Goal: Information Seeking & Learning: Learn about a topic

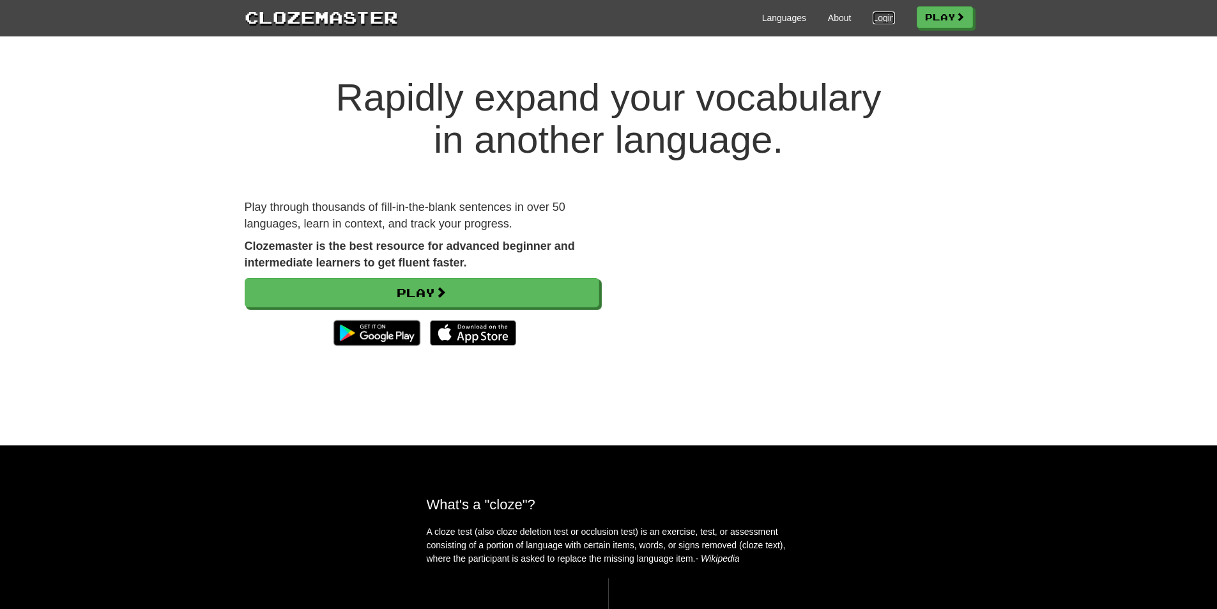
click at [884, 18] on link "Login" at bounding box center [884, 18] width 22 height 13
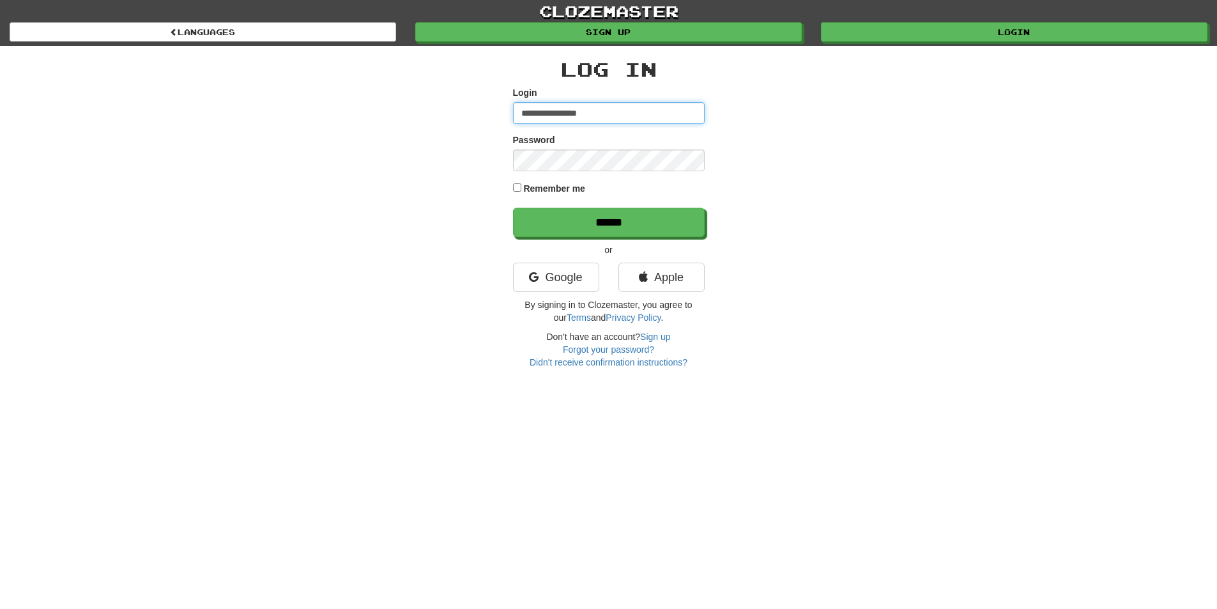
type input "**********"
click at [513, 208] on input "******" at bounding box center [609, 222] width 192 height 29
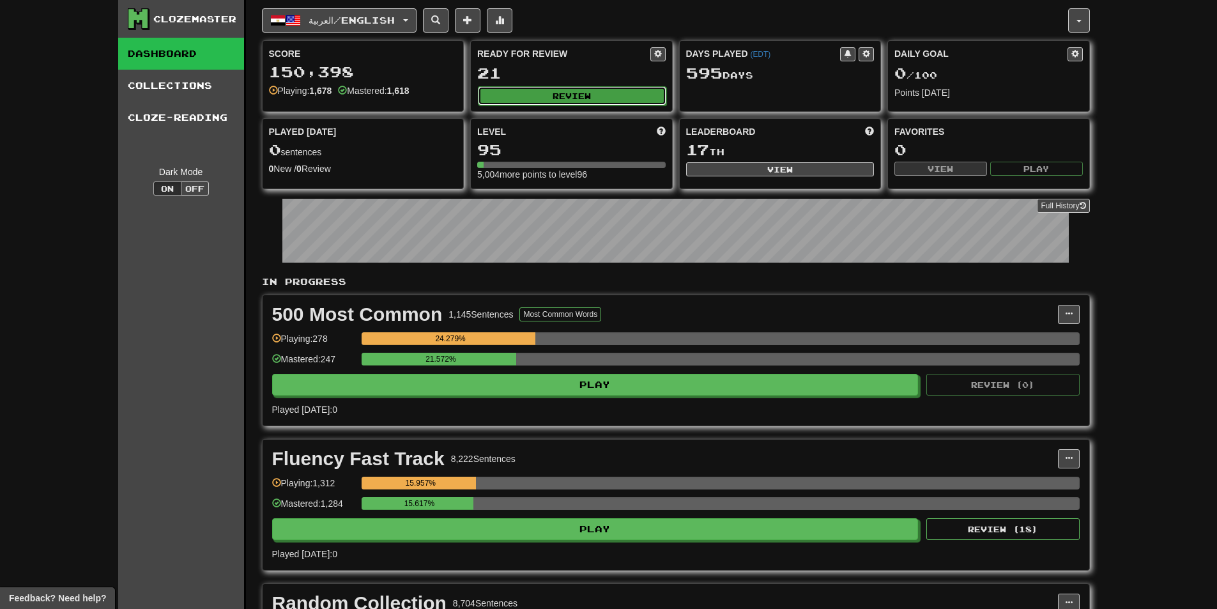
click at [544, 94] on button "Review" at bounding box center [572, 95] width 189 height 19
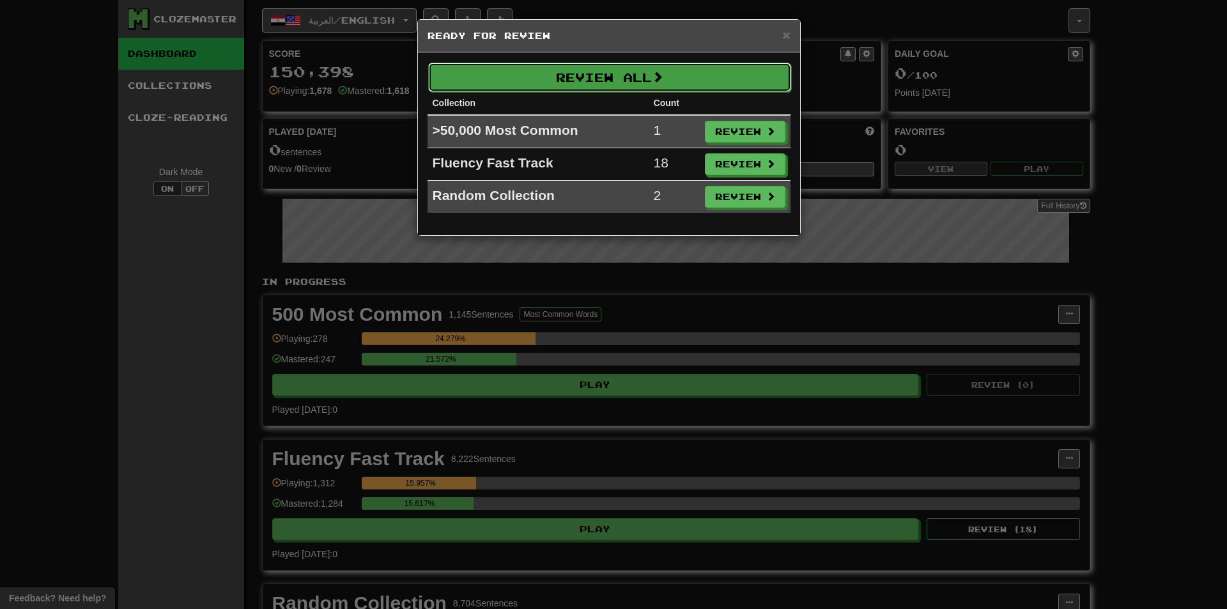
click at [476, 77] on button "Review All" at bounding box center [609, 77] width 363 height 29
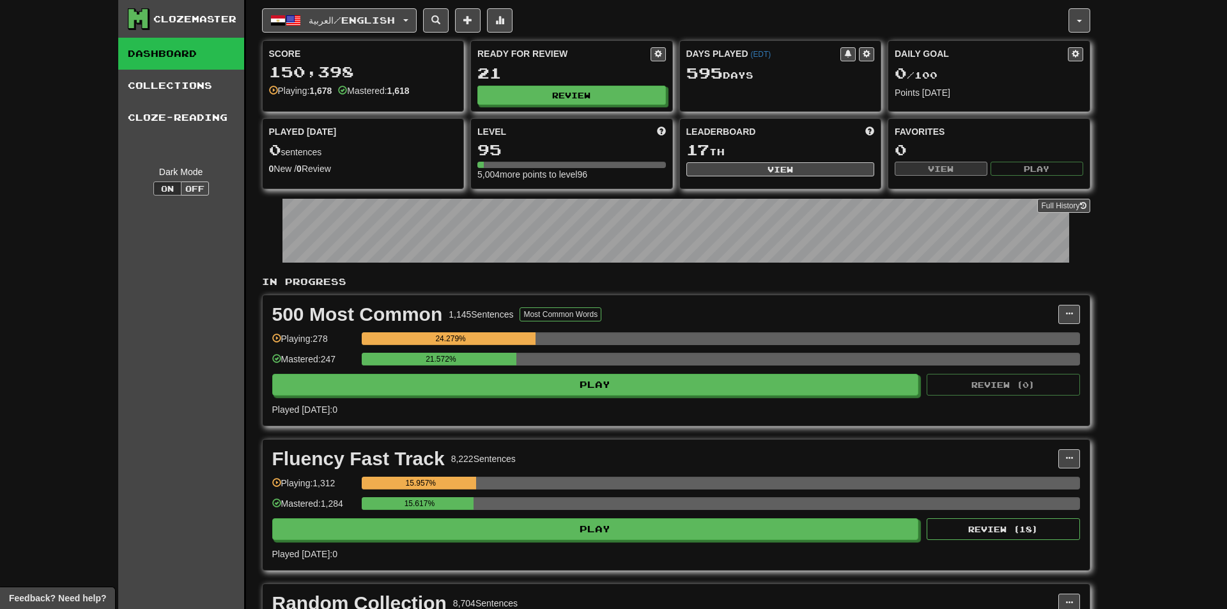
select select "**"
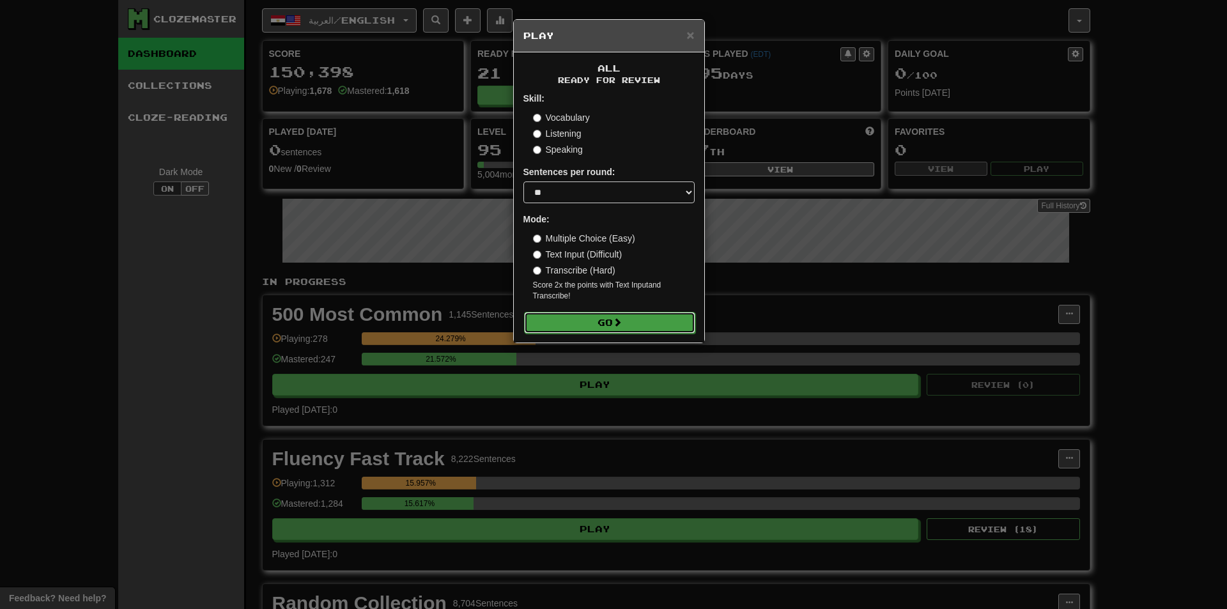
click at [551, 318] on button "Go" at bounding box center [609, 323] width 171 height 22
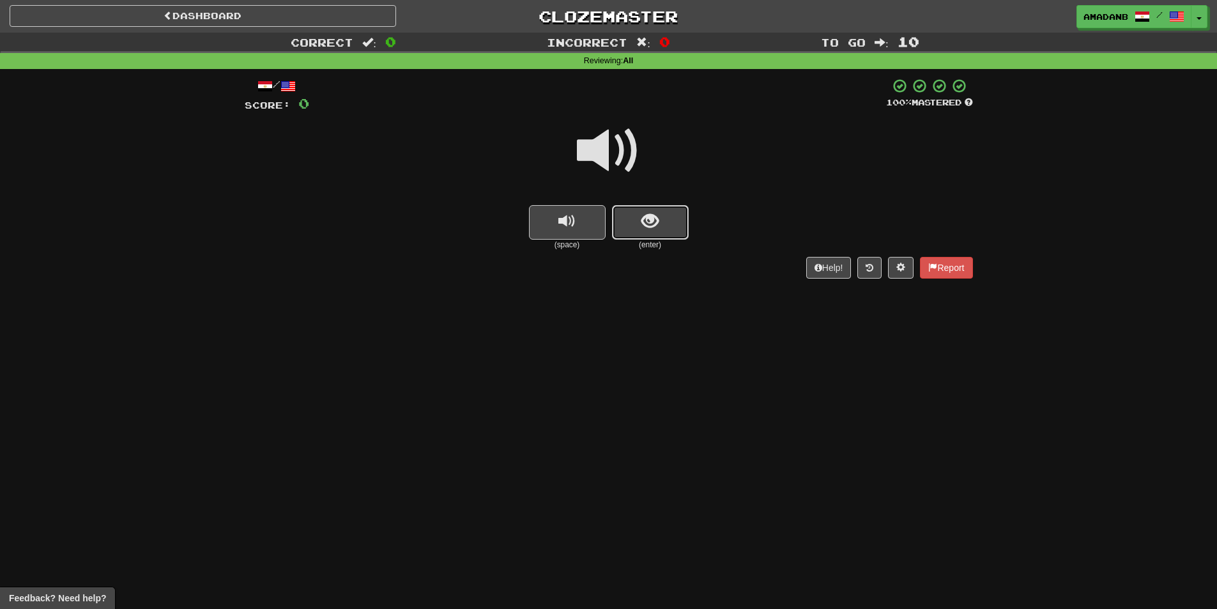
click at [633, 236] on button "show sentence" at bounding box center [650, 222] width 77 height 35
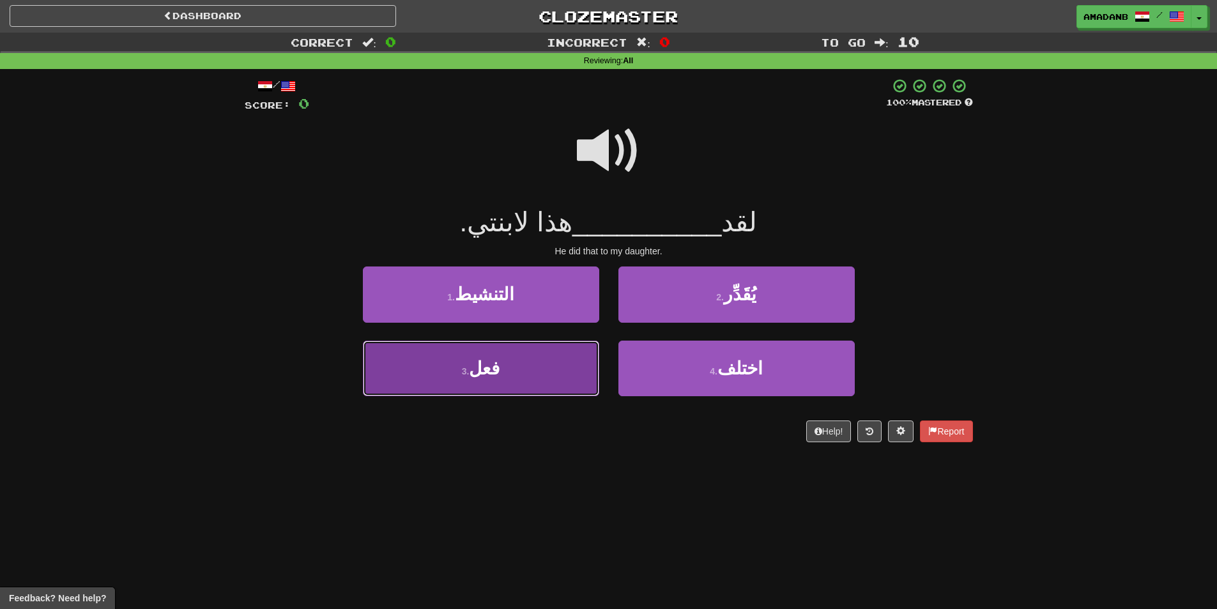
click at [493, 369] on span "فعل" at bounding box center [484, 369] width 31 height 20
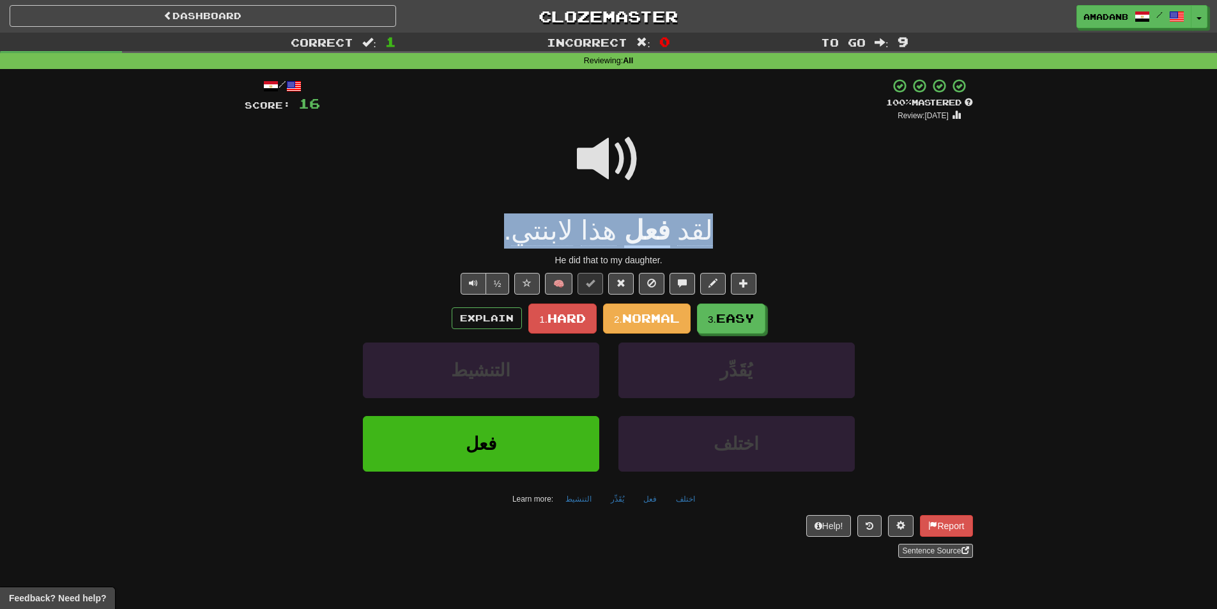
drag, startPoint x: 713, startPoint y: 229, endPoint x: 527, endPoint y: 237, distance: 186.2
click at [527, 237] on div "لقد فعل هذا لابنتي ." at bounding box center [609, 230] width 729 height 35
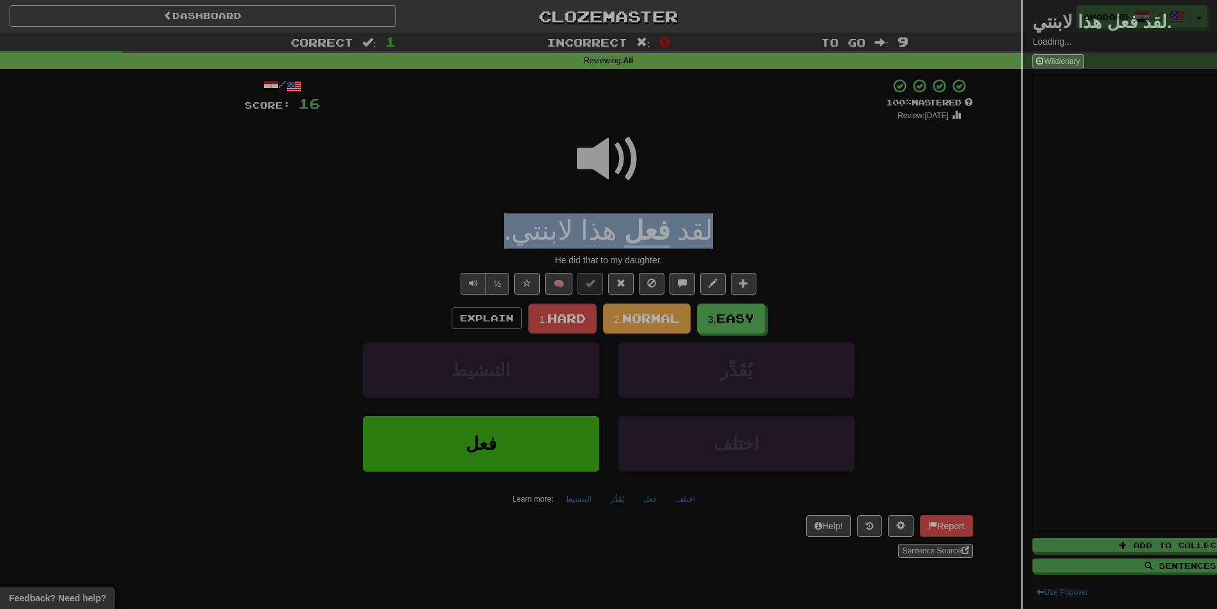
copy div "لقد فعل هذا لابنتي ."
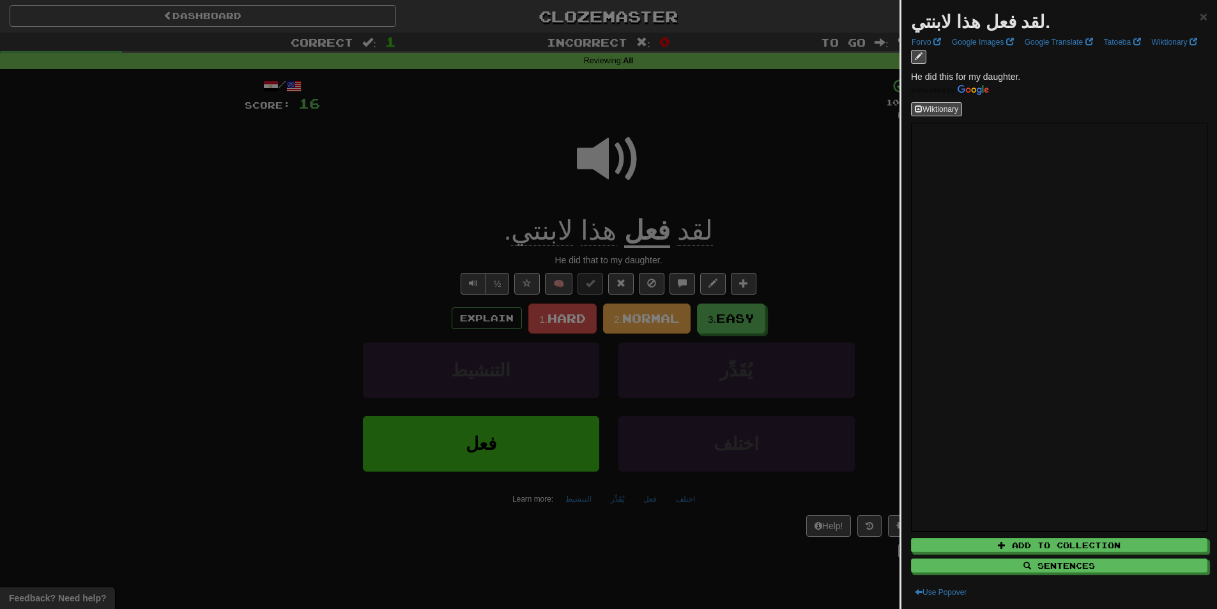
click at [386, 201] on div at bounding box center [608, 304] width 1217 height 609
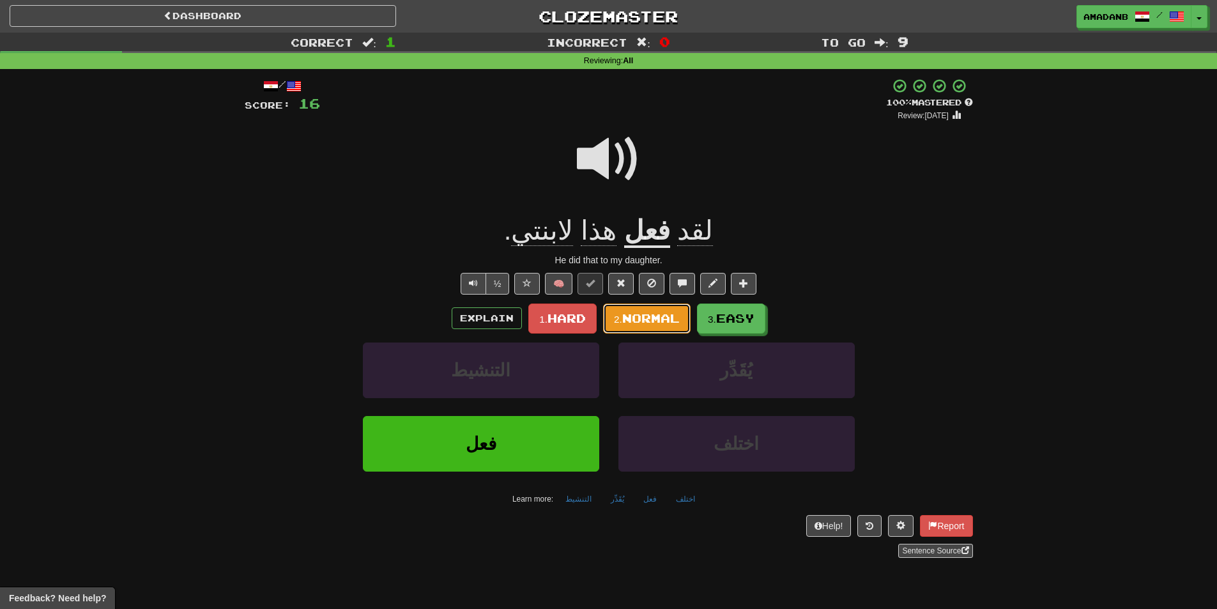
click at [649, 321] on span "Normal" at bounding box center [651, 318] width 58 height 14
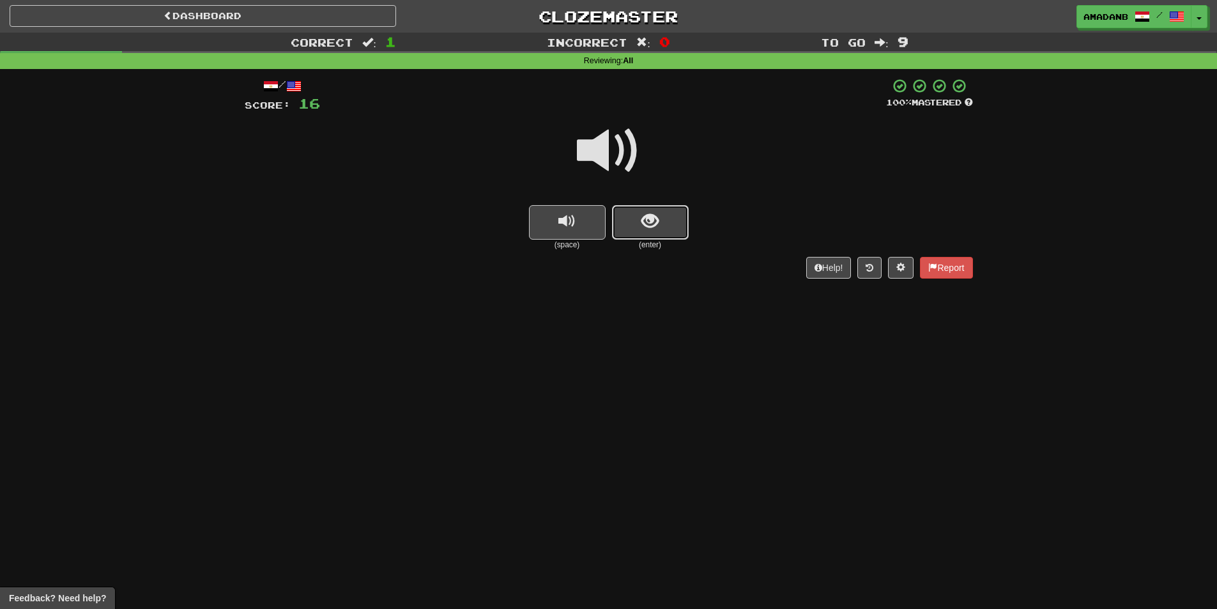
click at [653, 231] on button "show sentence" at bounding box center [650, 222] width 77 height 35
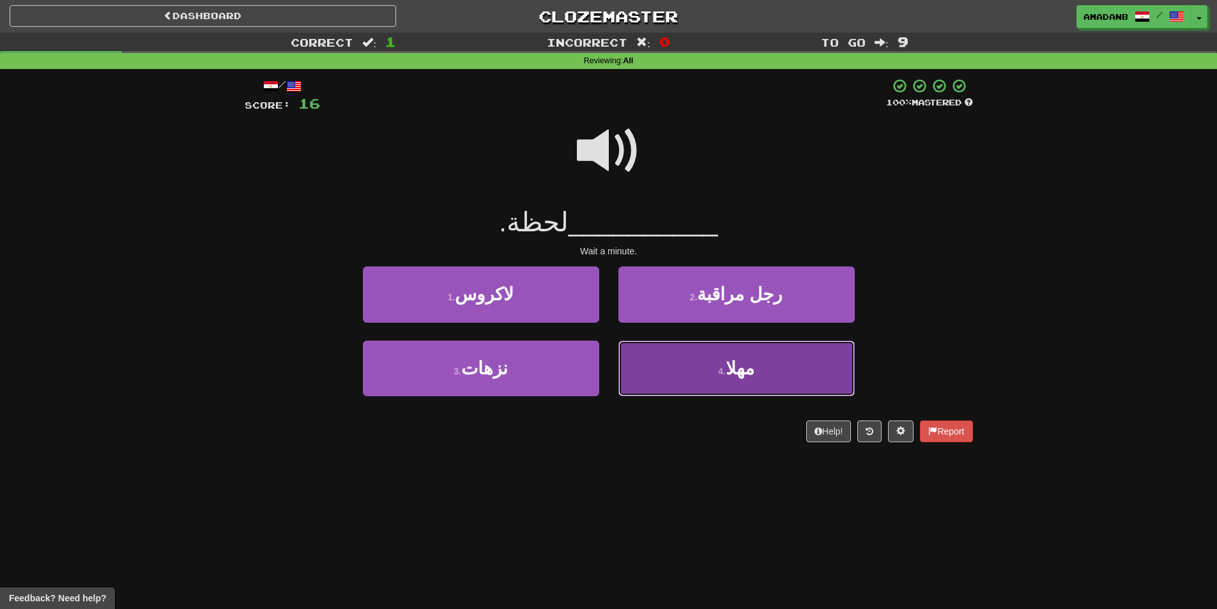
click at [683, 382] on button "4 . مهلا" at bounding box center [737, 369] width 236 height 56
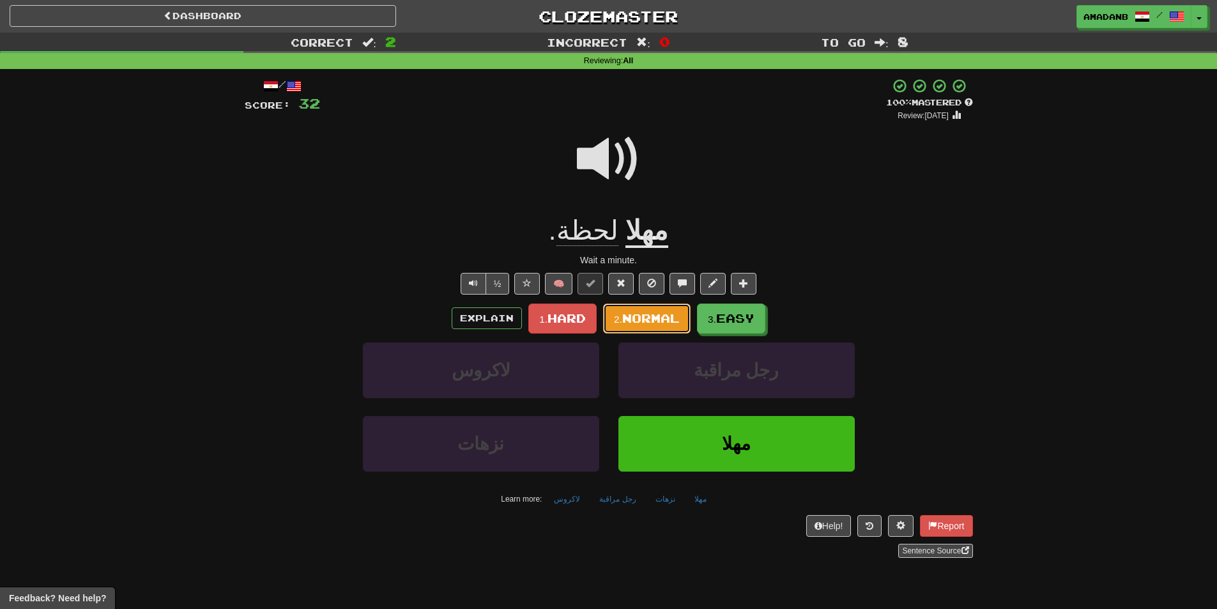
click at [619, 318] on small "2." at bounding box center [618, 319] width 8 height 11
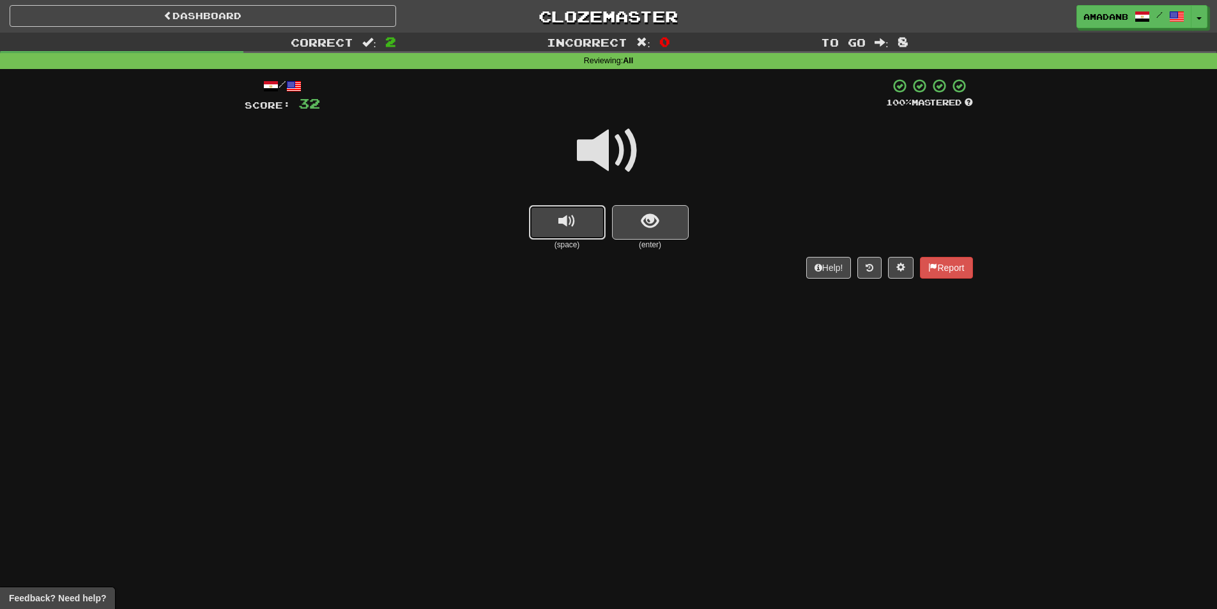
click at [589, 228] on button "replay audio" at bounding box center [567, 222] width 77 height 35
click at [645, 225] on span "show sentence" at bounding box center [650, 221] width 17 height 17
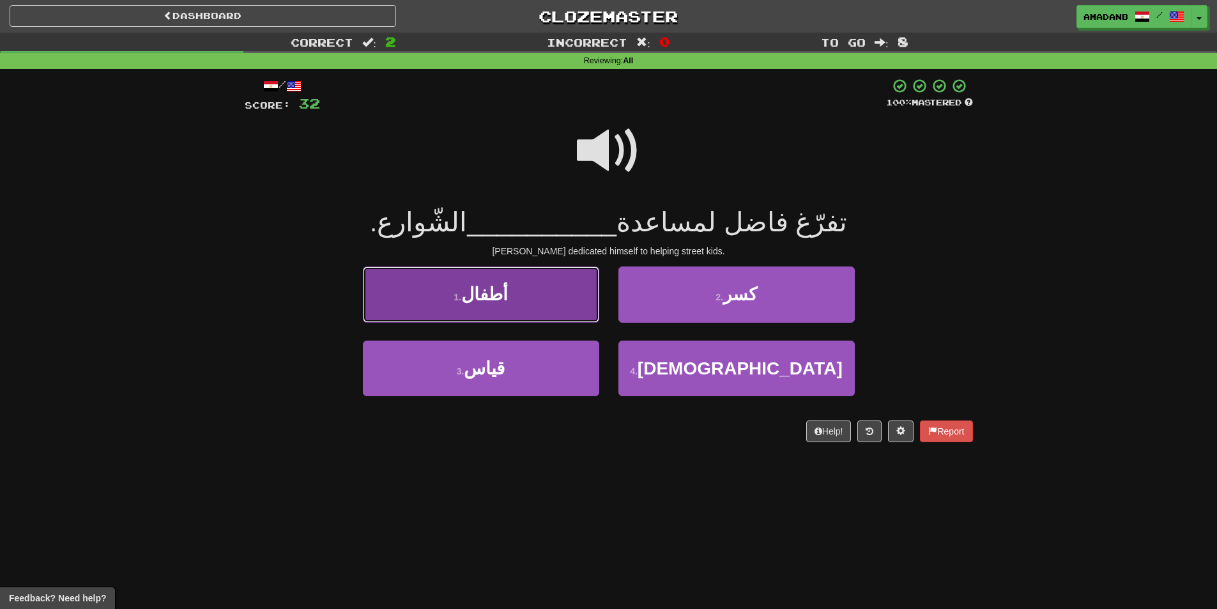
click at [523, 315] on button "1 . أطفال" at bounding box center [481, 295] width 236 height 56
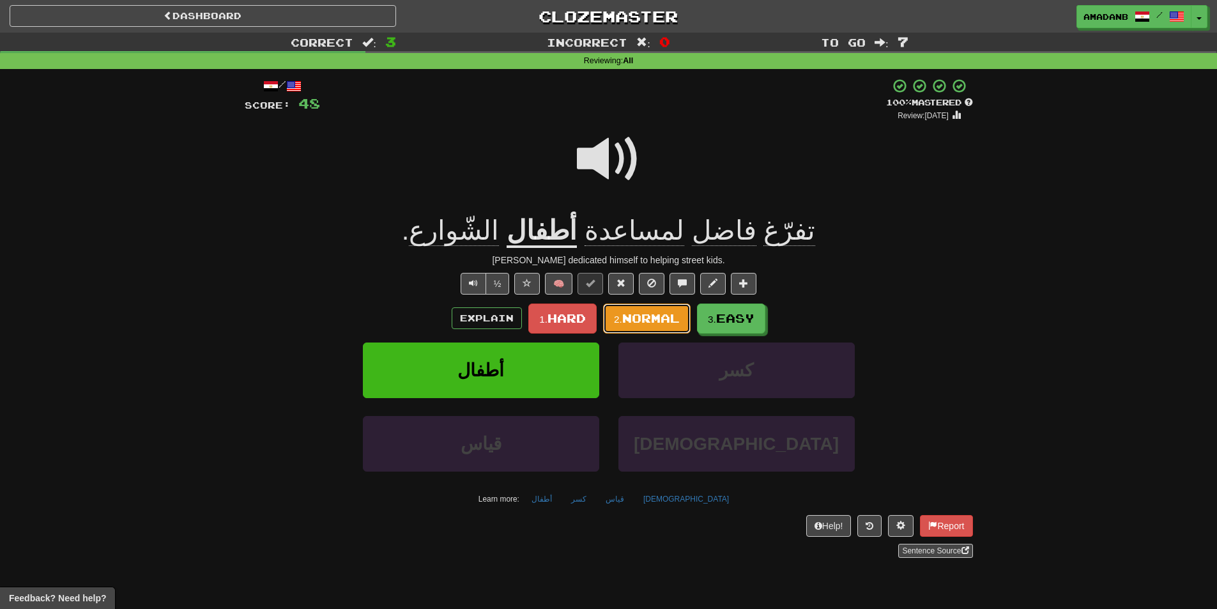
click at [628, 320] on span "Normal" at bounding box center [651, 318] width 58 height 14
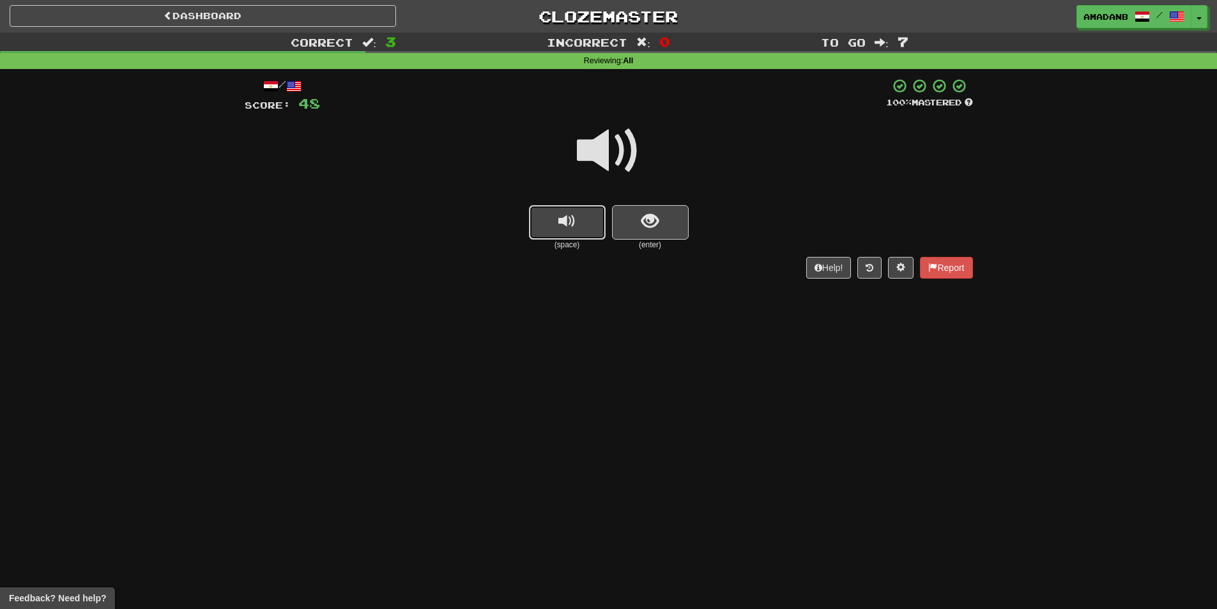
click at [547, 218] on button "replay audio" at bounding box center [567, 222] width 77 height 35
click at [557, 224] on button "replay audio" at bounding box center [567, 222] width 77 height 35
click at [642, 228] on span "show sentence" at bounding box center [650, 221] width 17 height 17
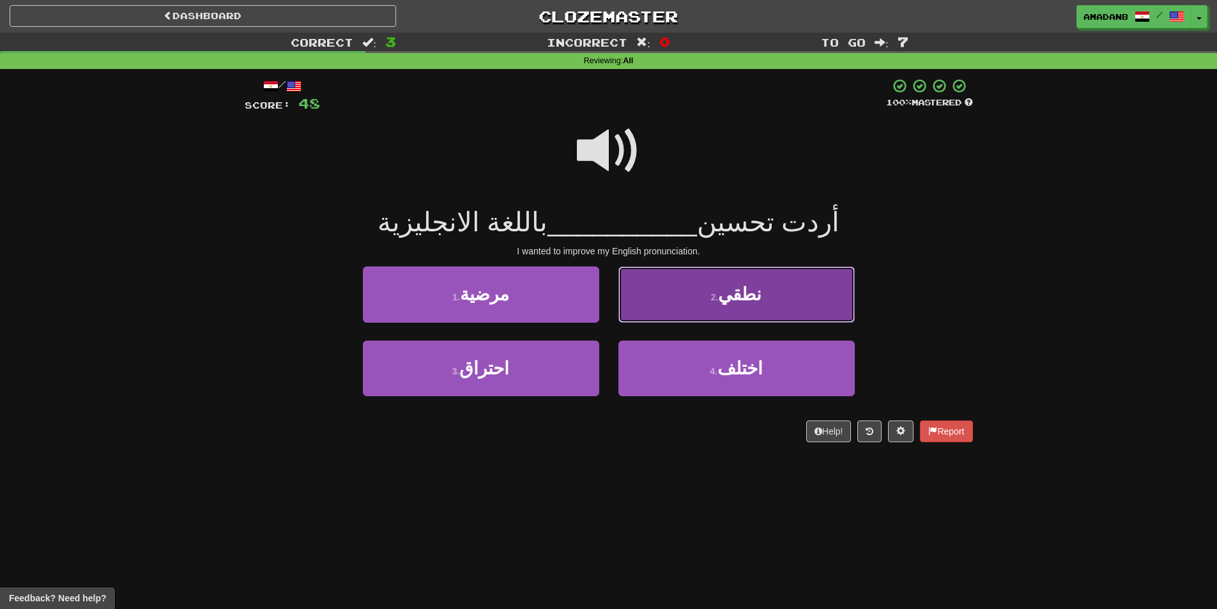
click at [742, 300] on span "نطقي" at bounding box center [739, 294] width 43 height 20
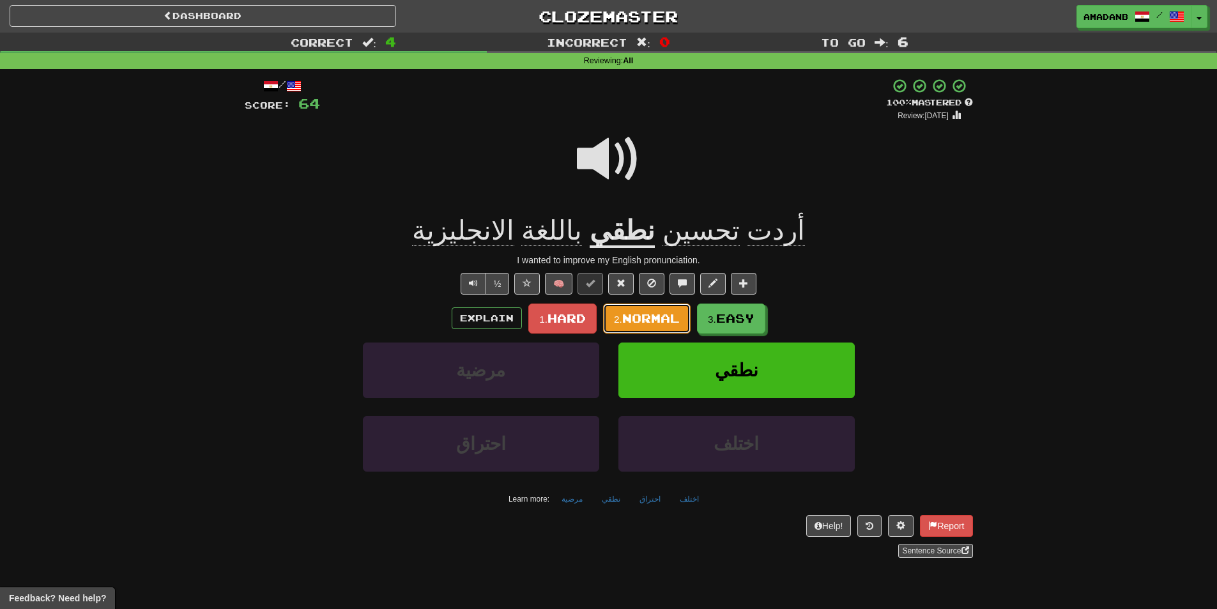
click at [641, 314] on span "Normal" at bounding box center [651, 318] width 58 height 14
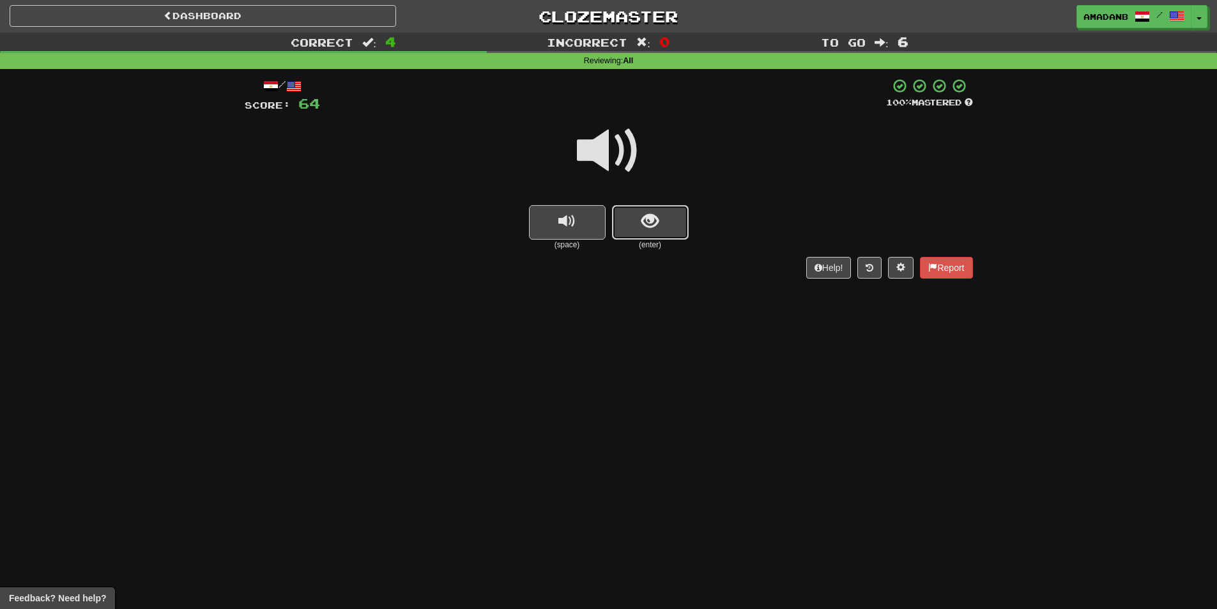
click at [630, 229] on button "show sentence" at bounding box center [650, 222] width 77 height 35
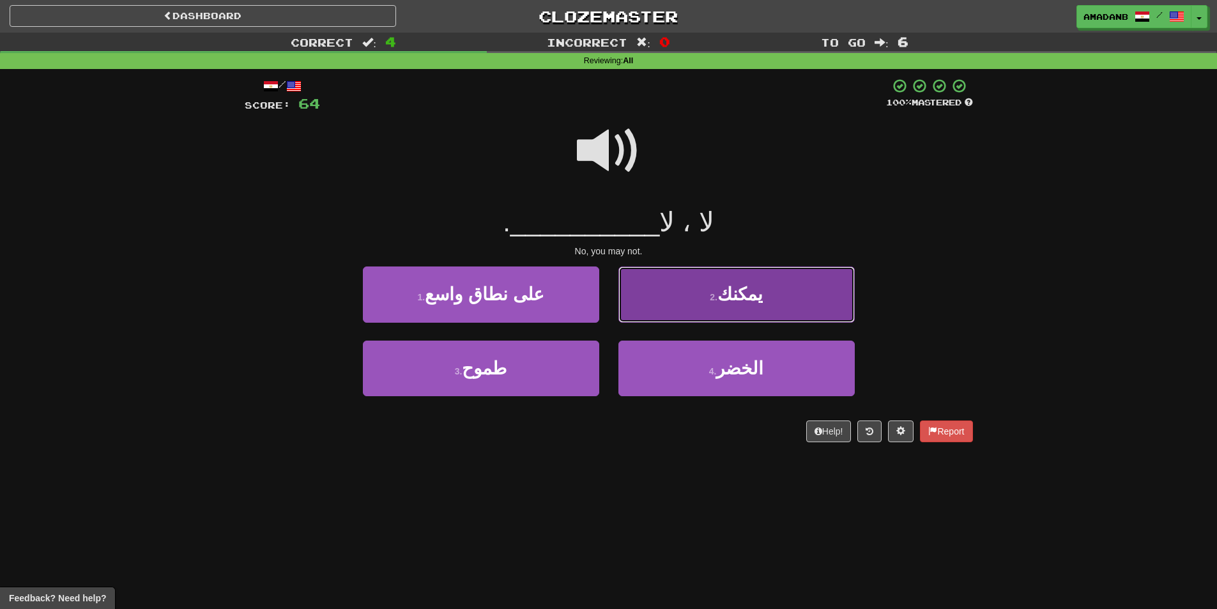
click at [654, 303] on button "2 . يمكنك" at bounding box center [737, 295] width 236 height 56
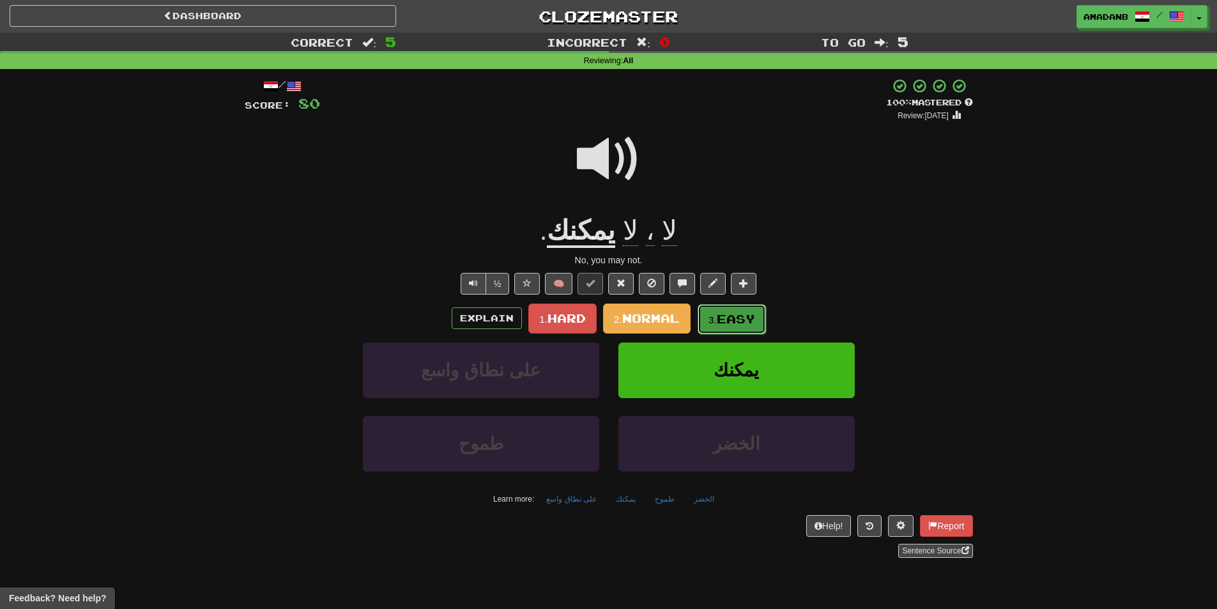
click at [720, 319] on span "Easy" at bounding box center [736, 319] width 38 height 14
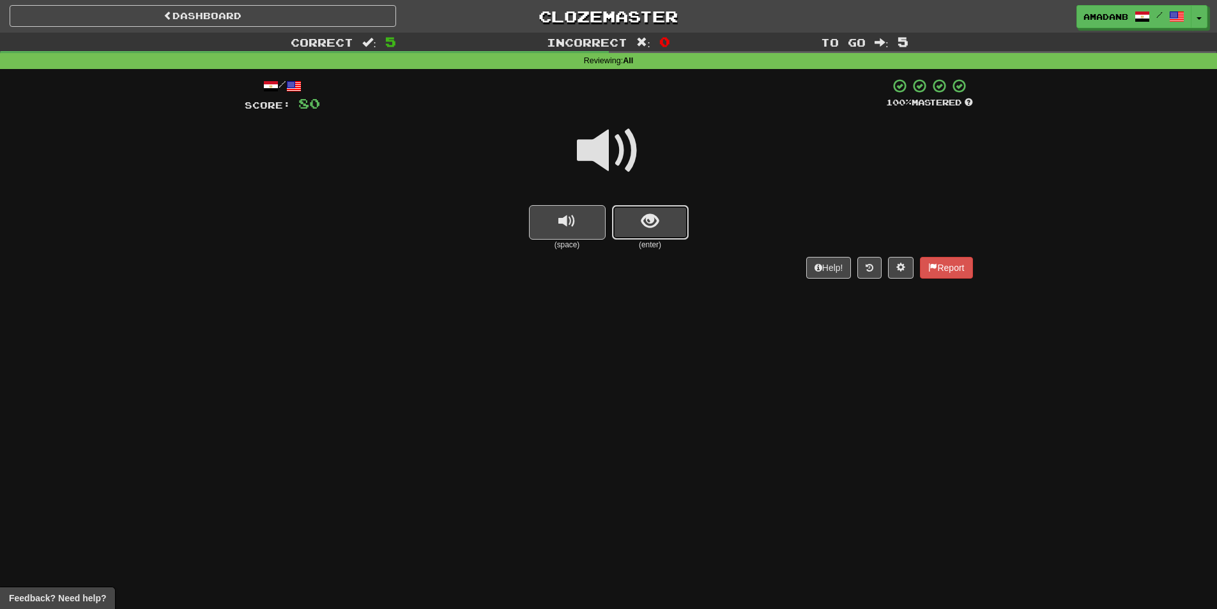
click at [633, 218] on button "show sentence" at bounding box center [650, 222] width 77 height 35
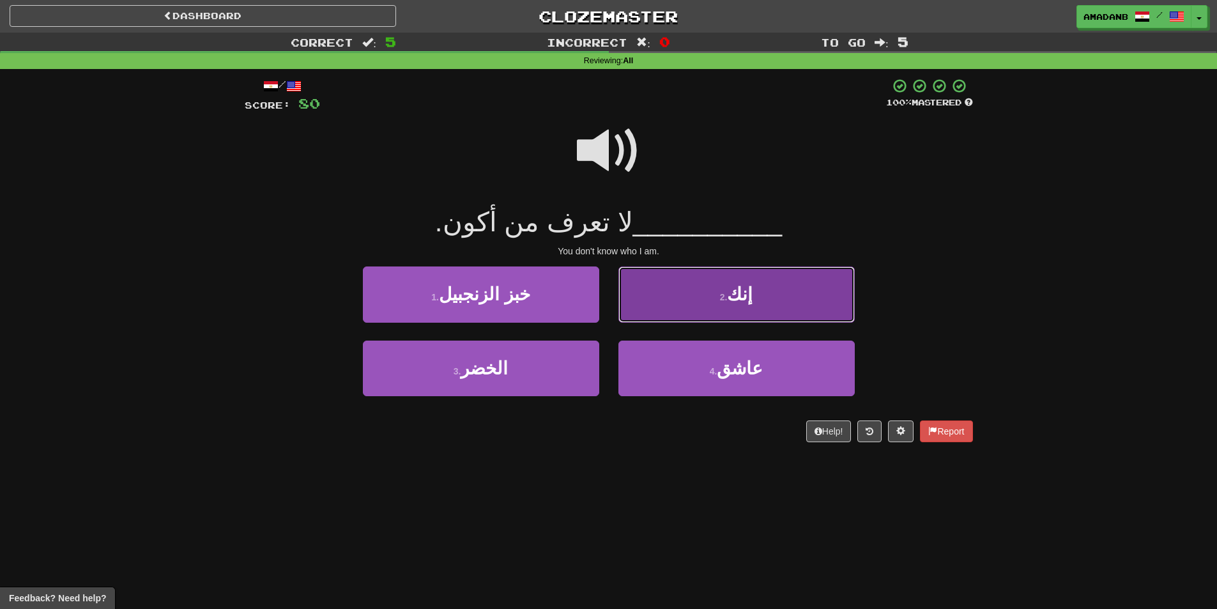
click at [662, 292] on button "2 . إنك" at bounding box center [737, 295] width 236 height 56
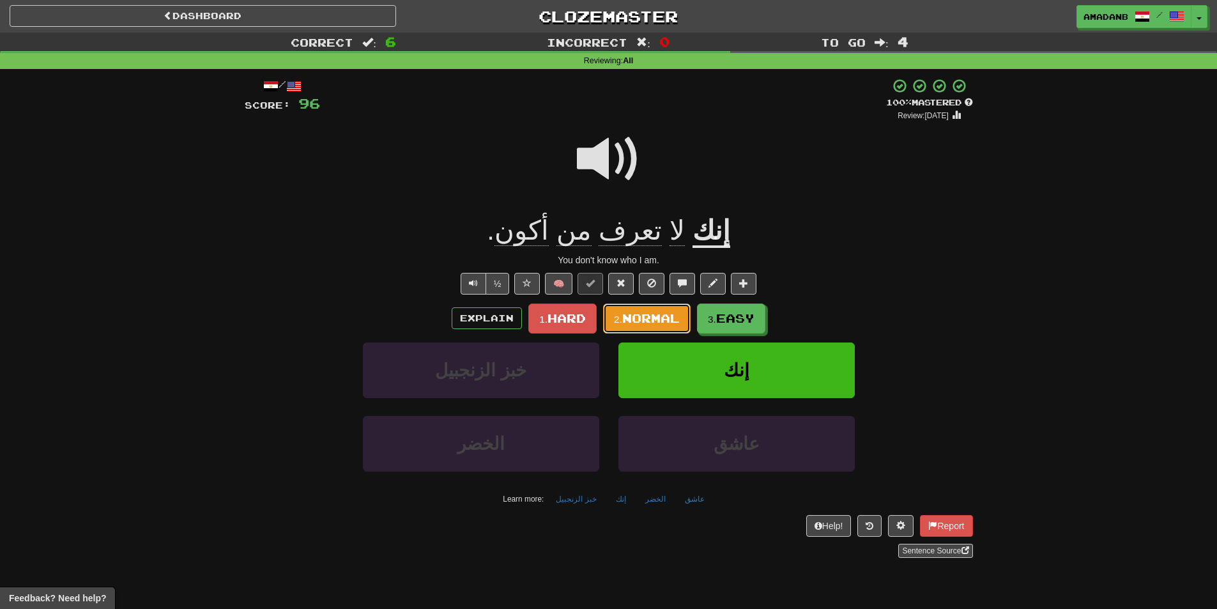
click at [670, 317] on span "Normal" at bounding box center [651, 318] width 58 height 14
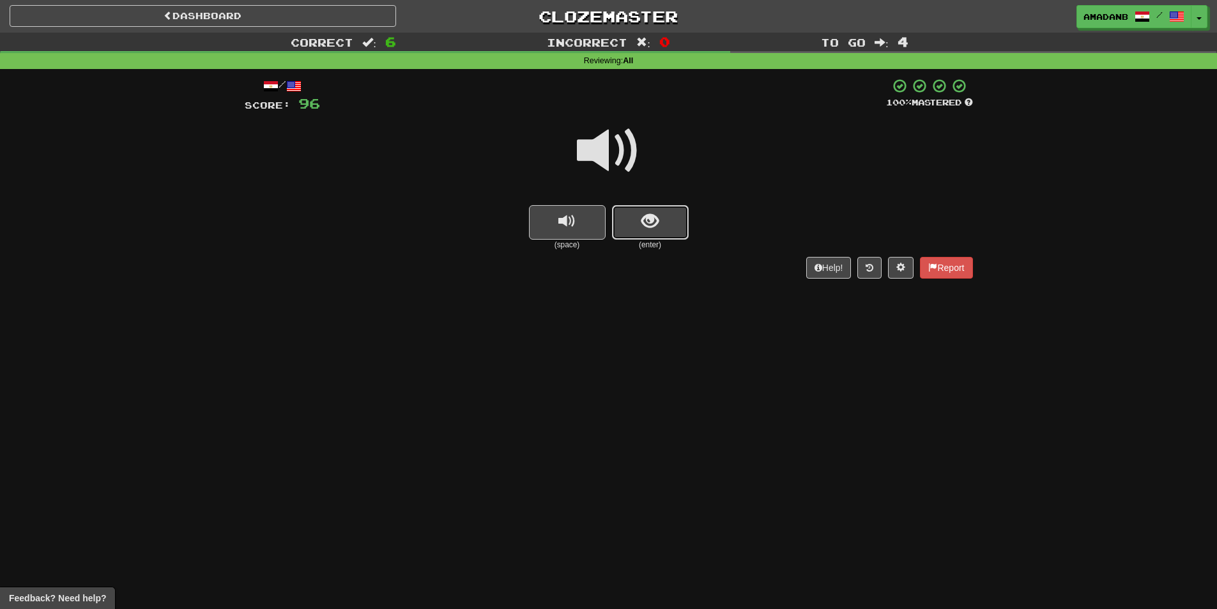
click at [627, 230] on button "show sentence" at bounding box center [650, 222] width 77 height 35
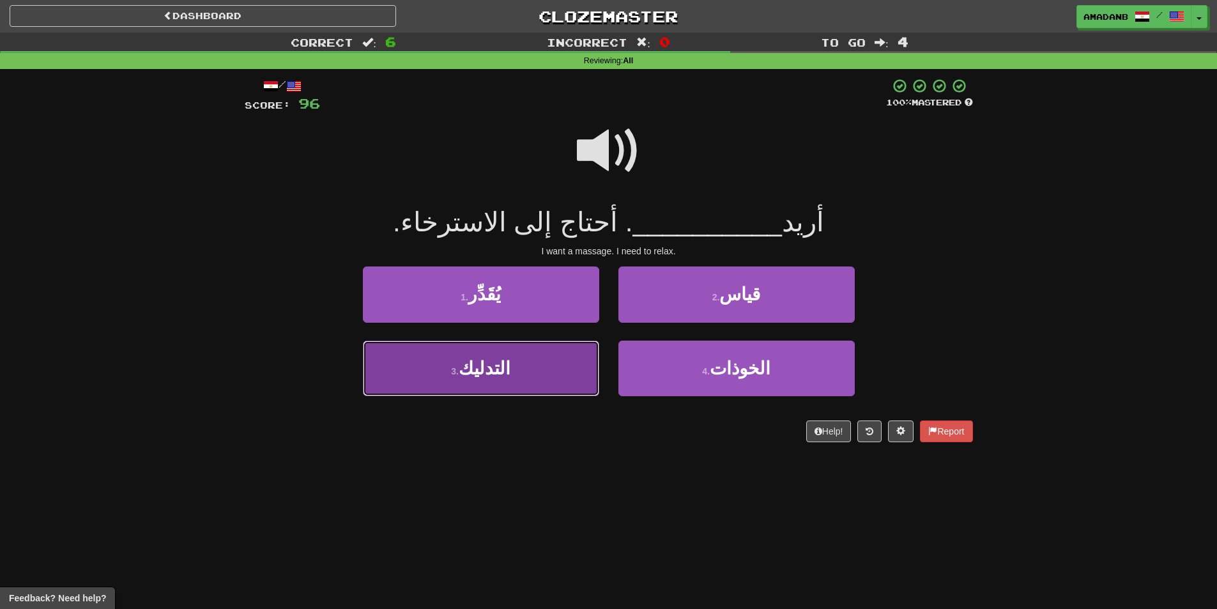
click at [564, 362] on button "3 . التدليك" at bounding box center [481, 369] width 236 height 56
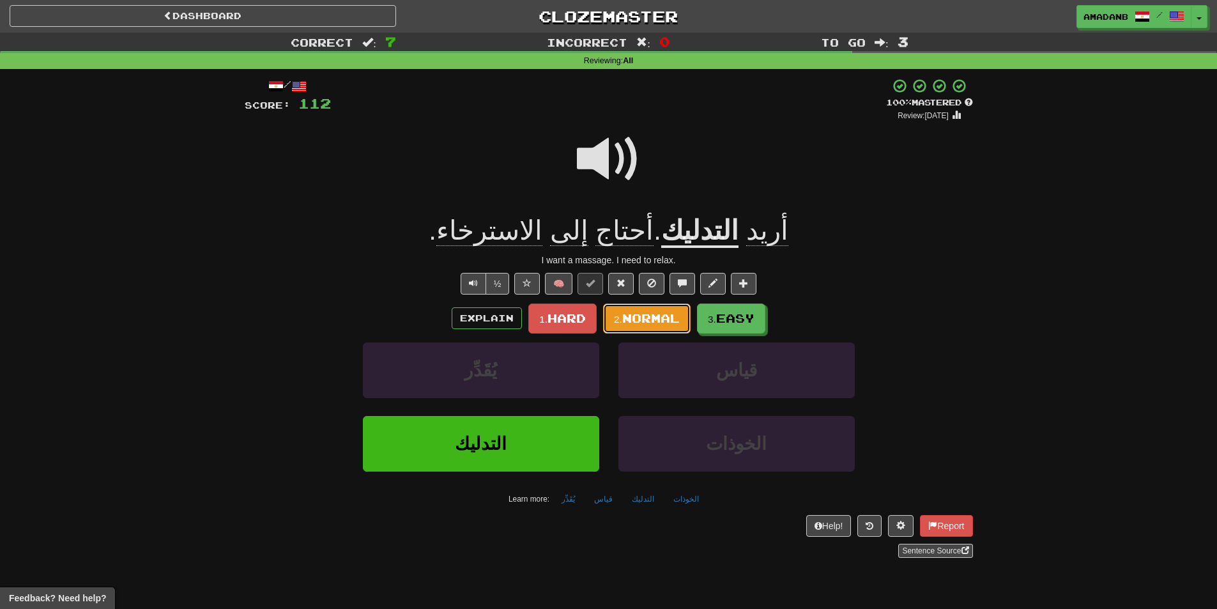
click at [654, 325] on button "2. Normal" at bounding box center [647, 319] width 88 height 30
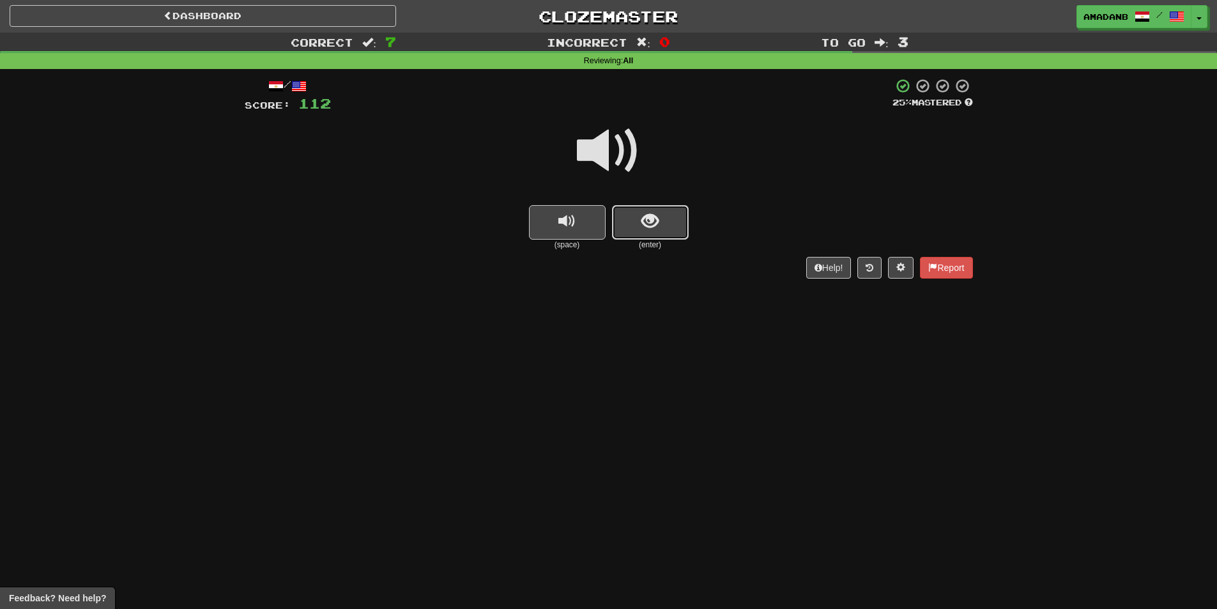
click at [654, 233] on button "show sentence" at bounding box center [650, 222] width 77 height 35
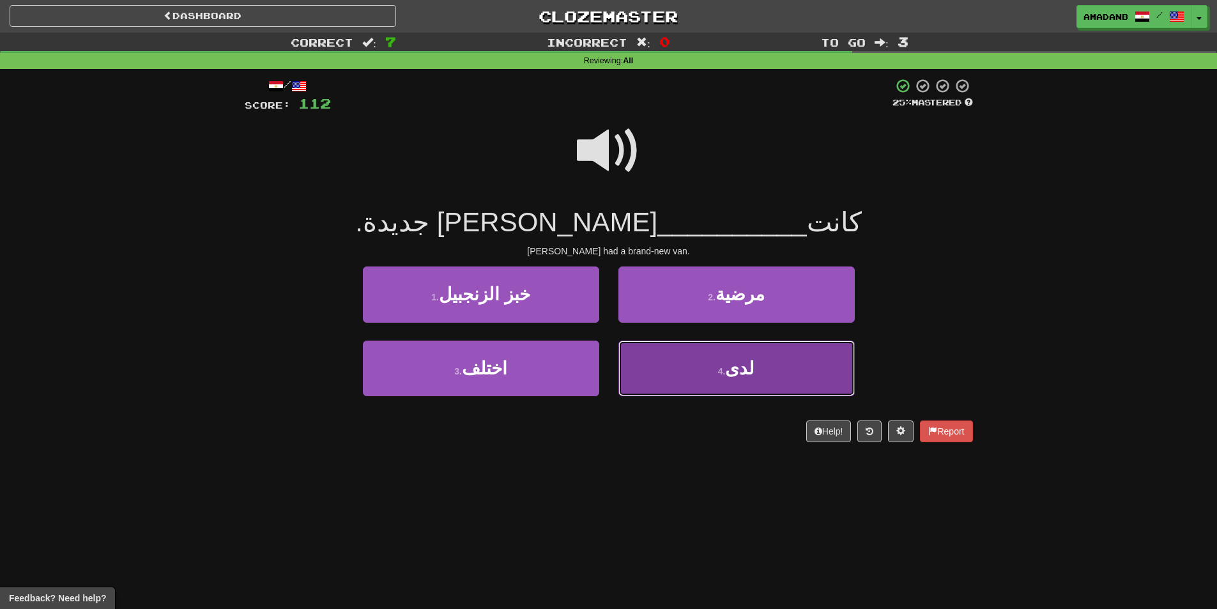
click at [683, 353] on button "4 . لدى" at bounding box center [737, 369] width 236 height 56
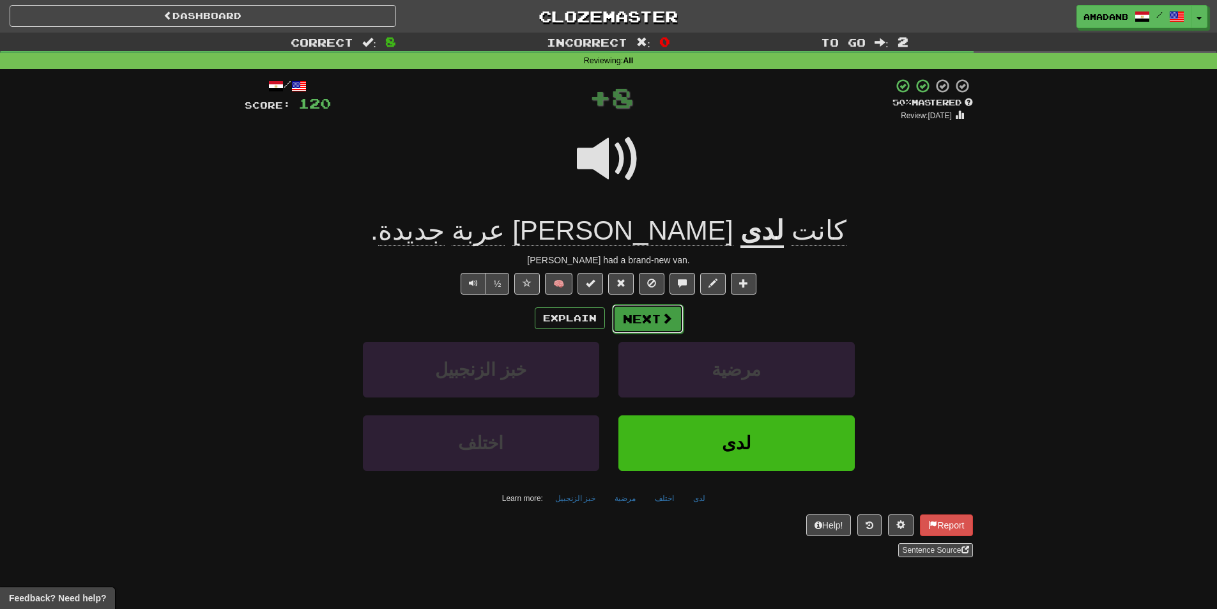
click at [649, 316] on button "Next" at bounding box center [648, 318] width 72 height 29
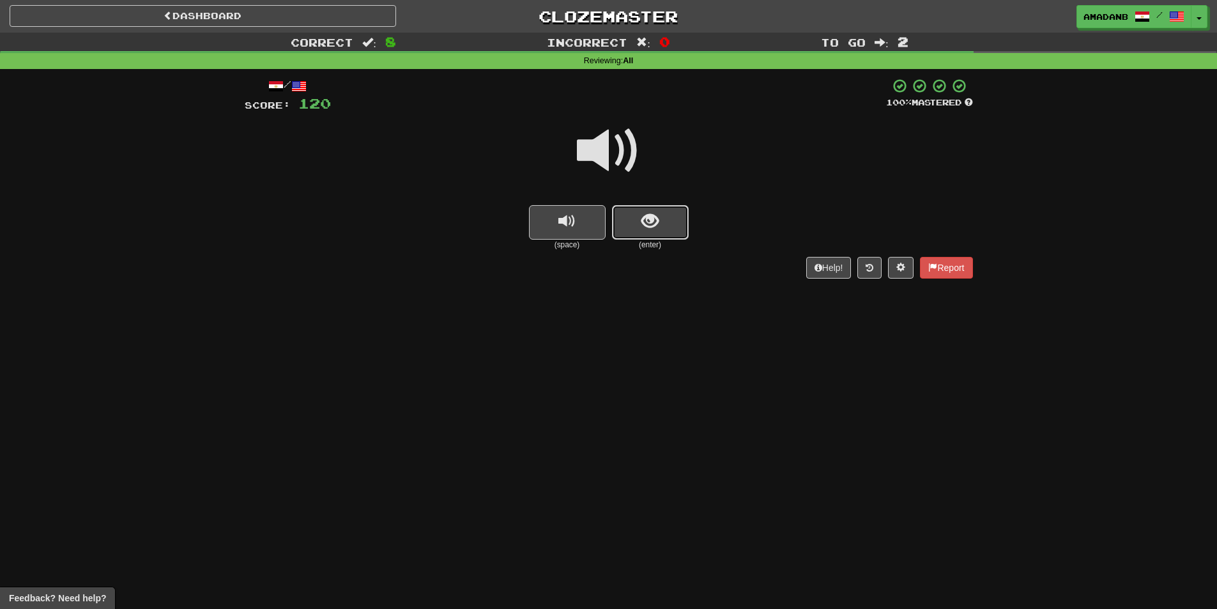
click at [647, 226] on span "show sentence" at bounding box center [650, 221] width 17 height 17
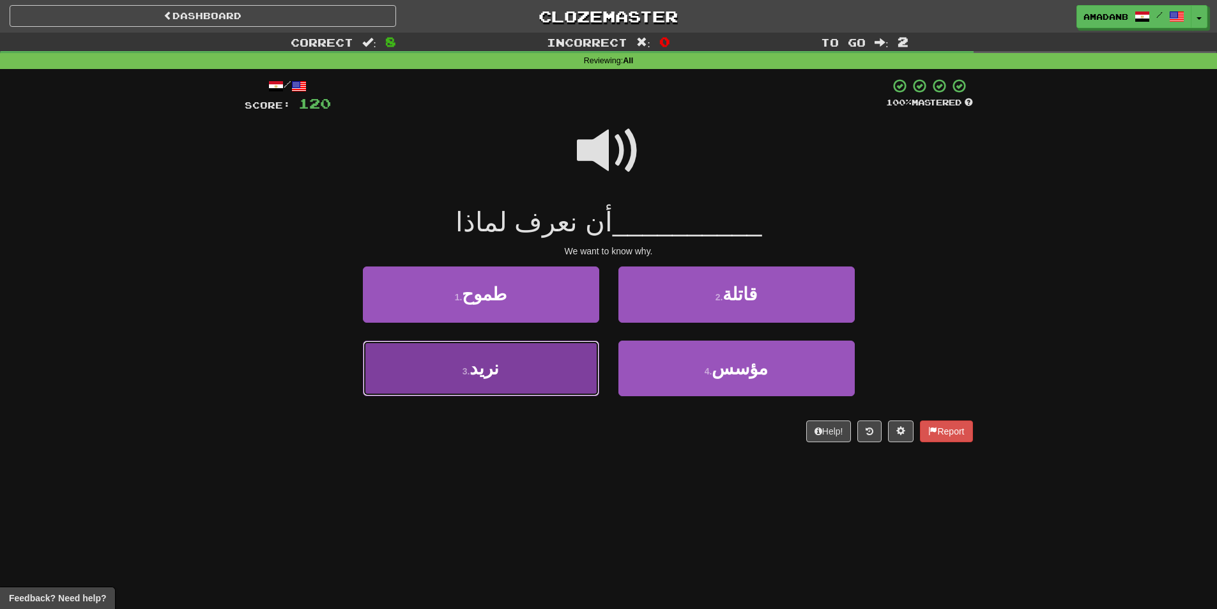
click at [568, 366] on button "3 . نريد" at bounding box center [481, 369] width 236 height 56
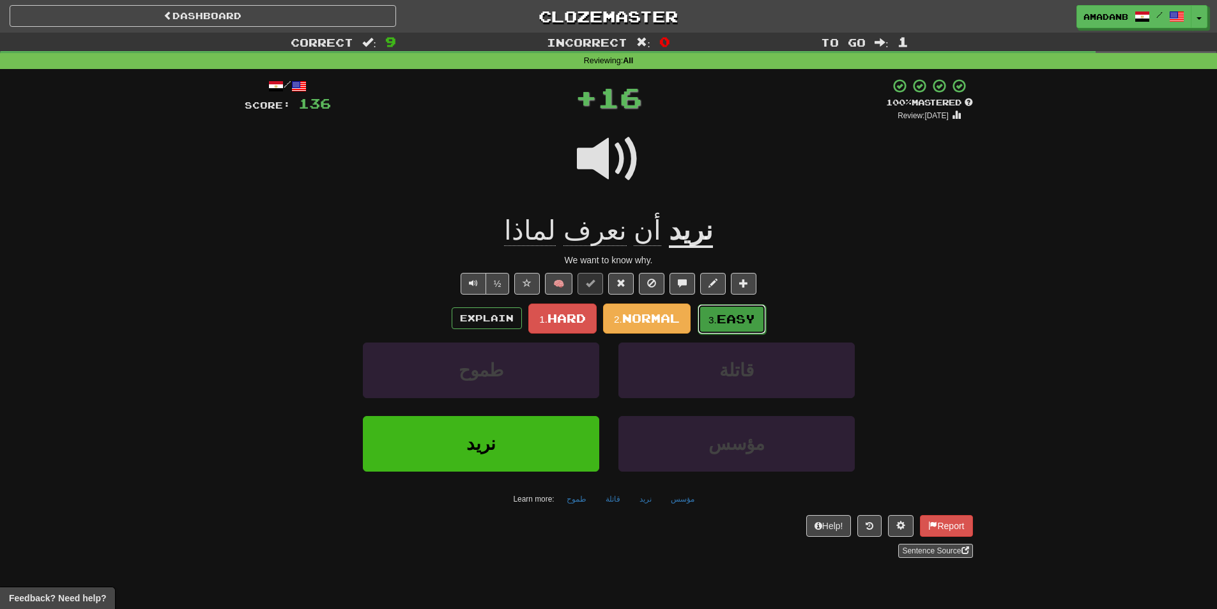
click at [717, 316] on small "3." at bounding box center [713, 319] width 8 height 11
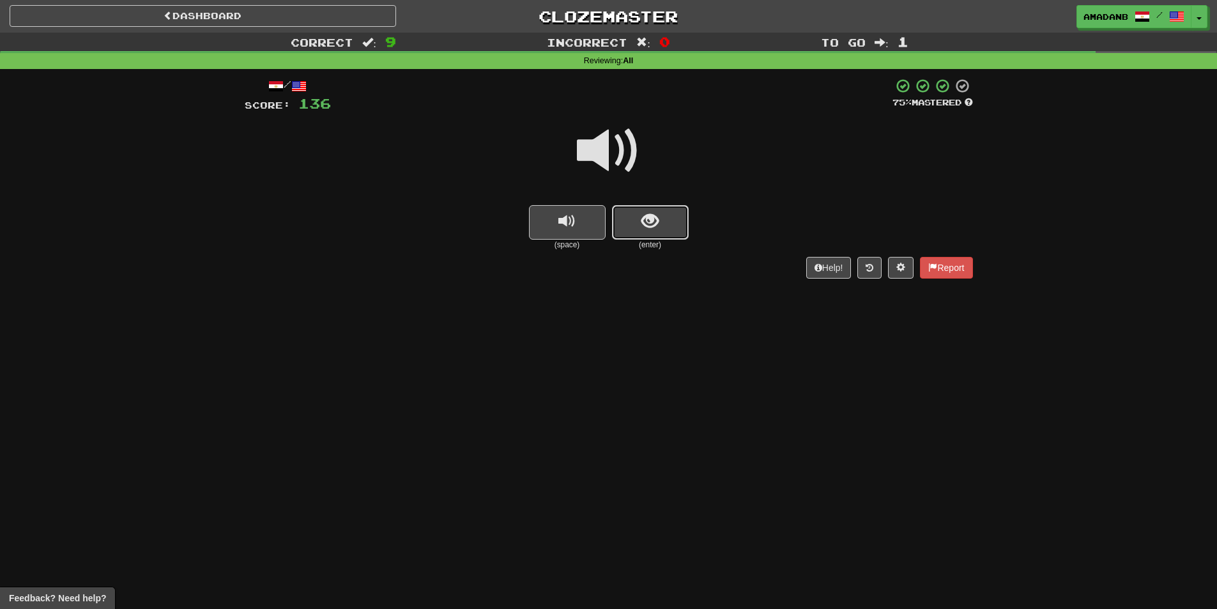
click at [644, 230] on span "show sentence" at bounding box center [650, 221] width 17 height 17
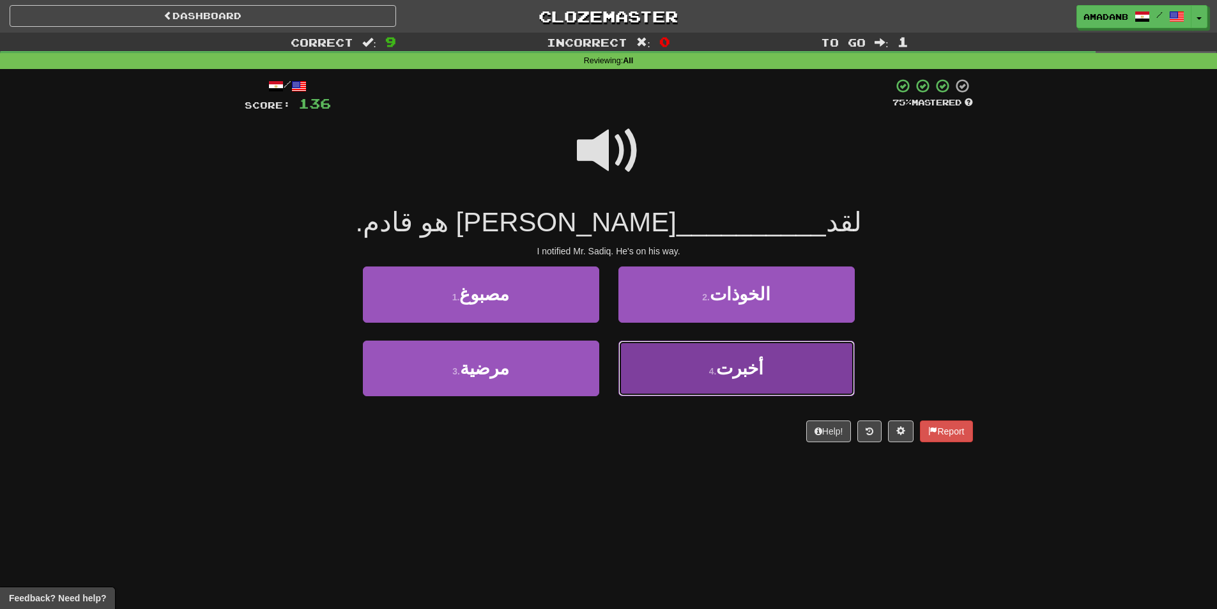
click at [696, 357] on button "4 . أخبرت" at bounding box center [737, 369] width 236 height 56
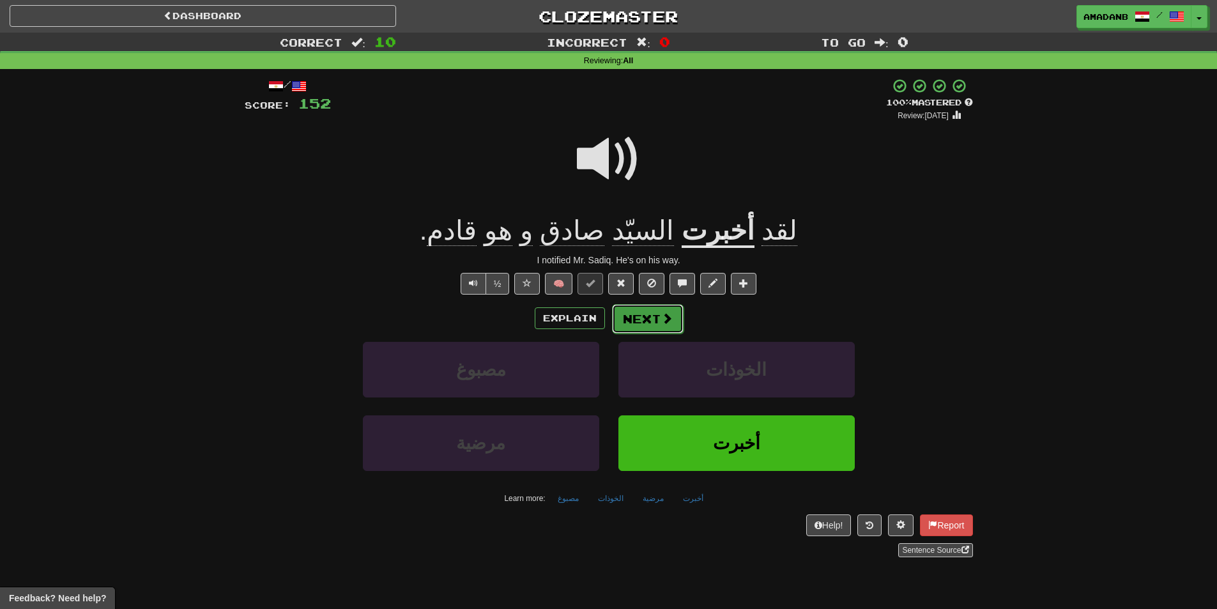
click at [668, 327] on button "Next" at bounding box center [648, 318] width 72 height 29
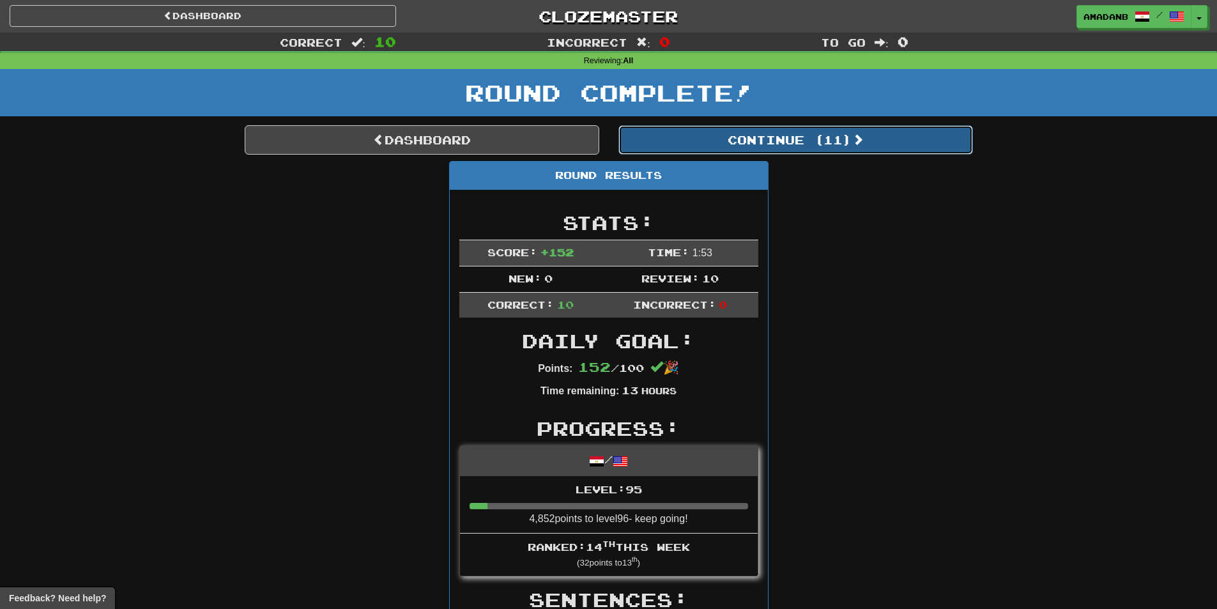
click at [696, 135] on button "Continue ( 11 )" at bounding box center [796, 139] width 355 height 29
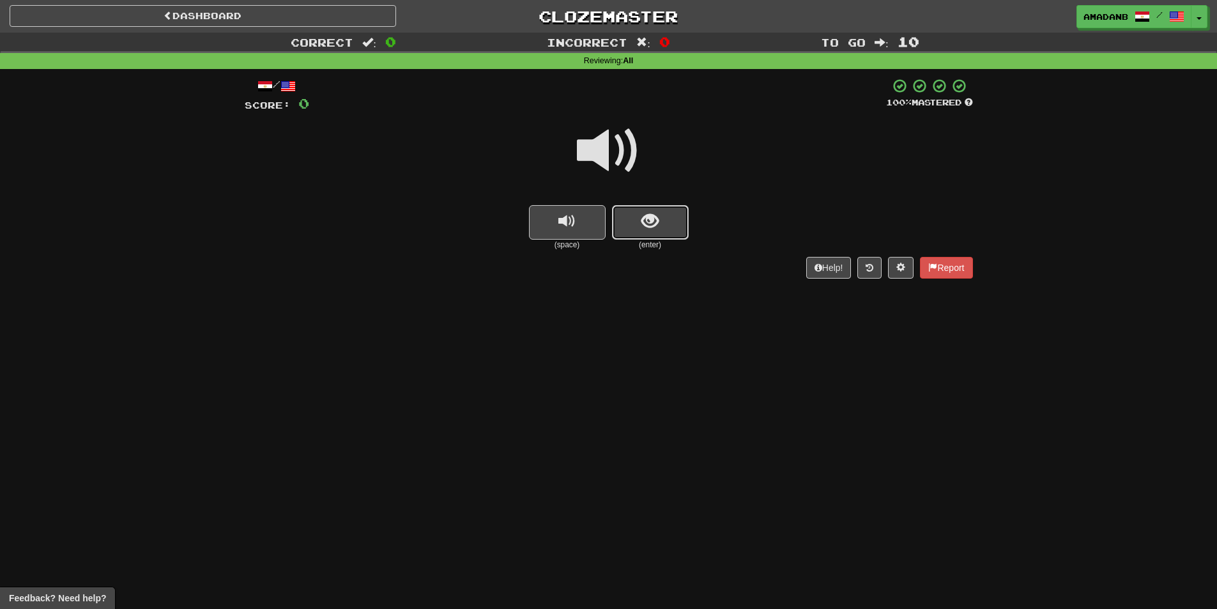
click at [638, 209] on button "show sentence" at bounding box center [650, 222] width 77 height 35
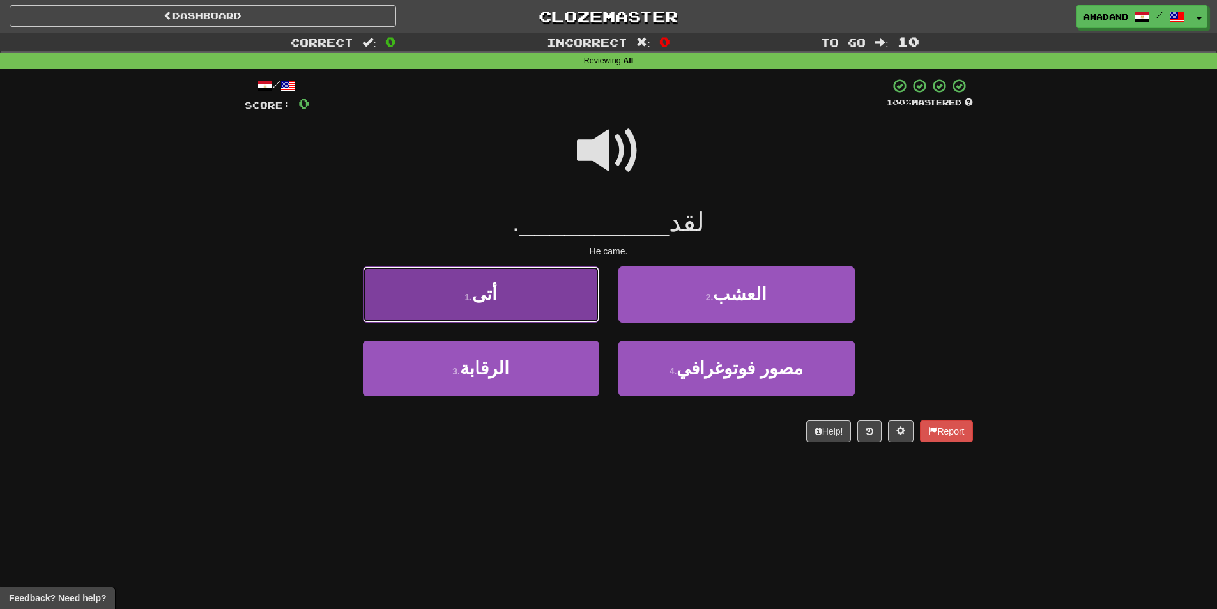
click at [534, 309] on button "1 . أتى" at bounding box center [481, 295] width 236 height 56
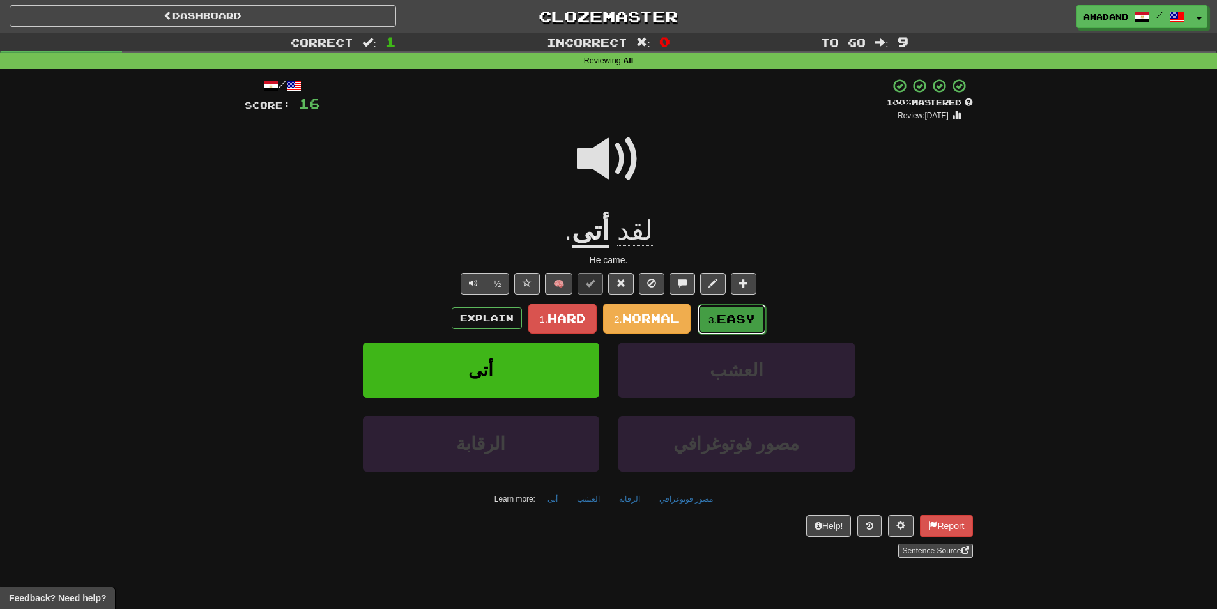
click at [722, 329] on button "3. Easy" at bounding box center [732, 319] width 68 height 30
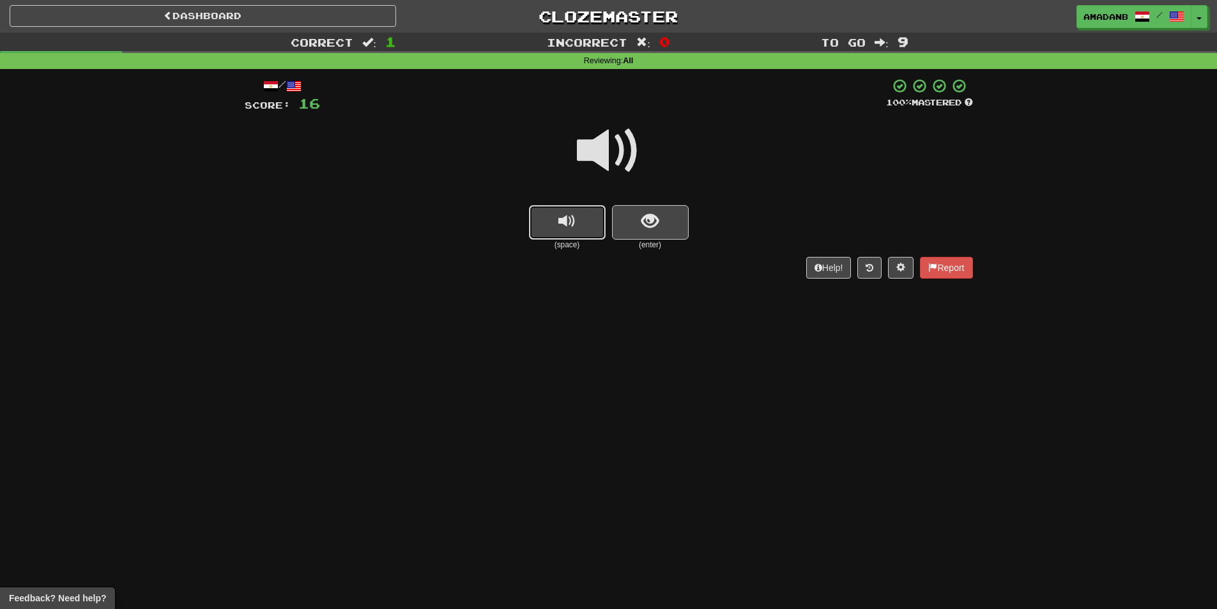
click at [585, 233] on button "replay audio" at bounding box center [567, 222] width 77 height 35
click at [637, 220] on button "show sentence" at bounding box center [650, 222] width 77 height 35
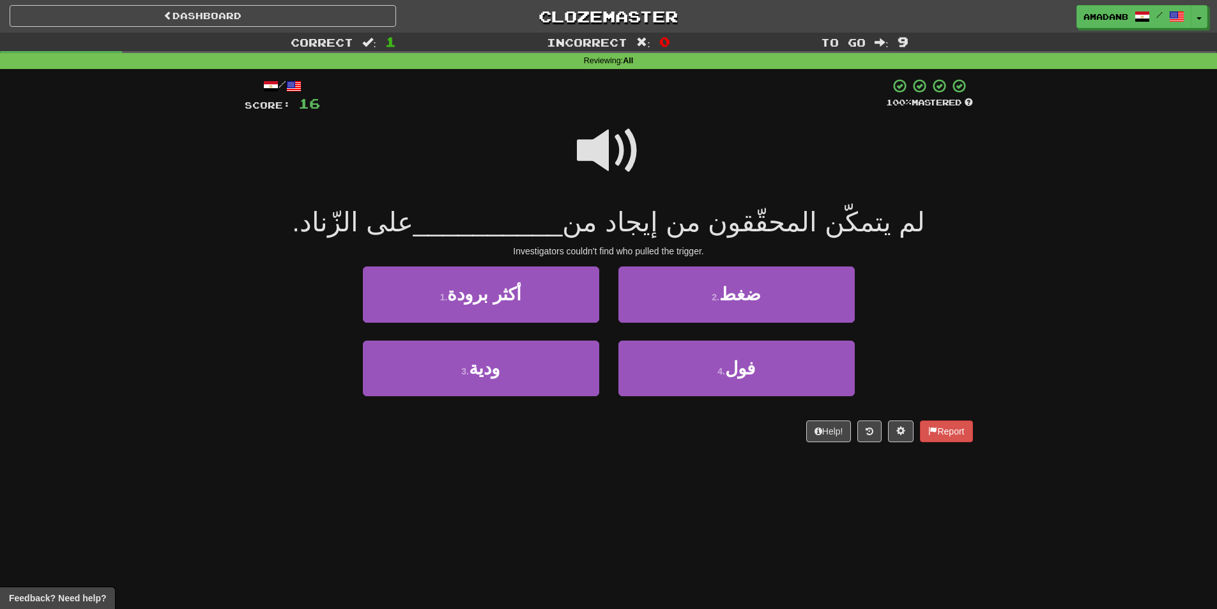
click at [599, 150] on span at bounding box center [609, 151] width 64 height 64
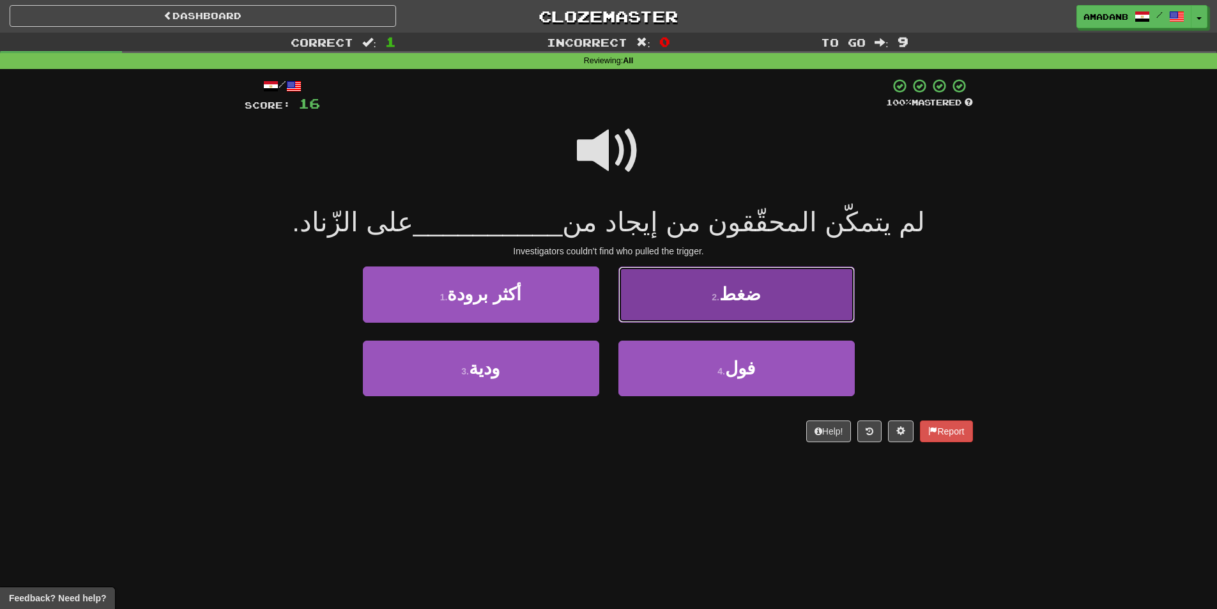
click at [676, 307] on button "2 . ضغط" at bounding box center [737, 295] width 236 height 56
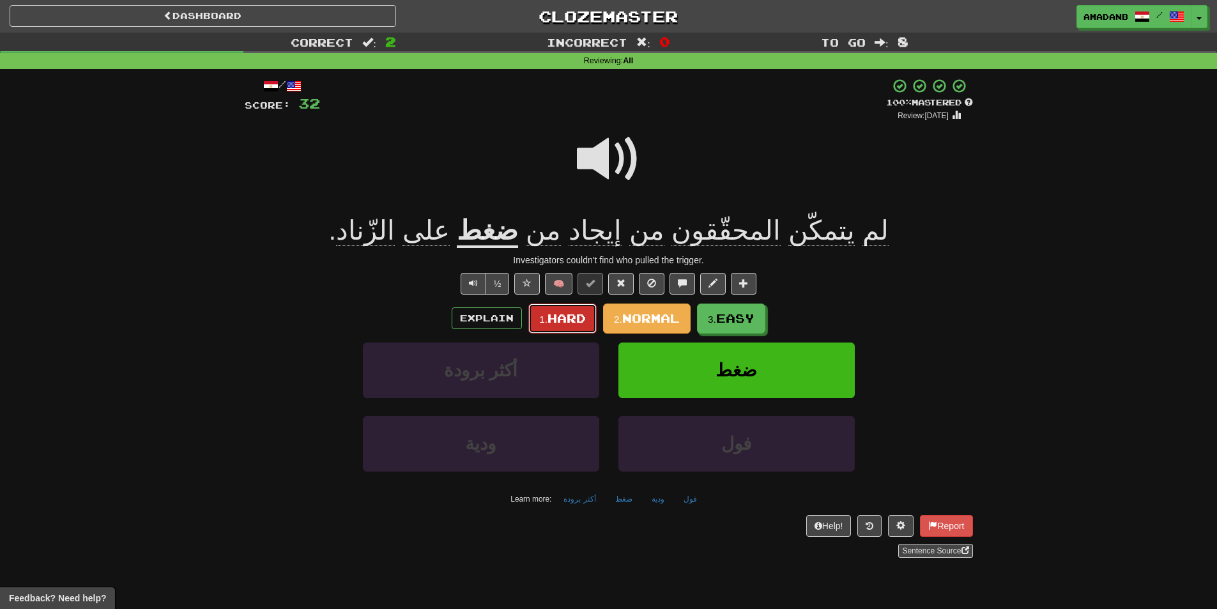
click at [571, 321] on span "Hard" at bounding box center [567, 318] width 38 height 14
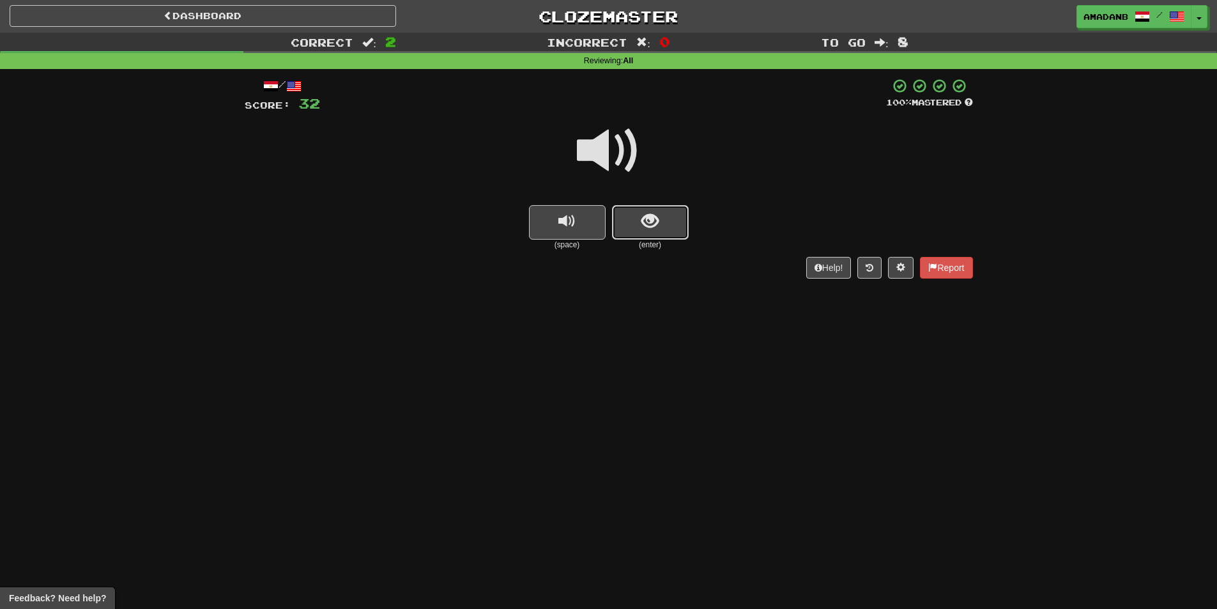
click at [655, 232] on button "show sentence" at bounding box center [650, 222] width 77 height 35
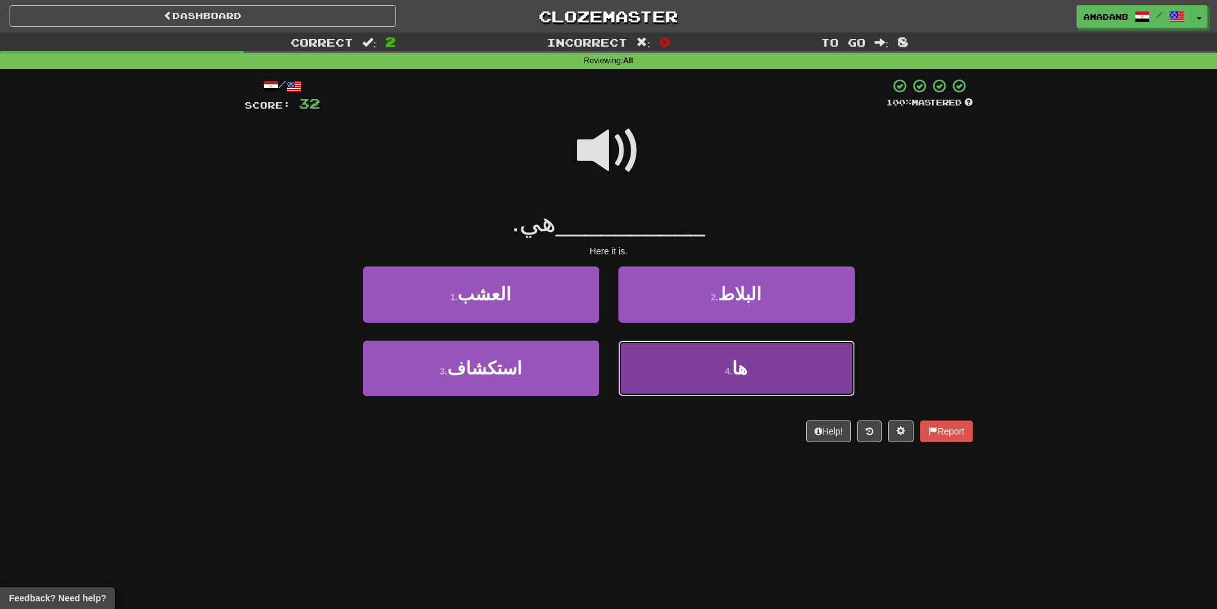
click at [684, 351] on button "4 . ها" at bounding box center [737, 369] width 236 height 56
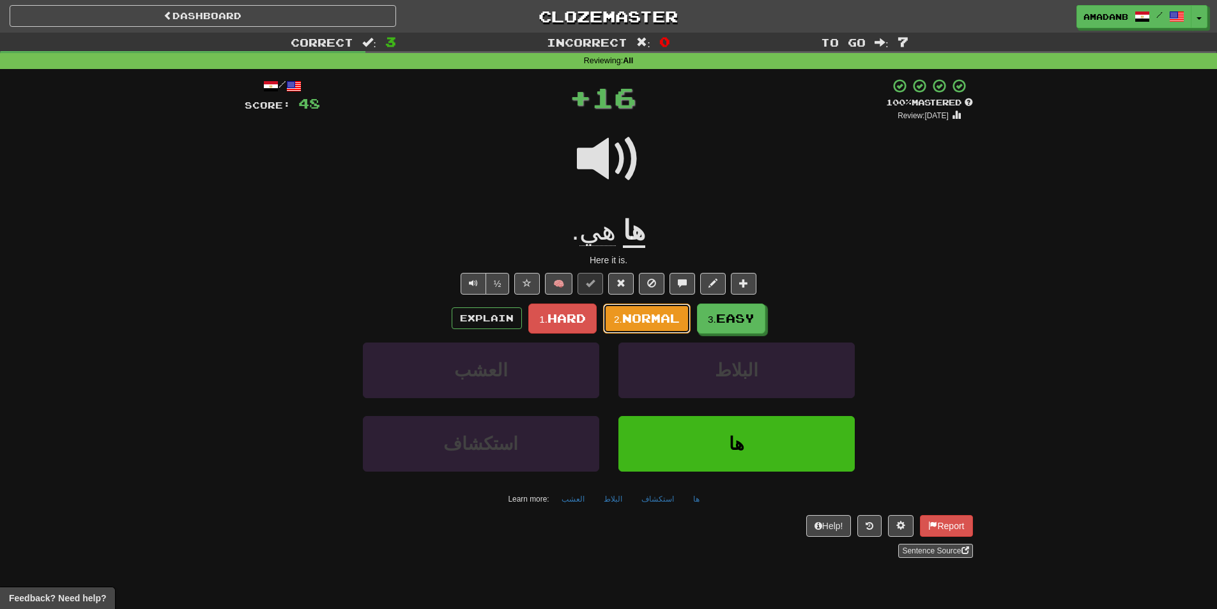
click at [660, 318] on span "Normal" at bounding box center [651, 318] width 58 height 14
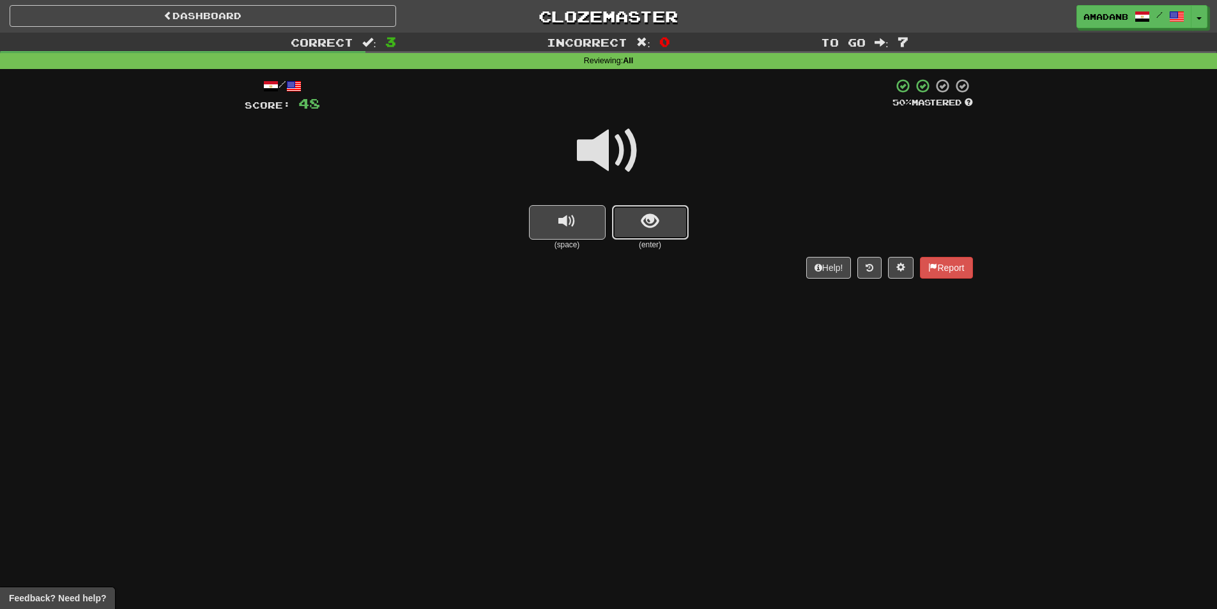
click at [631, 233] on button "show sentence" at bounding box center [650, 222] width 77 height 35
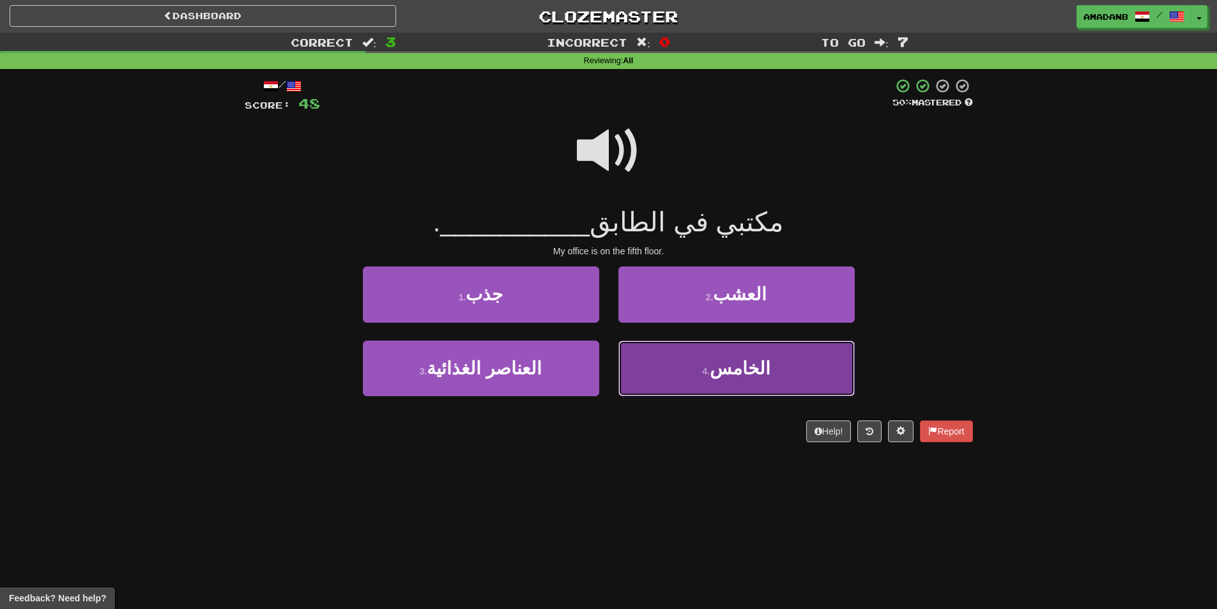
click at [685, 354] on button "4 . الخامس" at bounding box center [737, 369] width 236 height 56
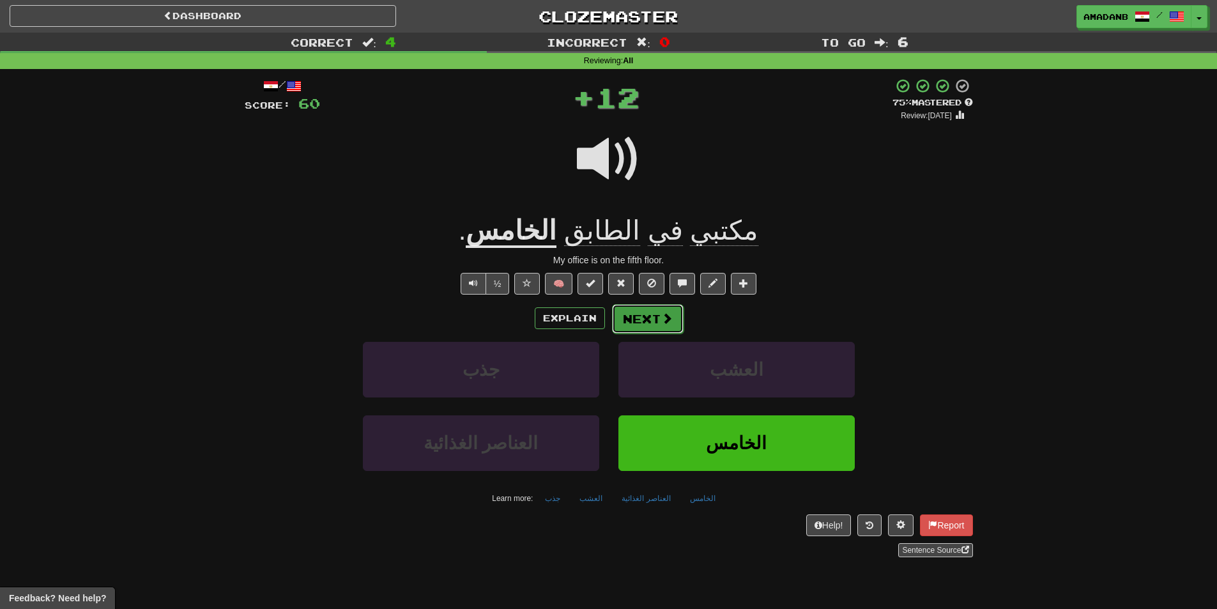
click at [658, 313] on button "Next" at bounding box center [648, 318] width 72 height 29
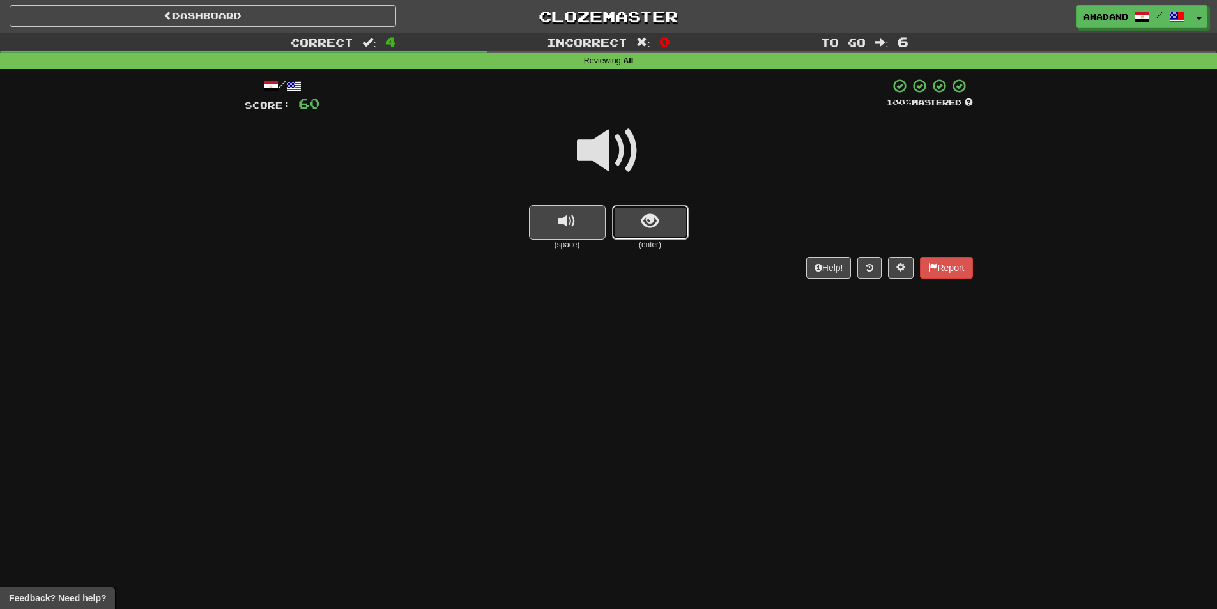
click at [631, 235] on button "show sentence" at bounding box center [650, 222] width 77 height 35
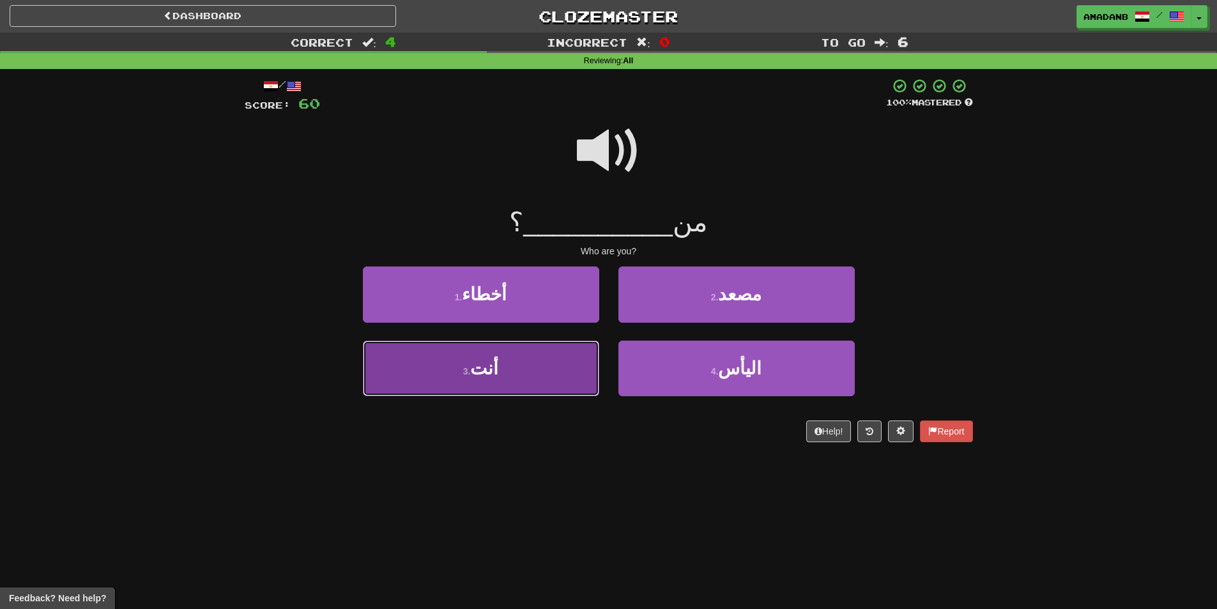
click at [535, 369] on button "3 . أنت" at bounding box center [481, 369] width 236 height 56
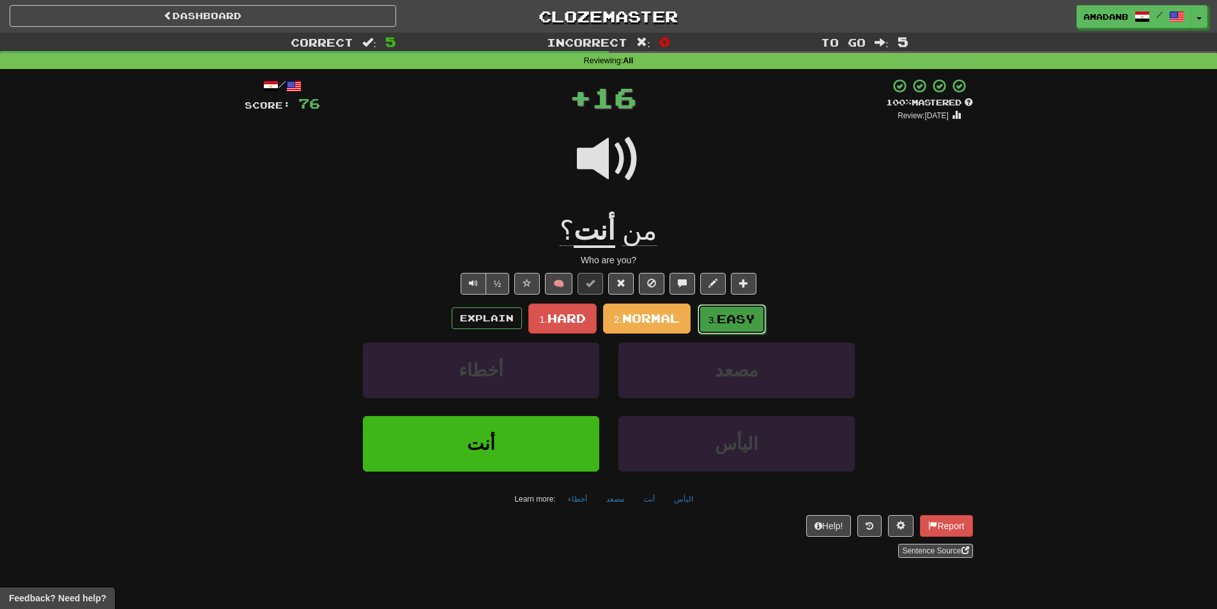
click at [726, 317] on span "Easy" at bounding box center [736, 319] width 38 height 14
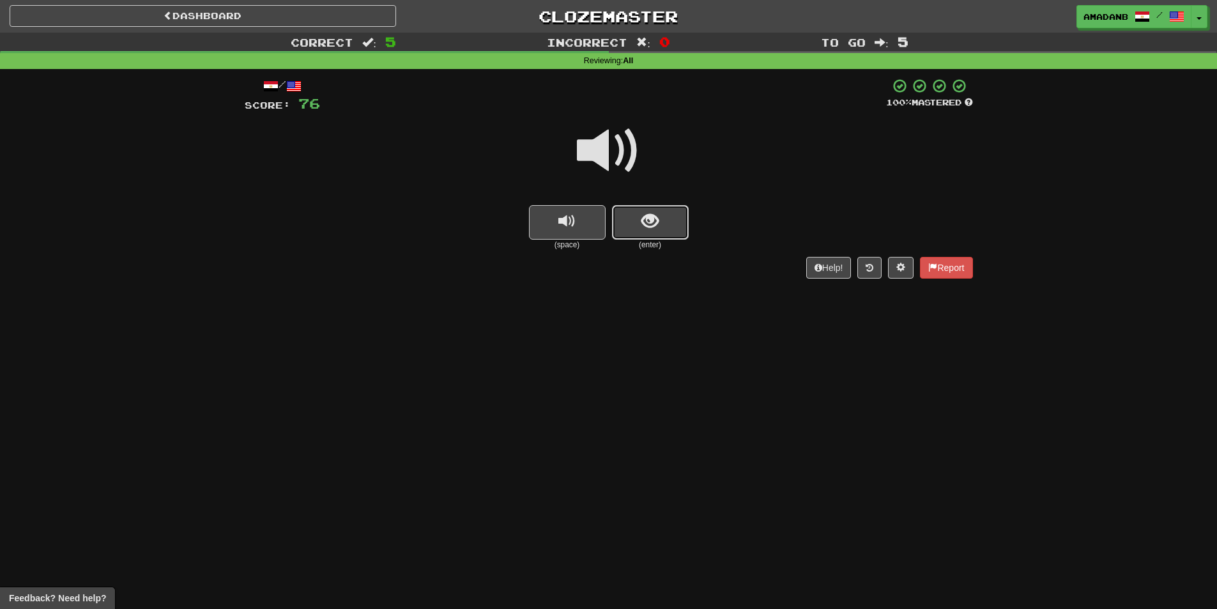
click at [660, 226] on button "show sentence" at bounding box center [650, 222] width 77 height 35
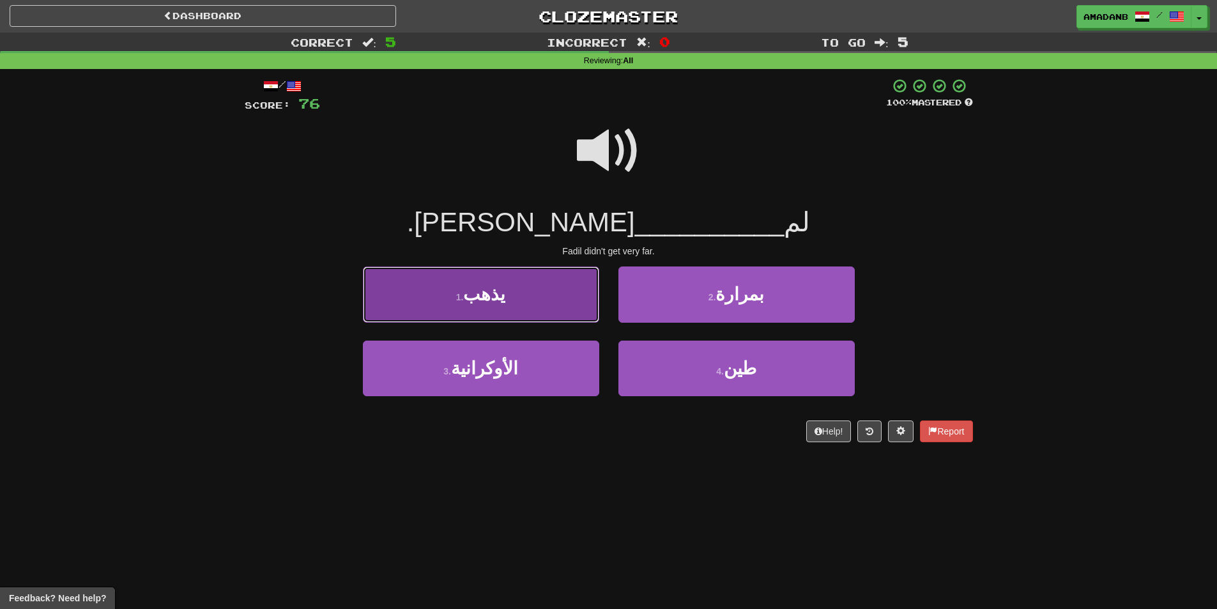
click at [552, 304] on button "1 . يذهب" at bounding box center [481, 295] width 236 height 56
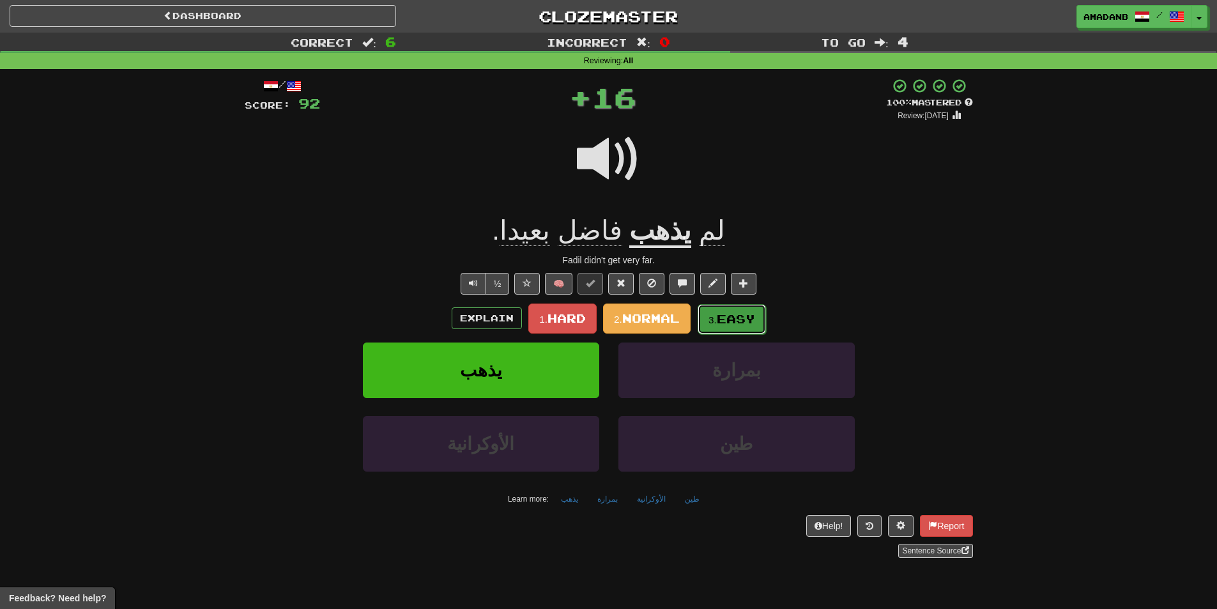
click at [717, 309] on button "3. Easy" at bounding box center [732, 319] width 68 height 30
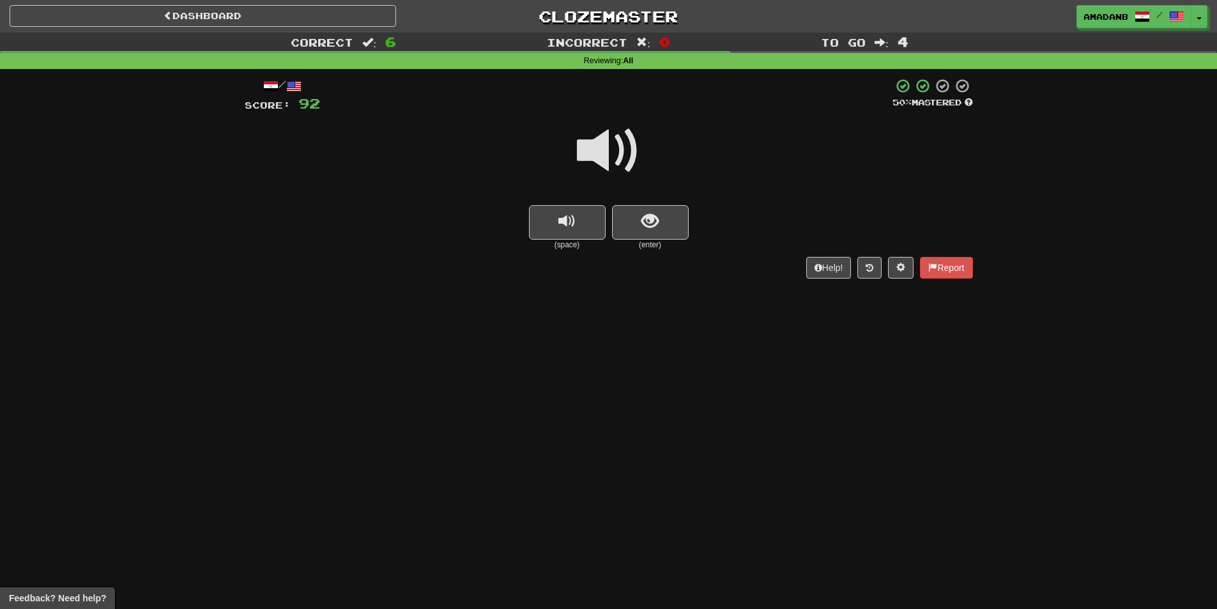
click at [571, 242] on small "(space)" at bounding box center [567, 245] width 77 height 11
click at [570, 236] on button "replay audio" at bounding box center [567, 222] width 77 height 35
click at [651, 222] on span "show sentence" at bounding box center [650, 221] width 17 height 17
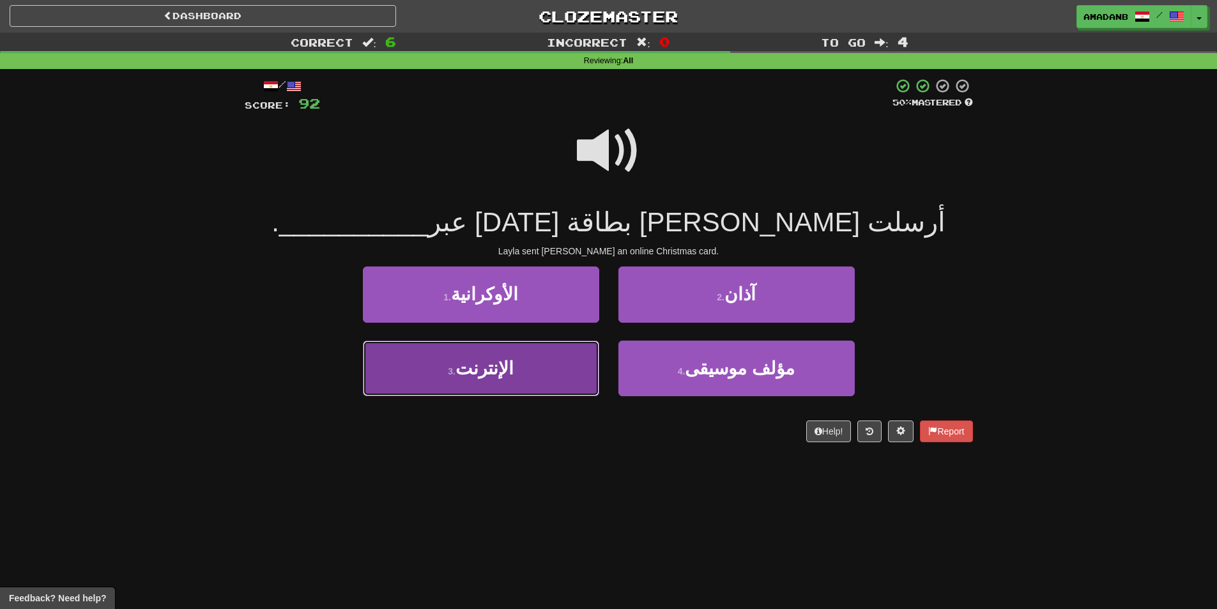
click at [533, 359] on button "3 . الإنترنت" at bounding box center [481, 369] width 236 height 56
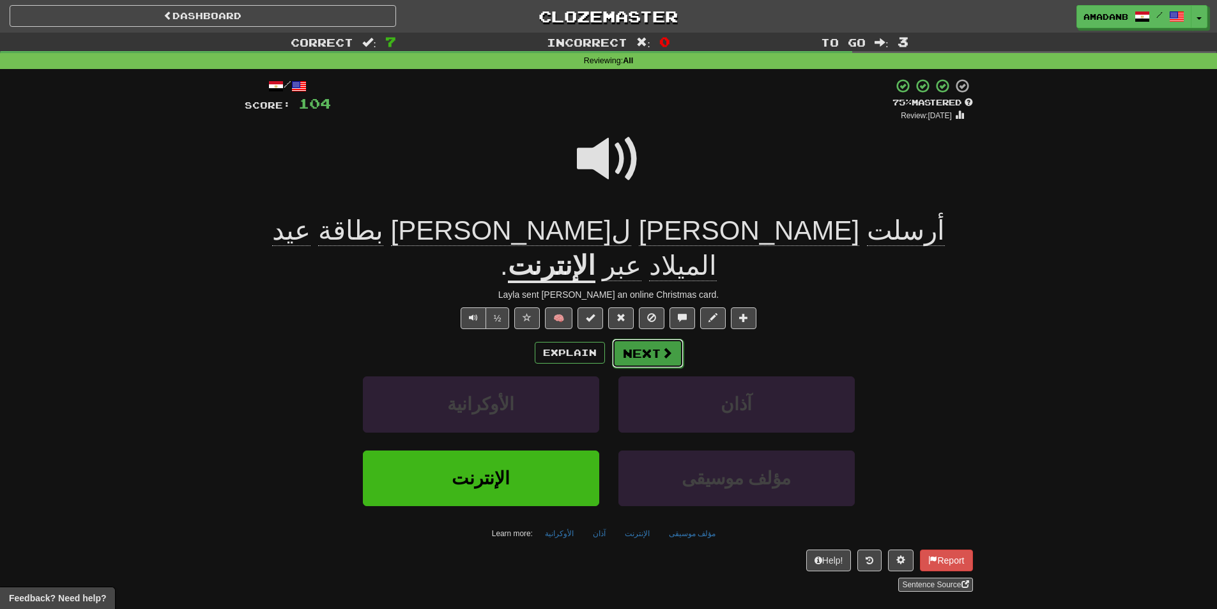
click at [655, 339] on button "Next" at bounding box center [648, 353] width 72 height 29
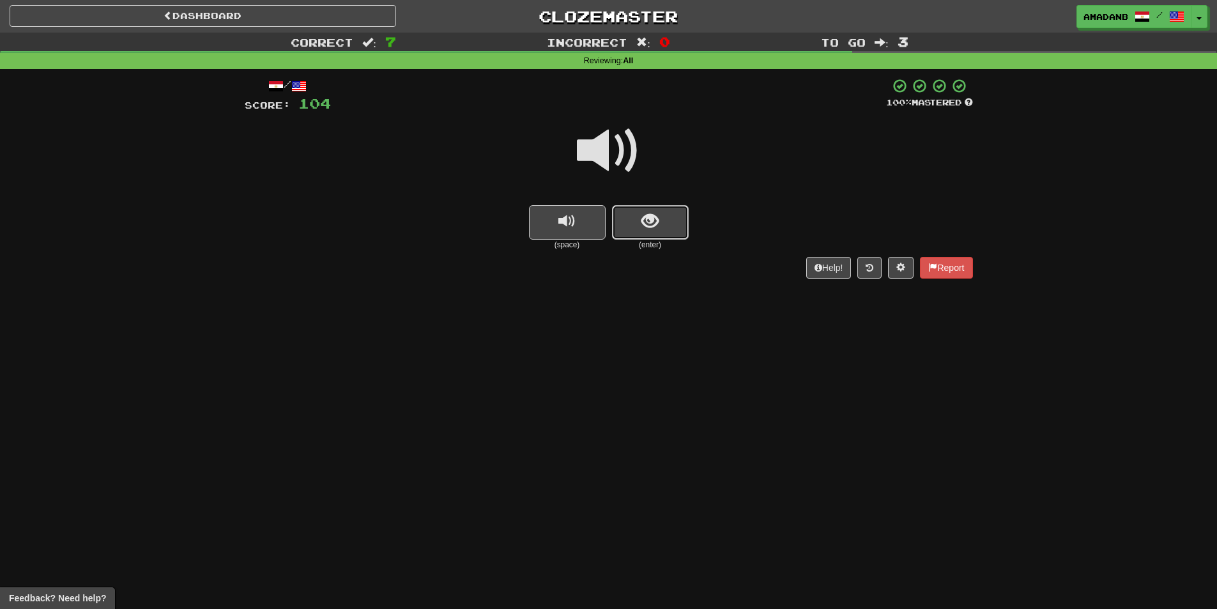
click at [648, 216] on span "show sentence" at bounding box center [650, 221] width 17 height 17
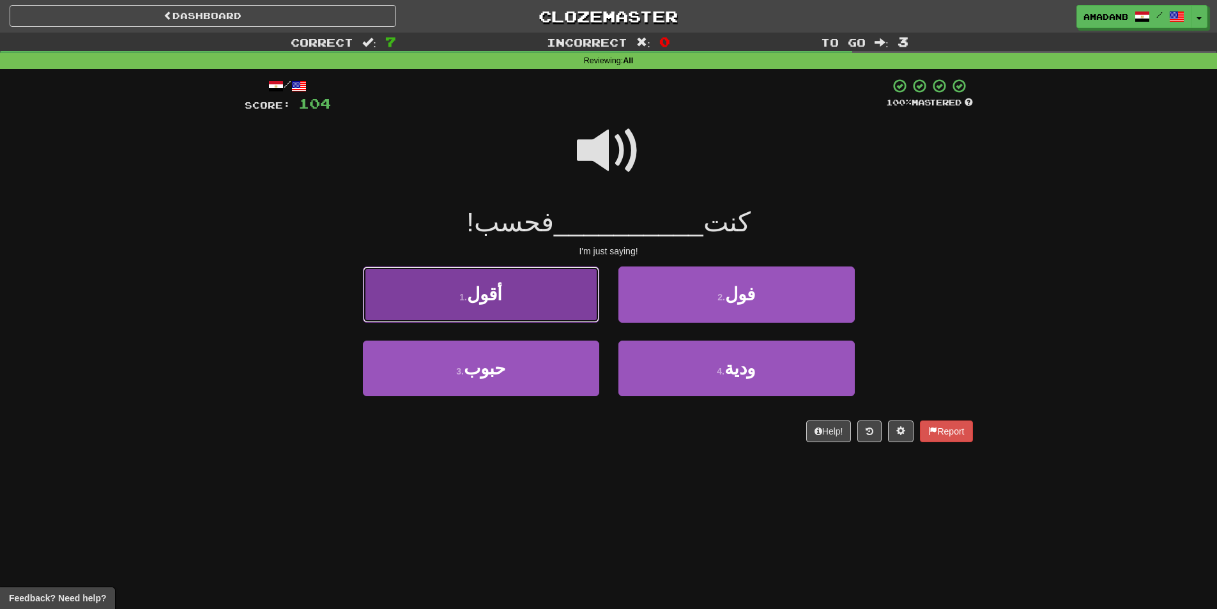
click at [504, 290] on button "1 . أقول" at bounding box center [481, 295] width 236 height 56
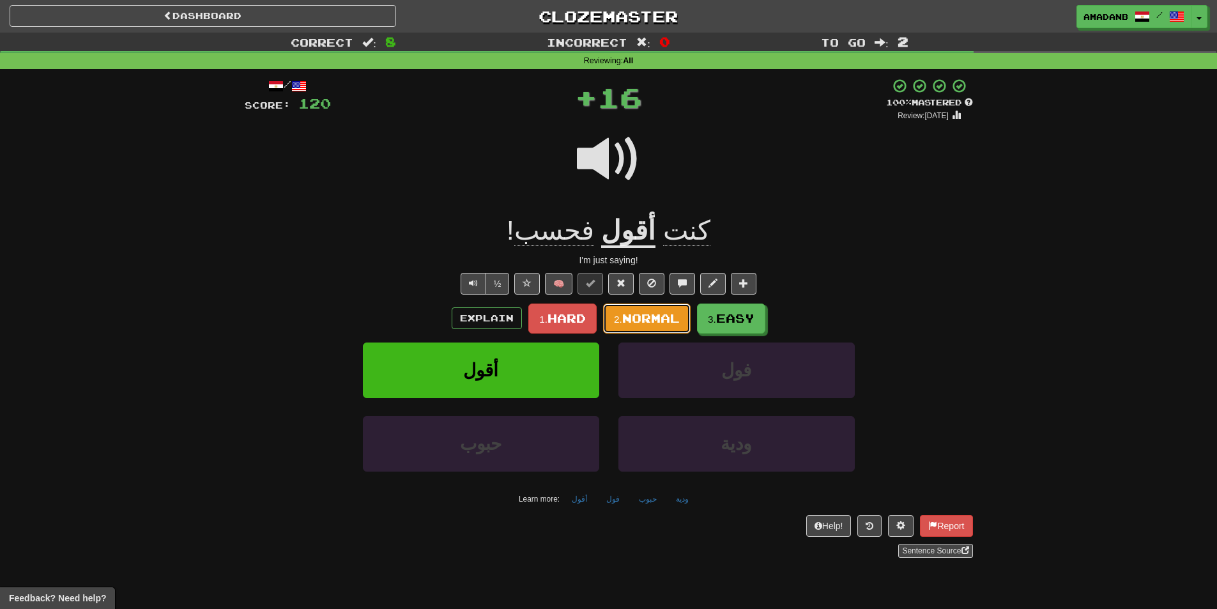
click at [633, 316] on span "Normal" at bounding box center [651, 318] width 58 height 14
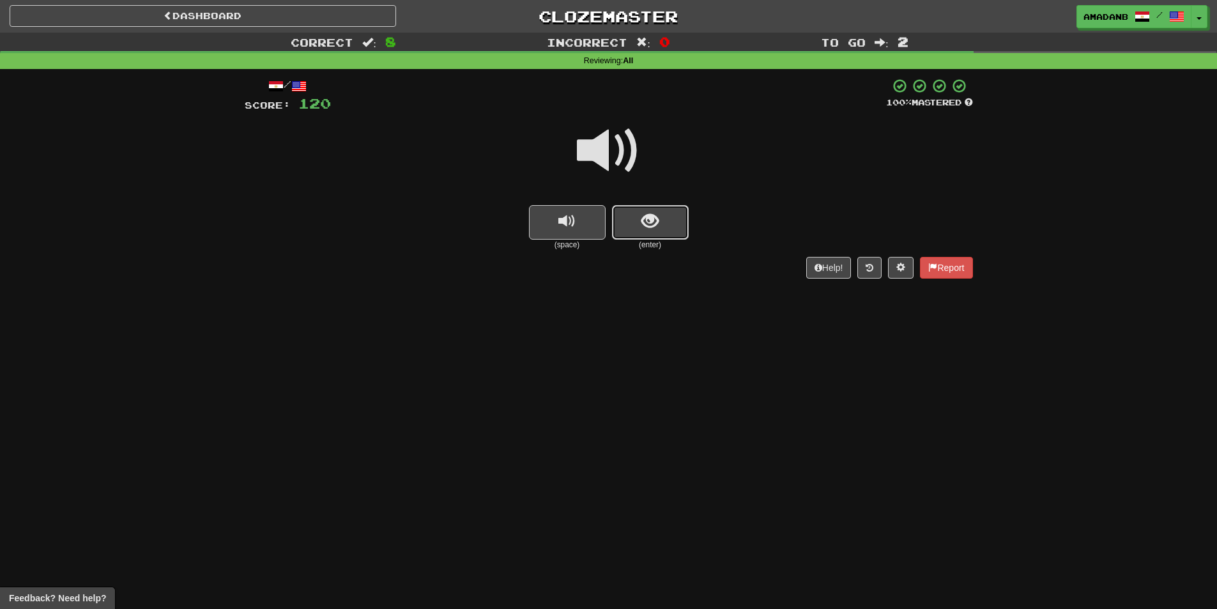
click at [628, 221] on button "show sentence" at bounding box center [650, 222] width 77 height 35
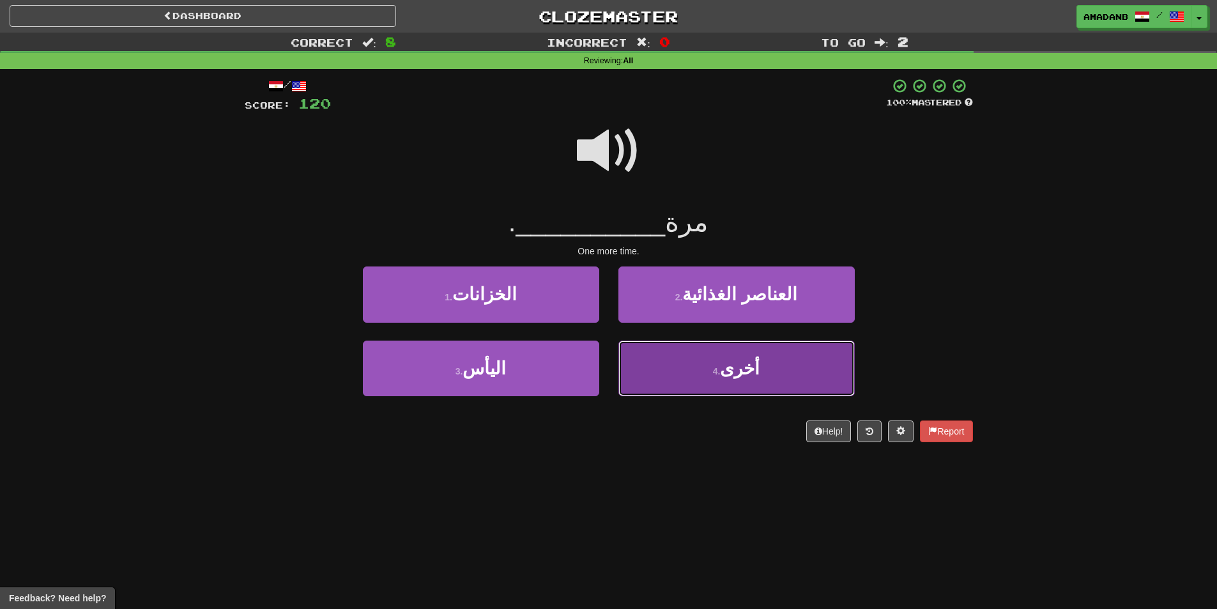
click at [665, 368] on button "4 . أخرى" at bounding box center [737, 369] width 236 height 56
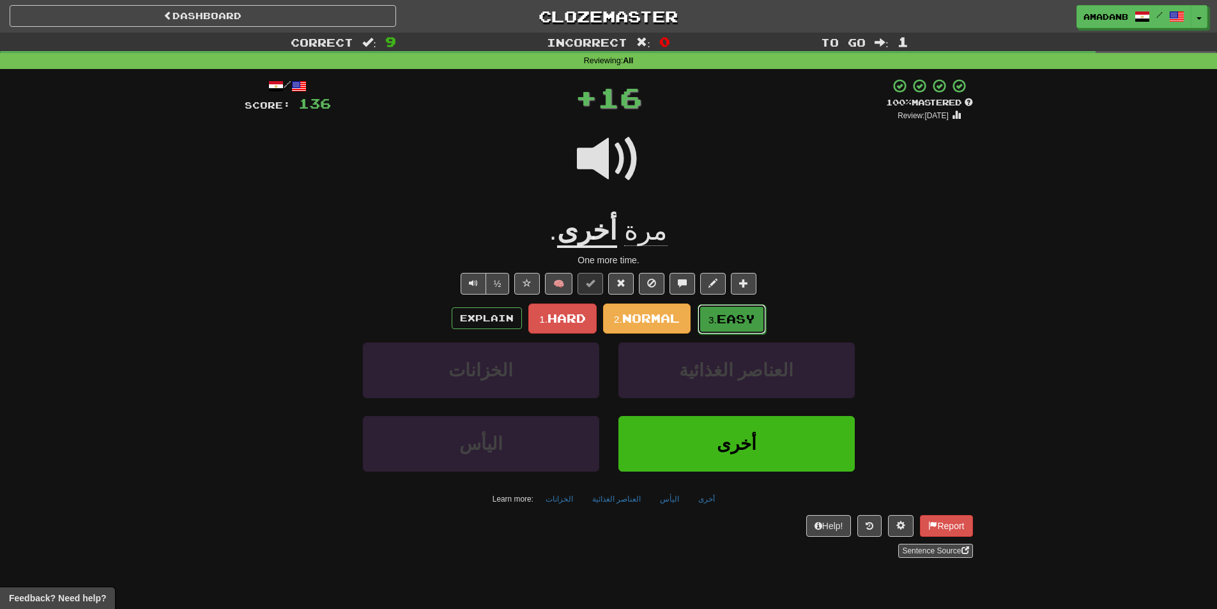
click at [726, 309] on button "3. Easy" at bounding box center [732, 319] width 68 height 30
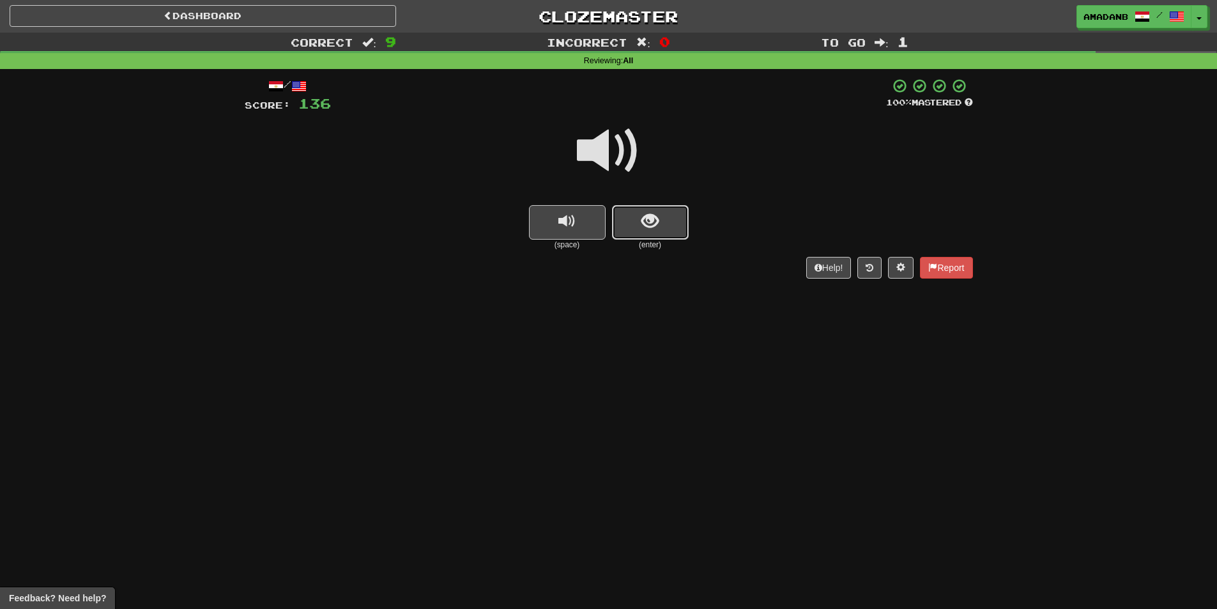
click at [641, 232] on button "show sentence" at bounding box center [650, 222] width 77 height 35
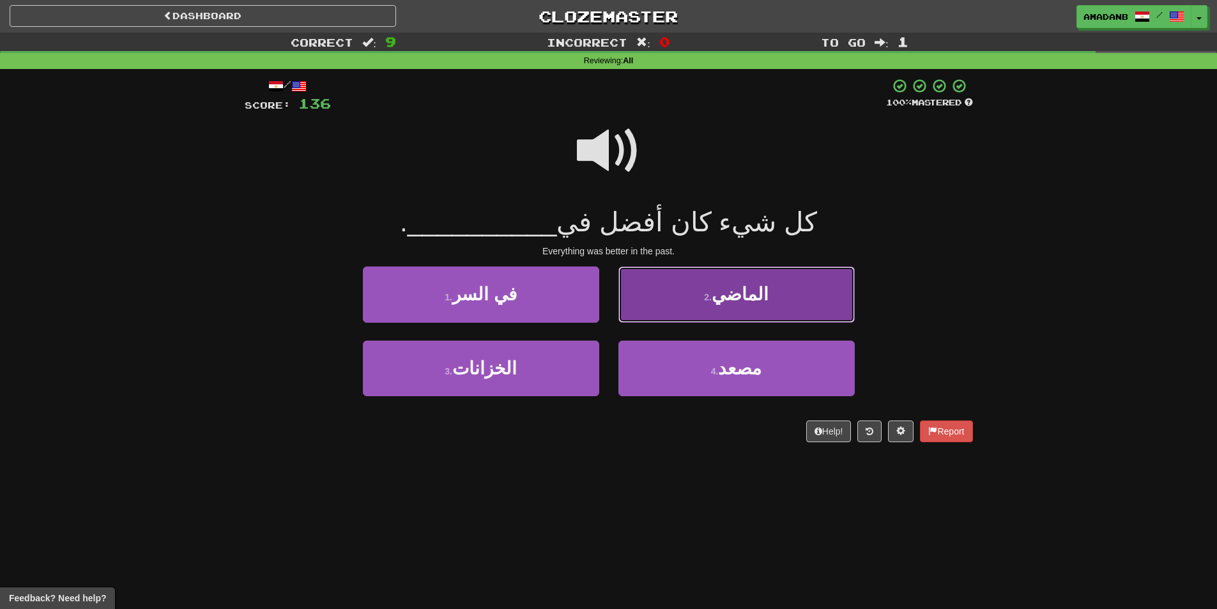
click at [690, 309] on button "2 . الماضي" at bounding box center [737, 295] width 236 height 56
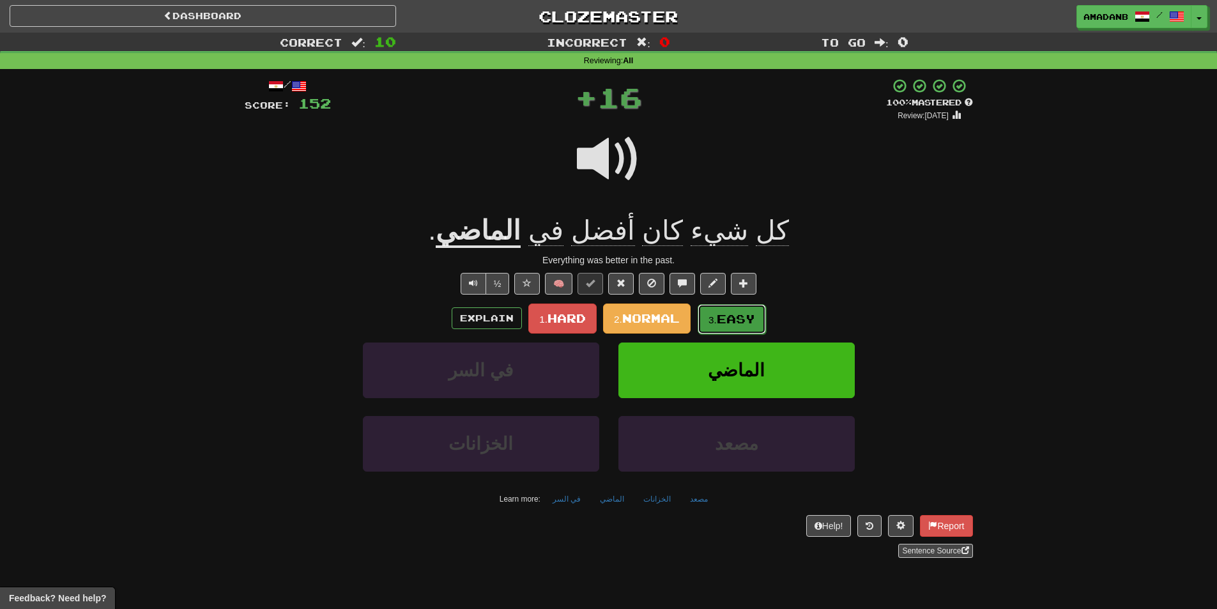
click at [726, 318] on span "Easy" at bounding box center [736, 319] width 38 height 14
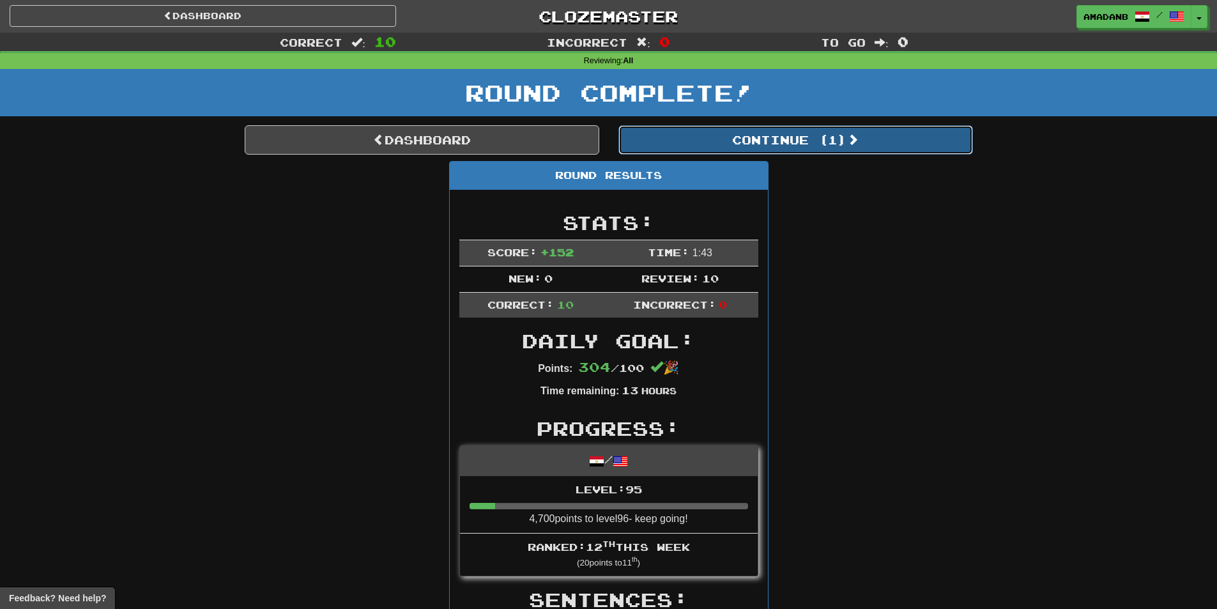
click at [728, 148] on button "Continue ( 1 )" at bounding box center [796, 139] width 355 height 29
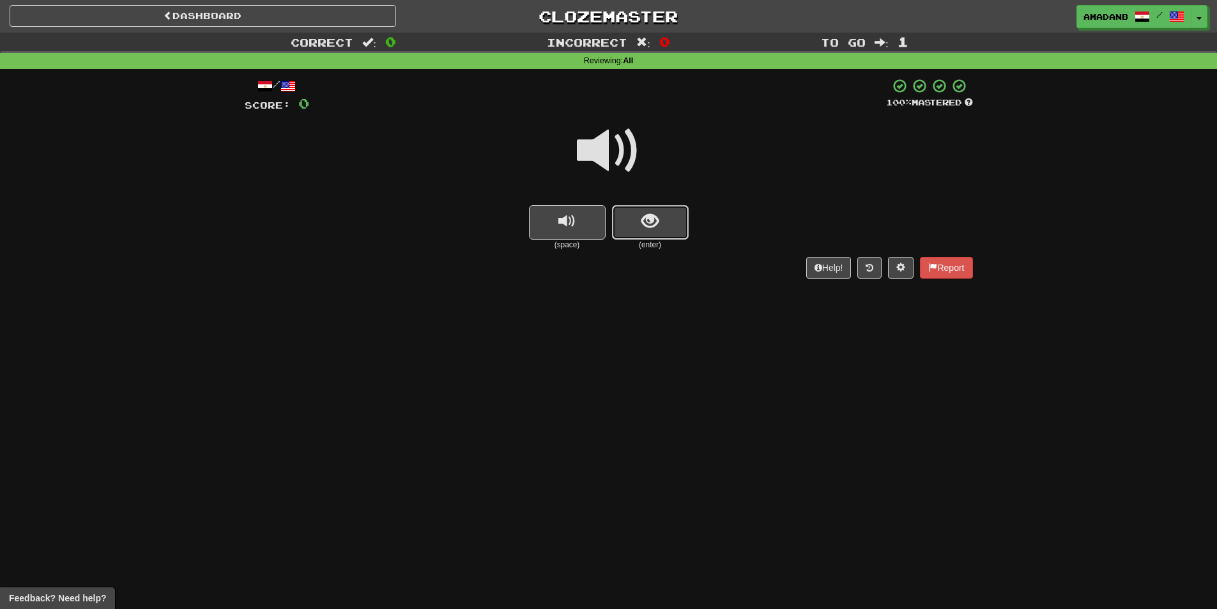
click at [644, 227] on span "show sentence" at bounding box center [650, 221] width 17 height 17
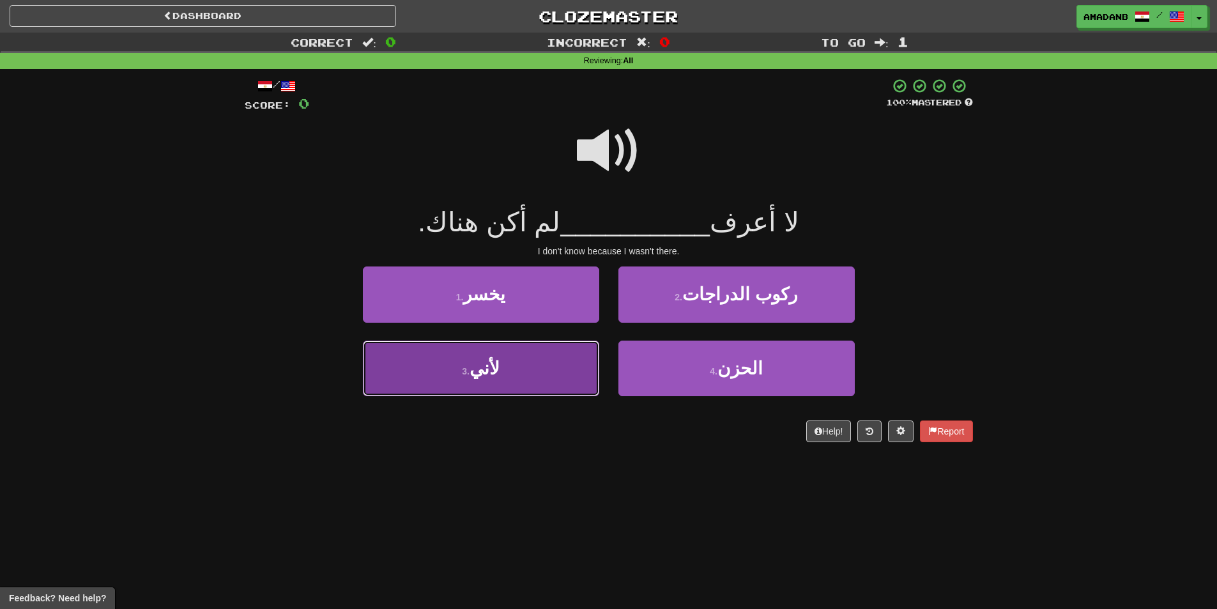
click at [561, 371] on button "3 . لأني" at bounding box center [481, 369] width 236 height 56
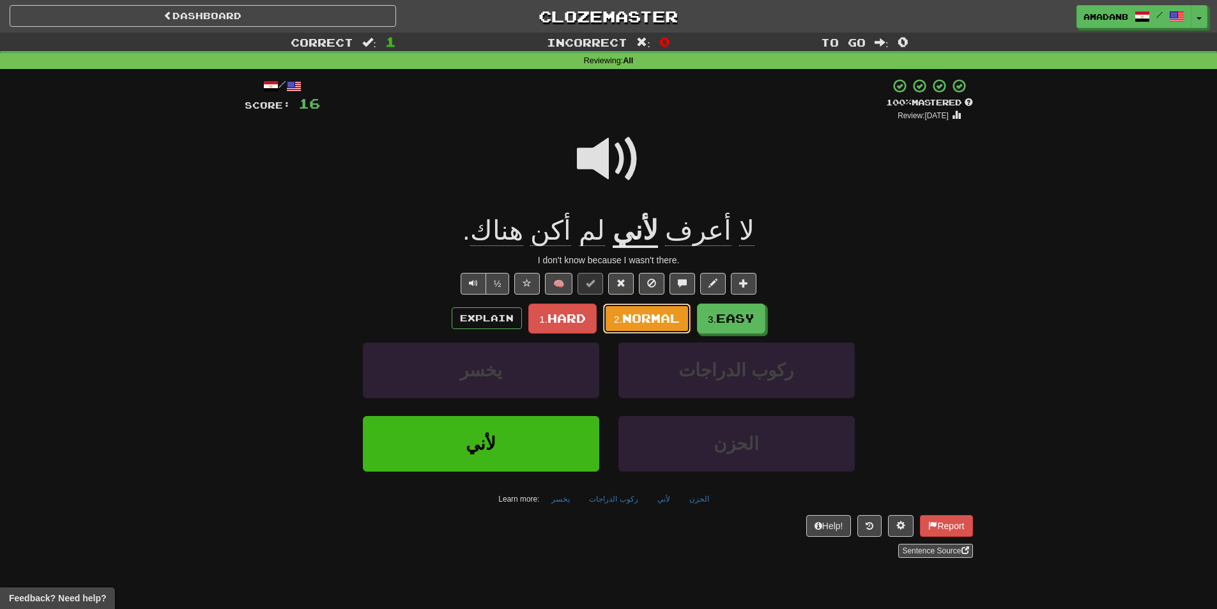
click at [655, 319] on span "Normal" at bounding box center [651, 318] width 58 height 14
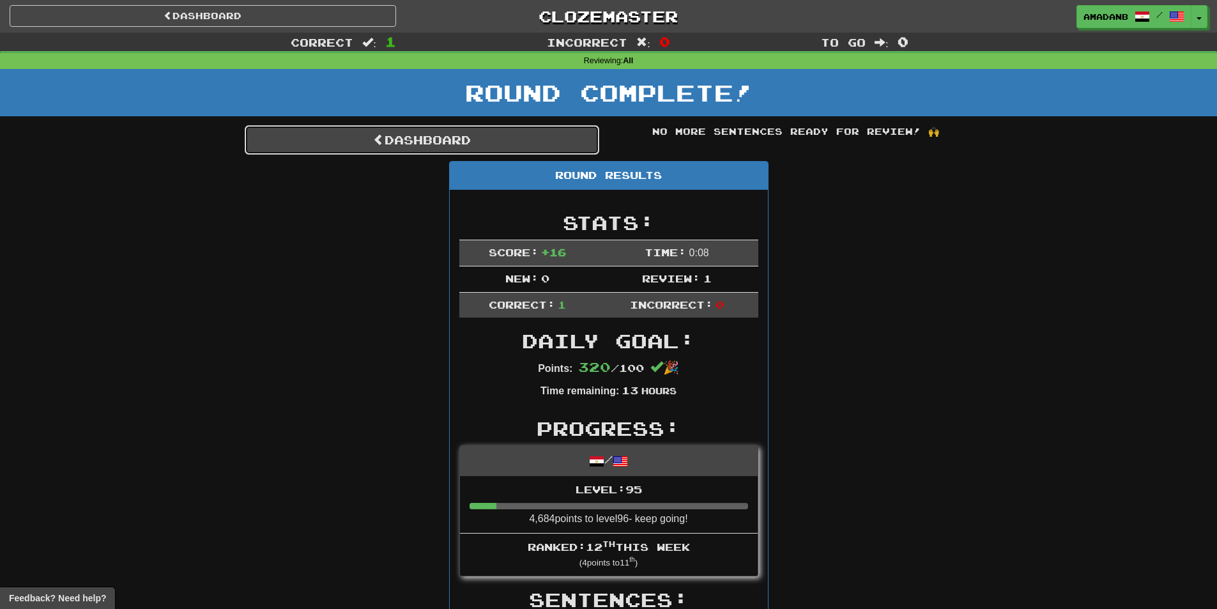
click at [410, 150] on link "Dashboard" at bounding box center [422, 139] width 355 height 29
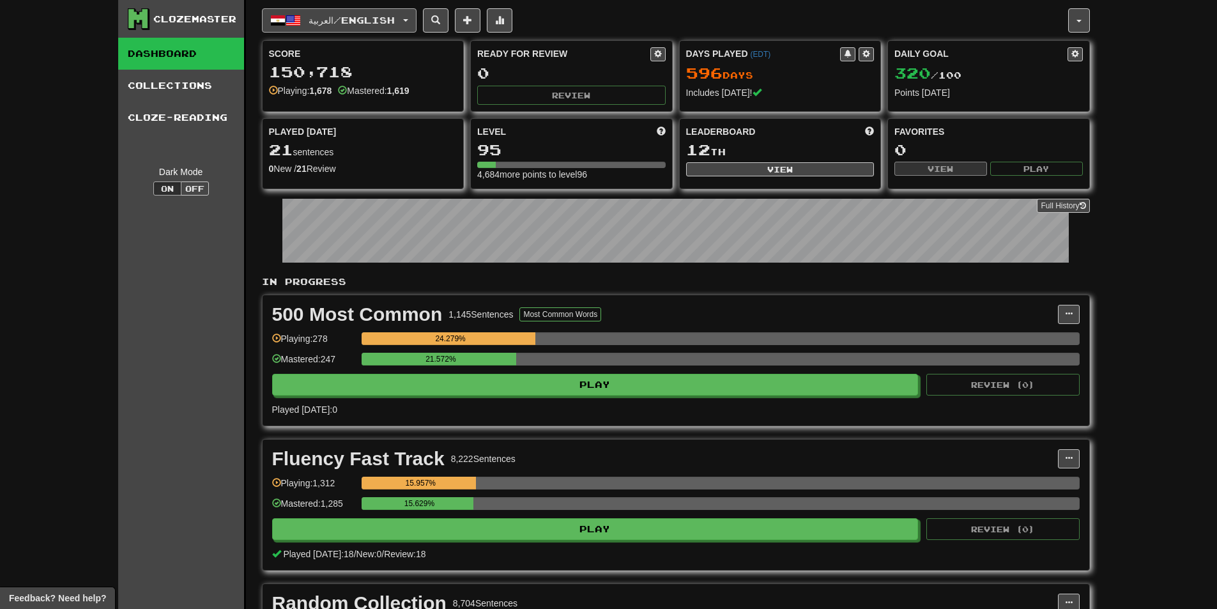
click at [376, 24] on span "العربية / English" at bounding box center [352, 20] width 86 height 11
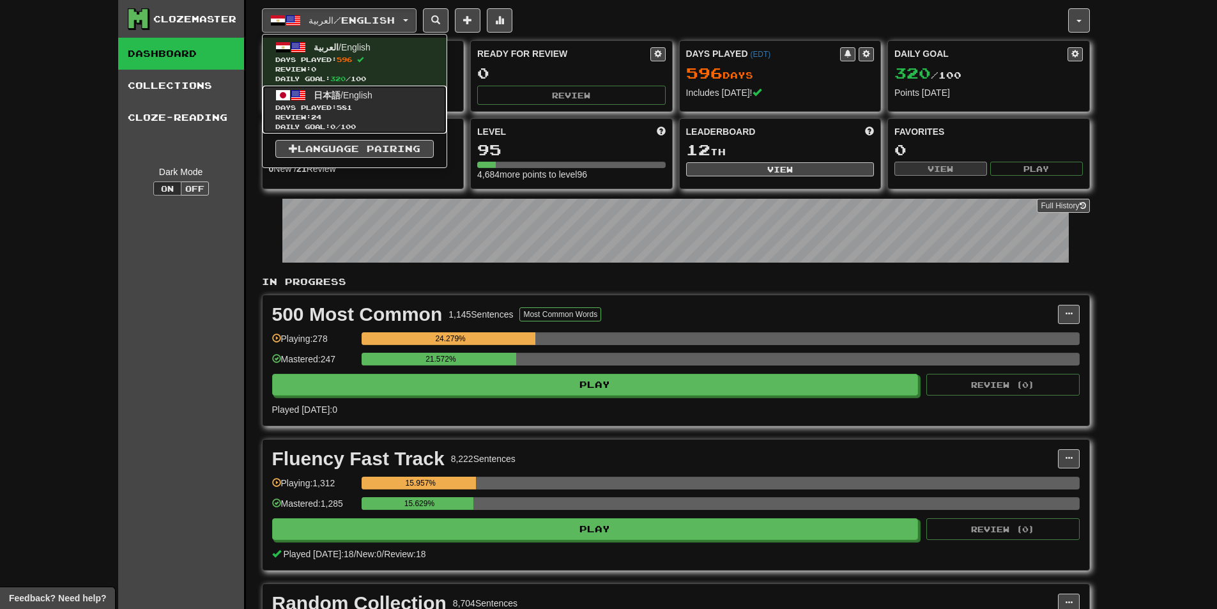
click at [389, 90] on link "日本語 / English Days Played: 581 Review: 24 Daily Goal: 0 / 100" at bounding box center [355, 110] width 184 height 48
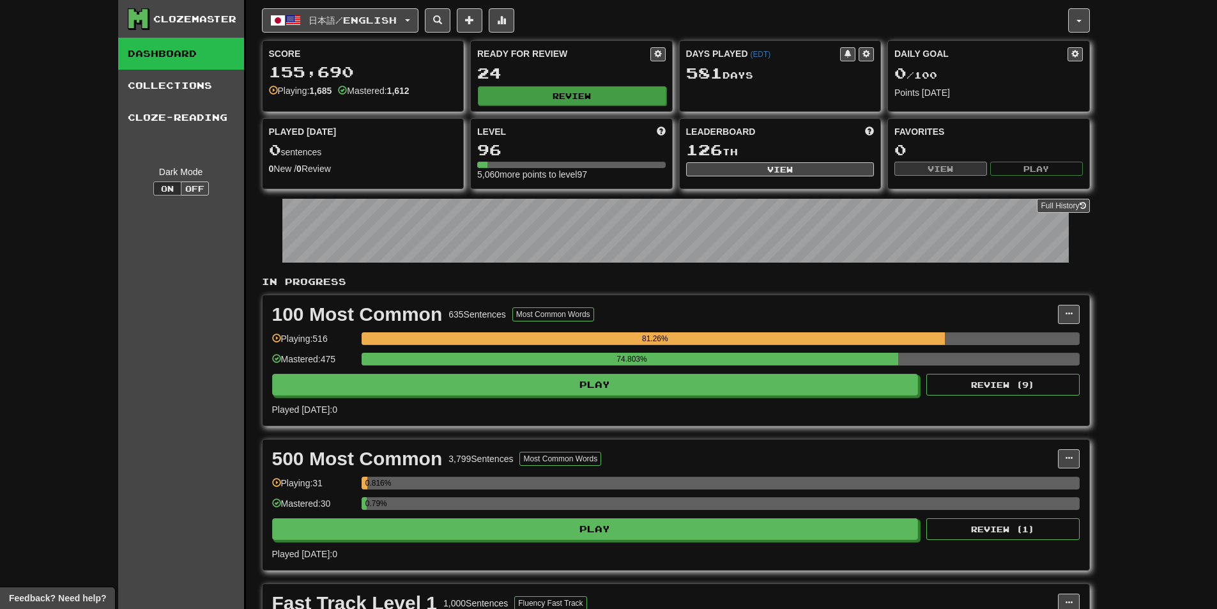
click at [518, 84] on div "Ready for Review 24 Review" at bounding box center [571, 76] width 201 height 70
click at [519, 89] on button "Review" at bounding box center [572, 95] width 189 height 19
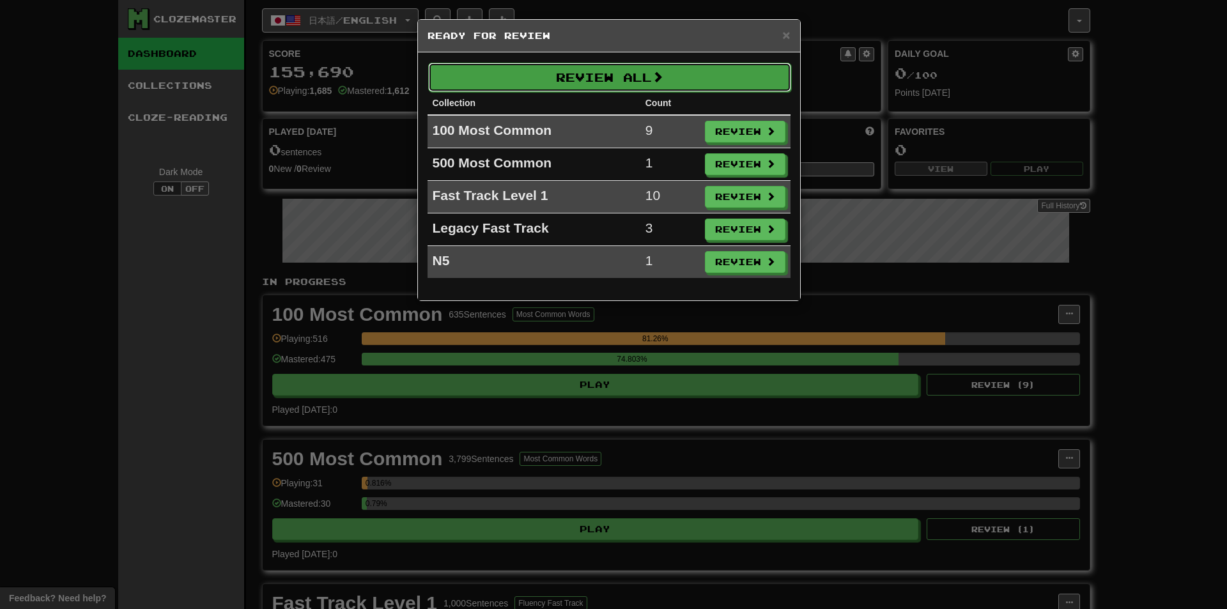
click at [572, 83] on button "Review All" at bounding box center [609, 77] width 363 height 29
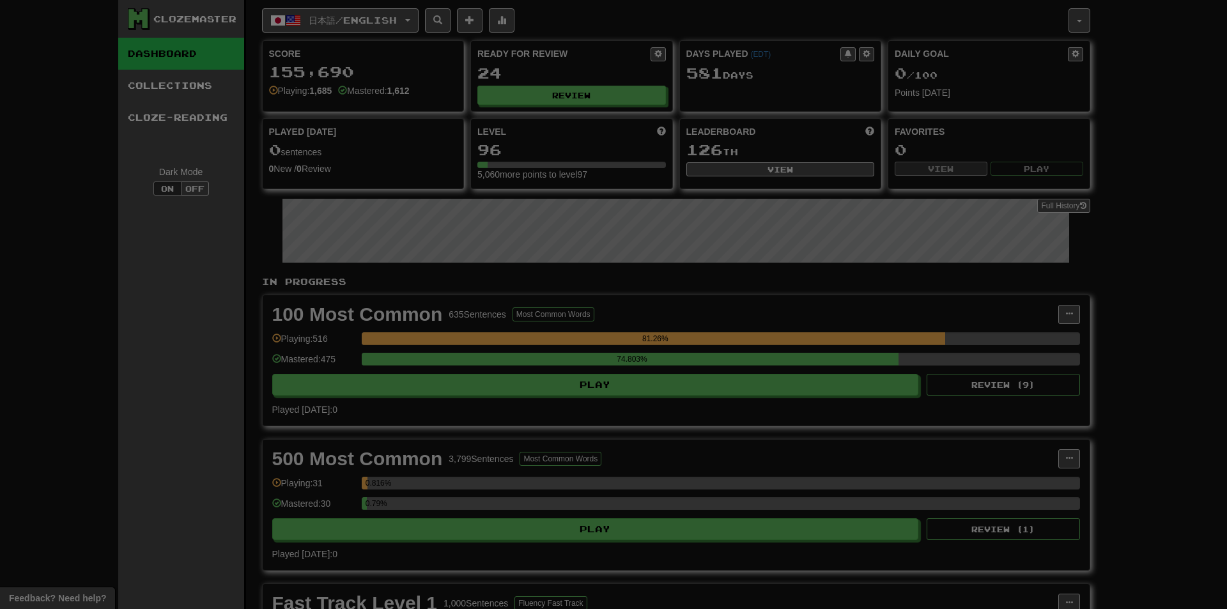
select select "**"
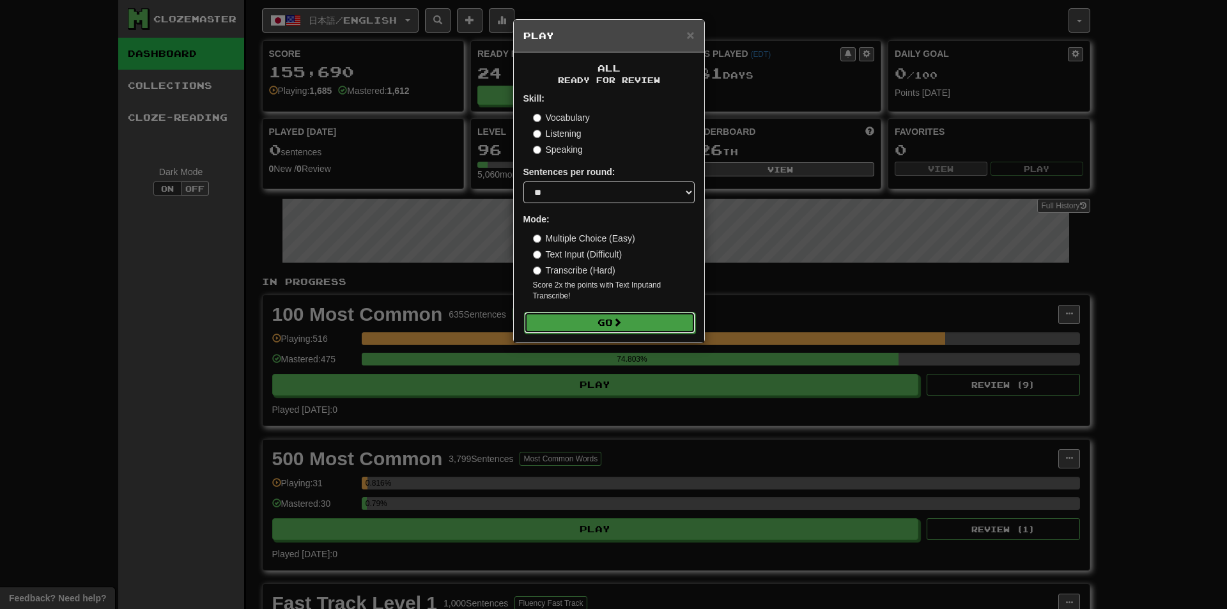
click at [603, 323] on button "Go" at bounding box center [609, 323] width 171 height 22
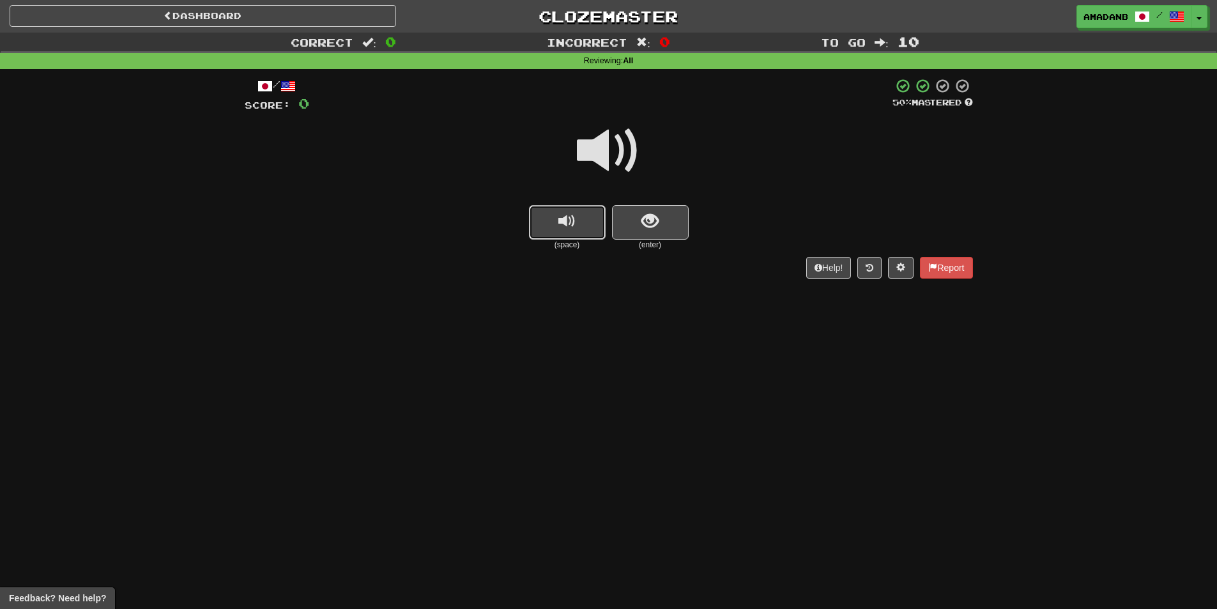
click at [575, 226] on span "replay audio" at bounding box center [567, 221] width 17 height 17
click at [642, 233] on button "show sentence" at bounding box center [650, 222] width 77 height 35
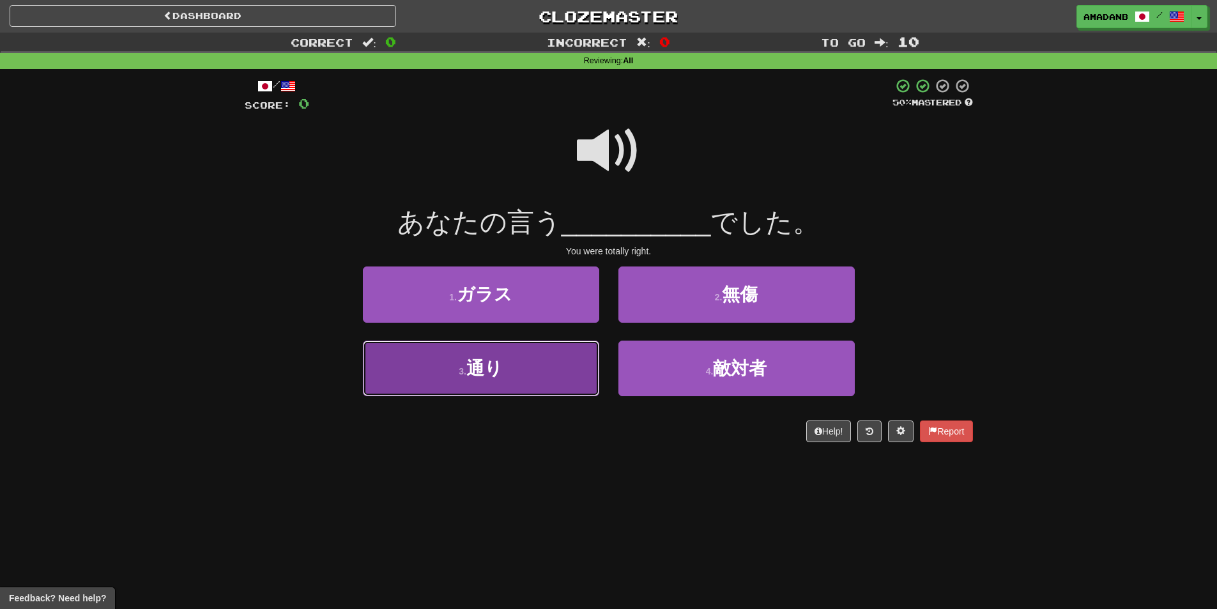
click at [549, 361] on button "3 . 通り" at bounding box center [481, 369] width 236 height 56
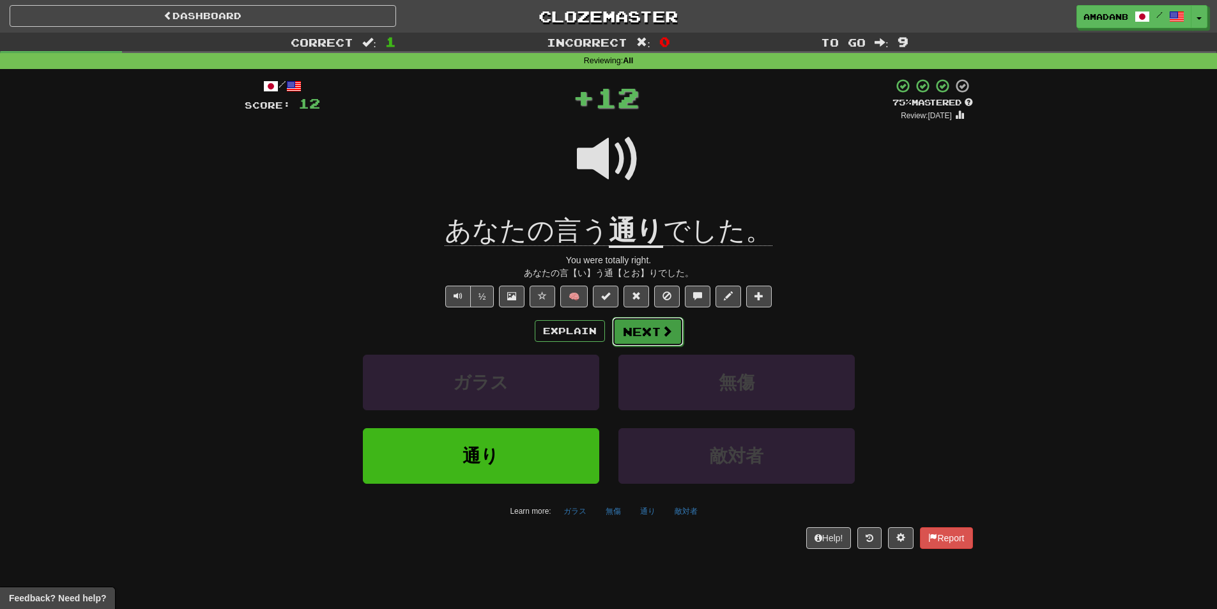
click at [626, 329] on button "Next" at bounding box center [648, 331] width 72 height 29
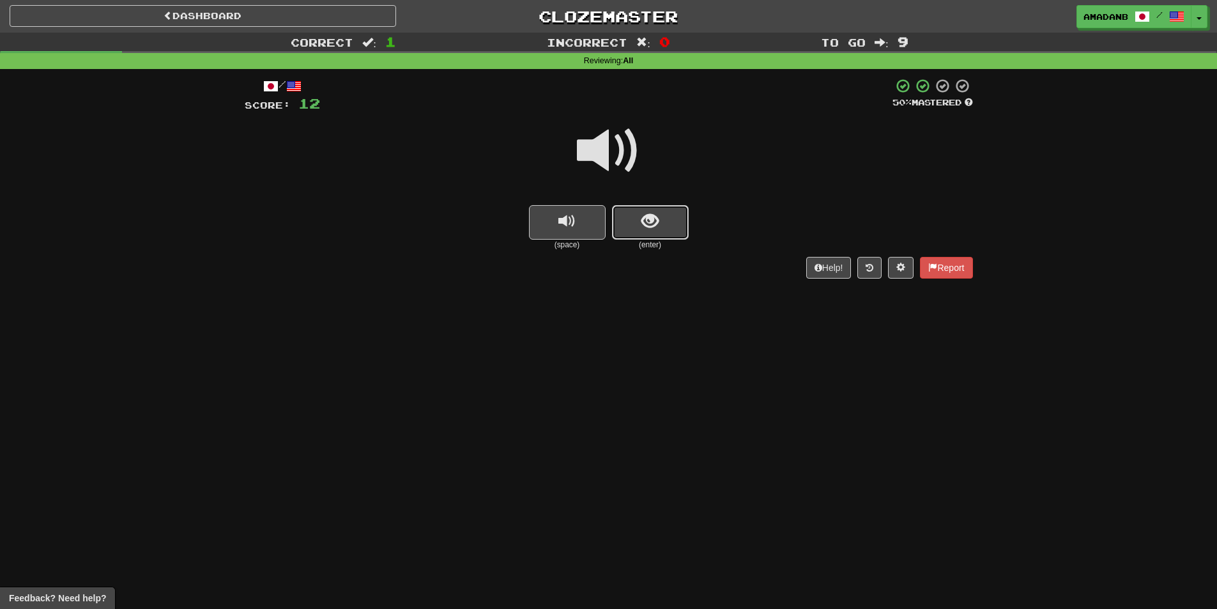
click at [624, 228] on button "show sentence" at bounding box center [650, 222] width 77 height 35
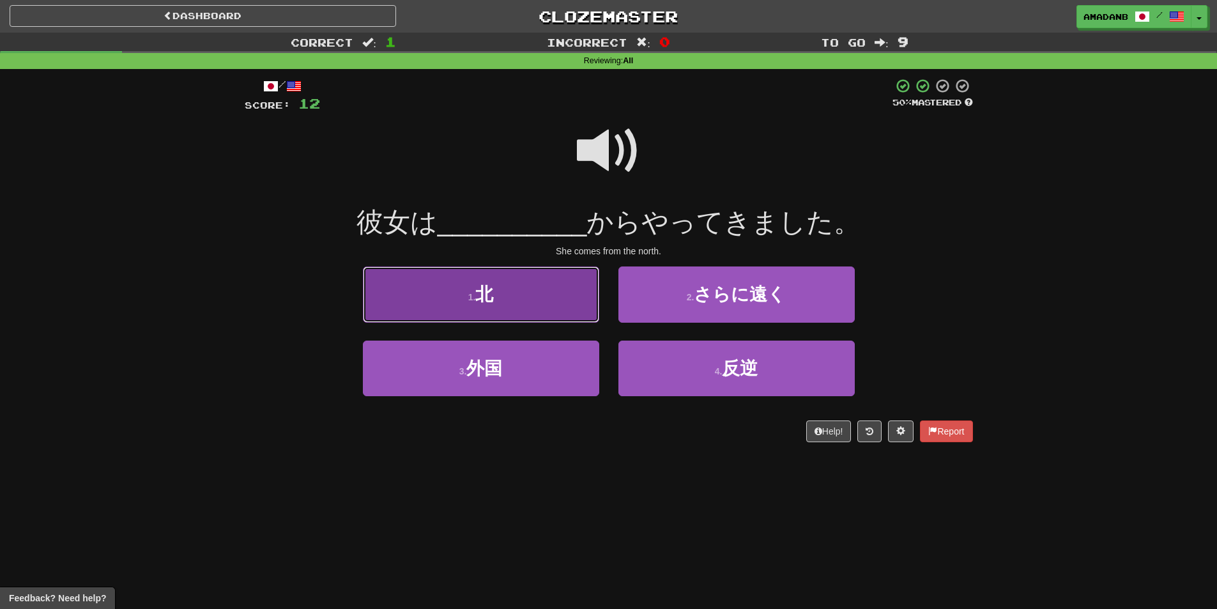
click at [535, 295] on button "1 . 北" at bounding box center [481, 295] width 236 height 56
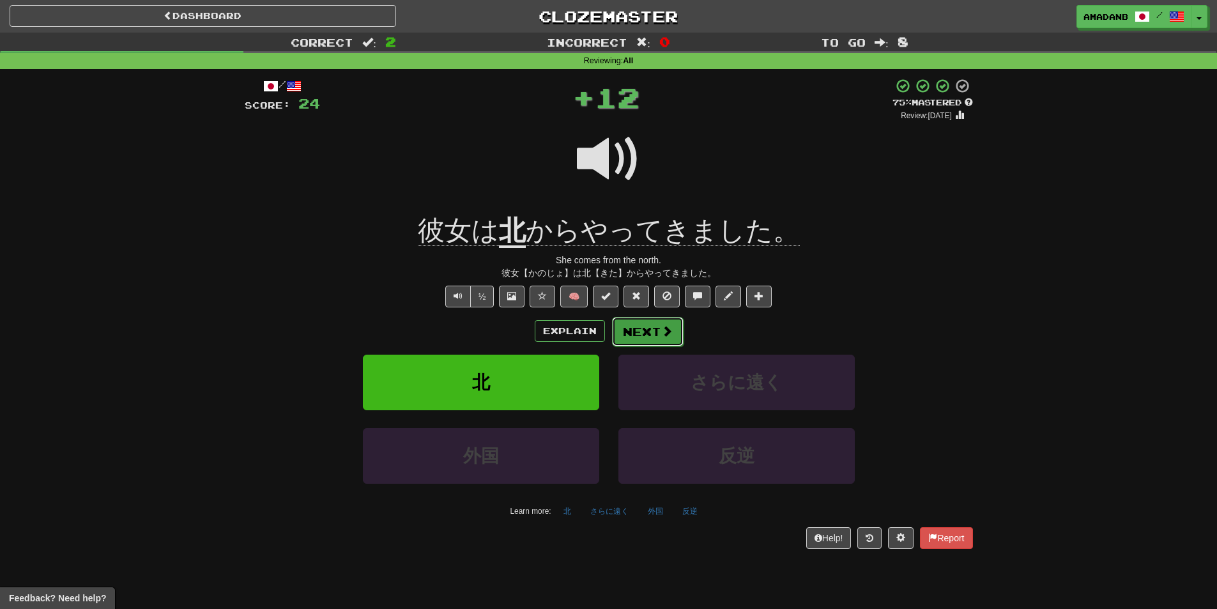
click at [637, 334] on button "Next" at bounding box center [648, 331] width 72 height 29
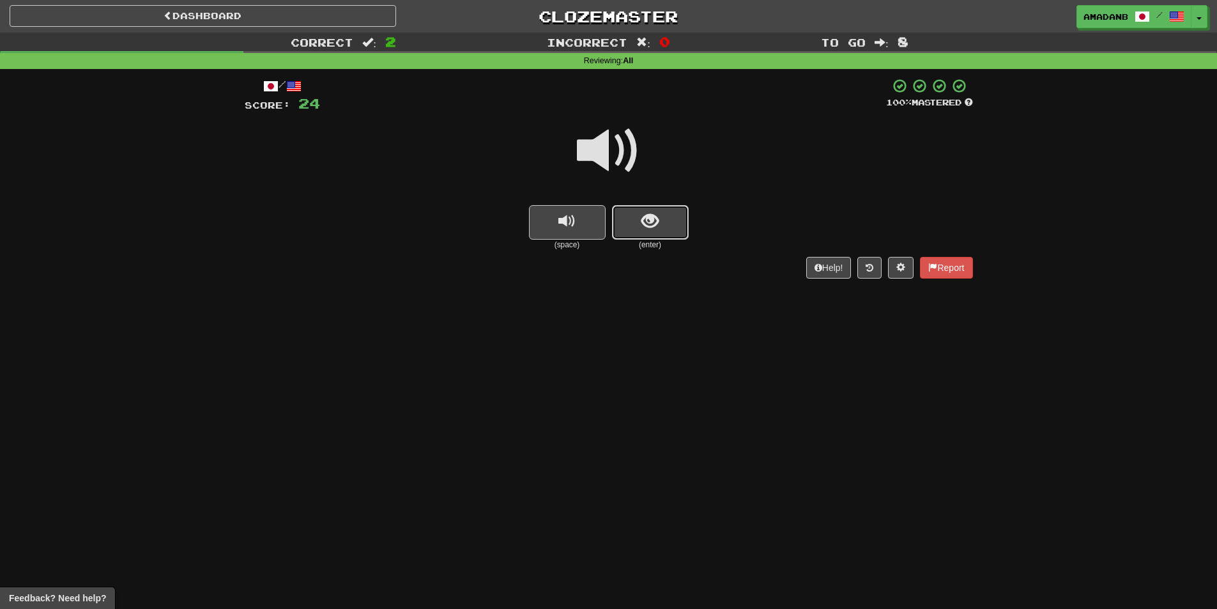
click at [612, 232] on button "show sentence" at bounding box center [650, 222] width 77 height 35
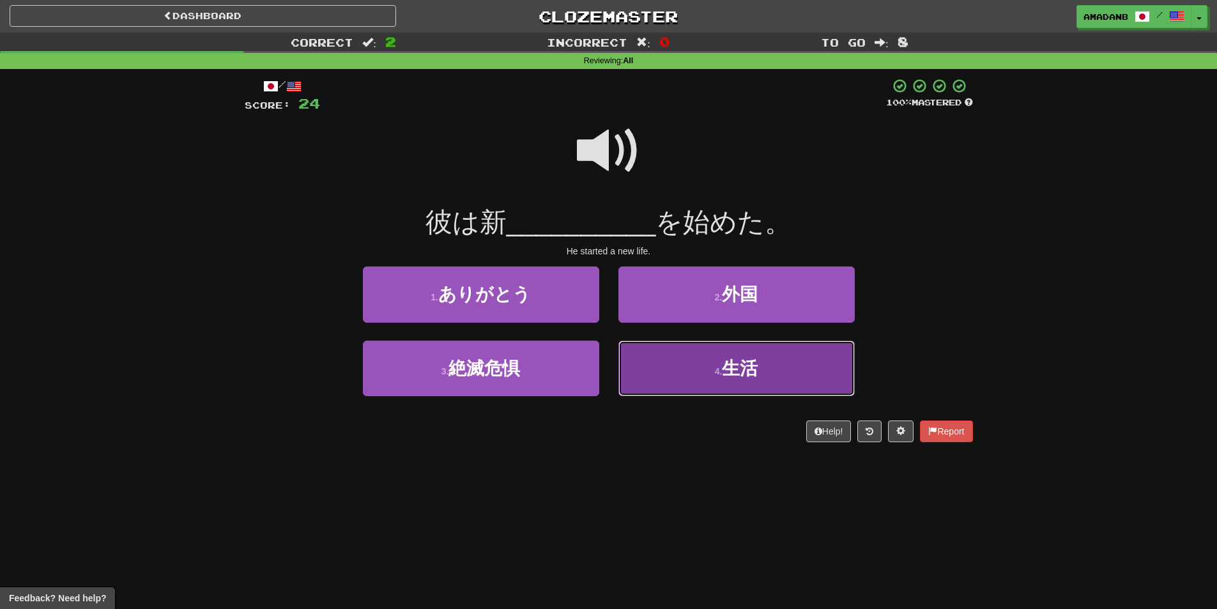
click at [676, 356] on button "4 . 生活" at bounding box center [737, 369] width 236 height 56
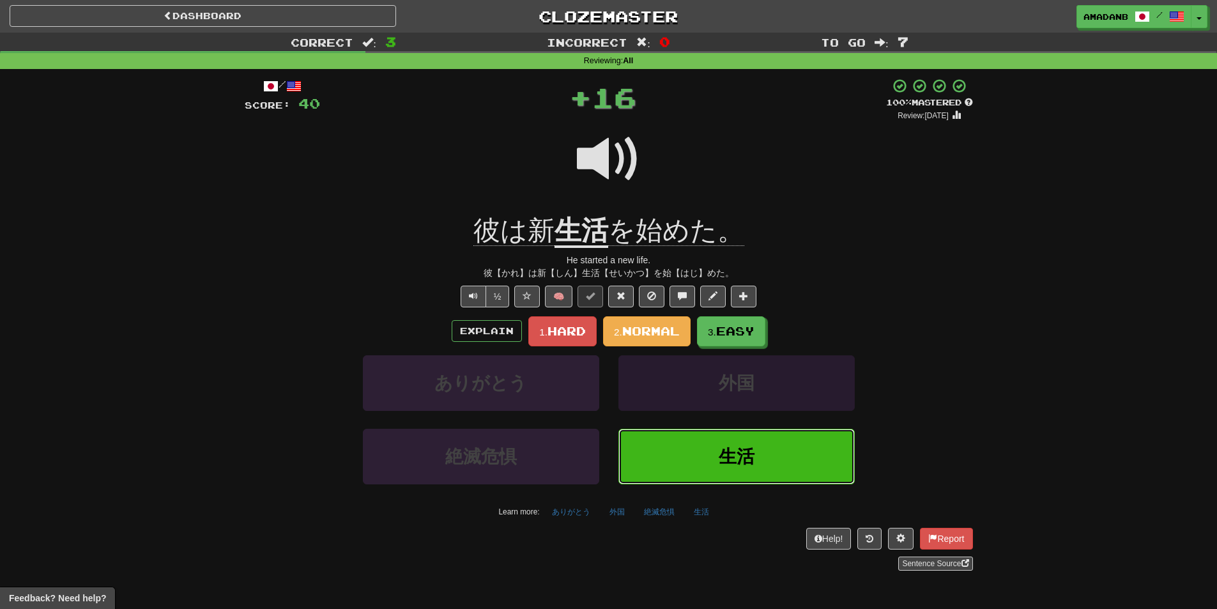
scroll to position [64, 0]
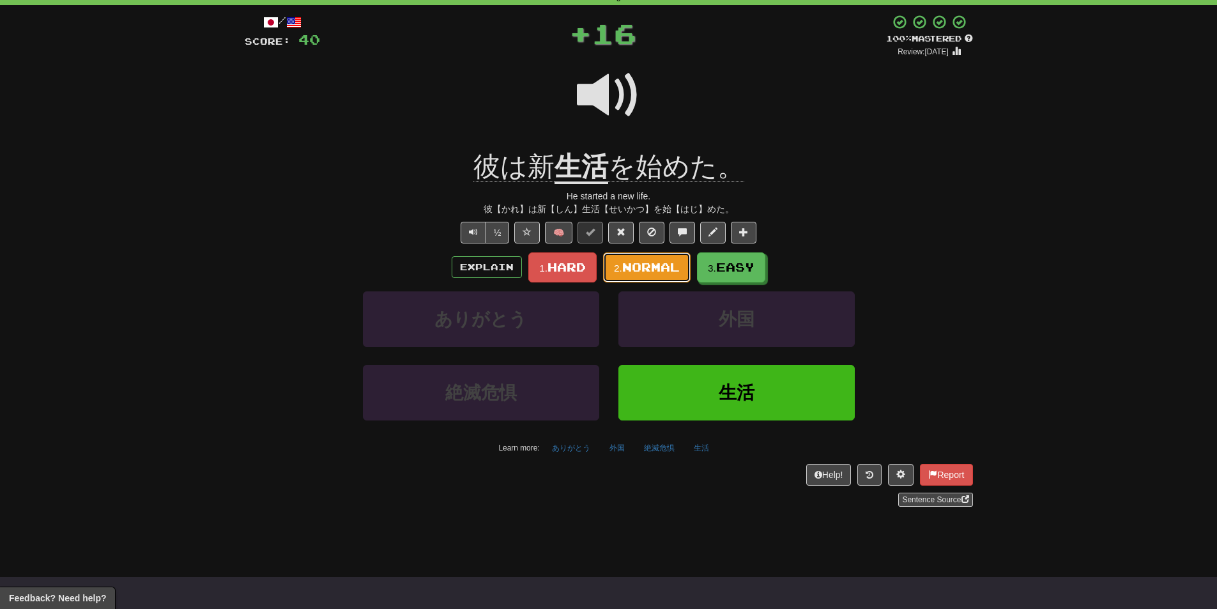
click at [633, 273] on span "Normal" at bounding box center [651, 267] width 58 height 14
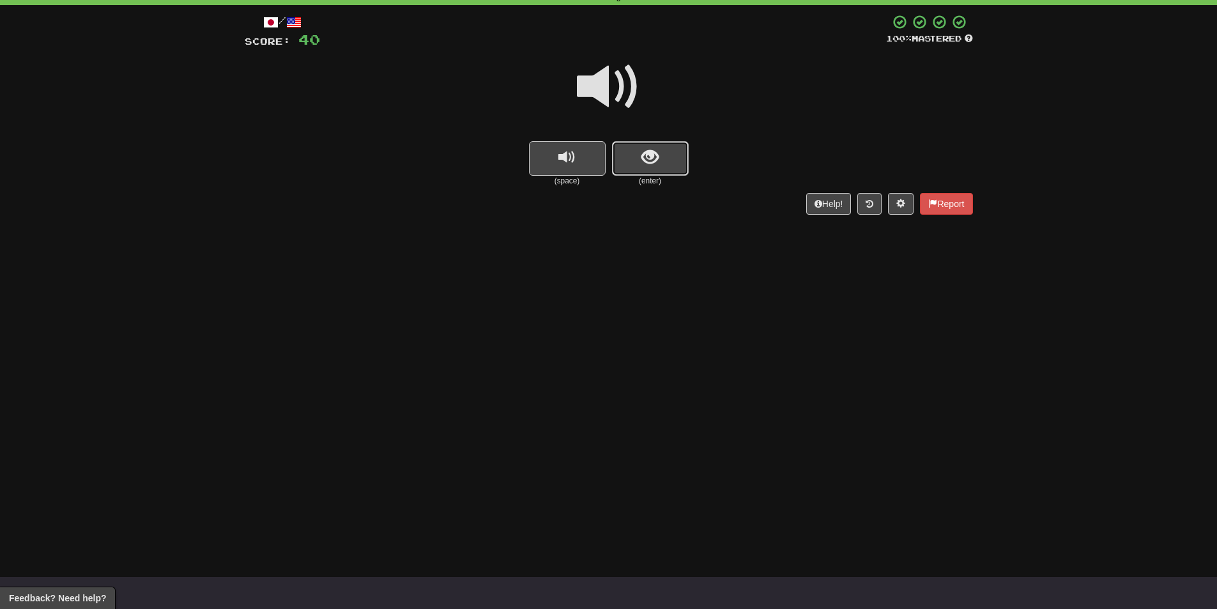
click at [631, 168] on button "show sentence" at bounding box center [650, 158] width 77 height 35
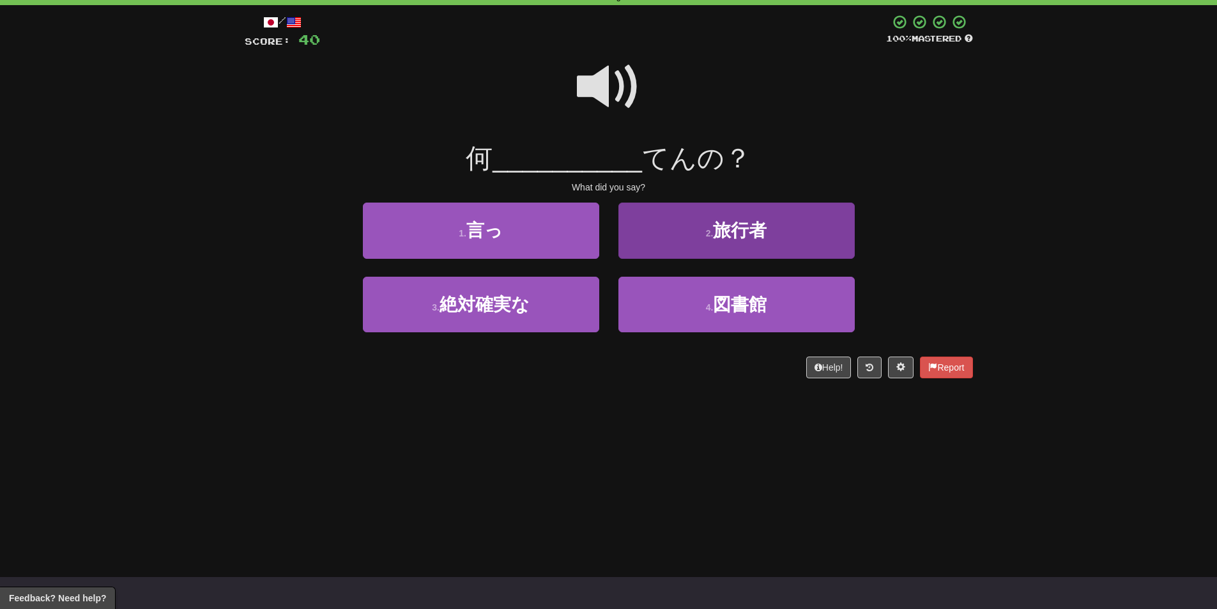
scroll to position [0, 0]
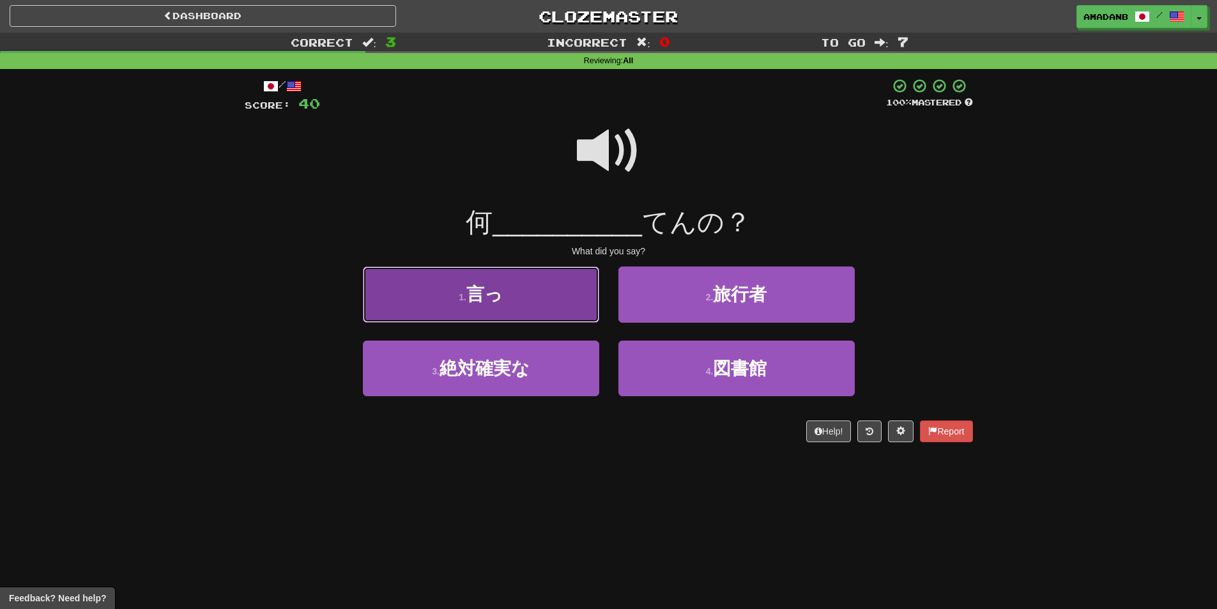
click at [562, 298] on button "1 . 言っ" at bounding box center [481, 295] width 236 height 56
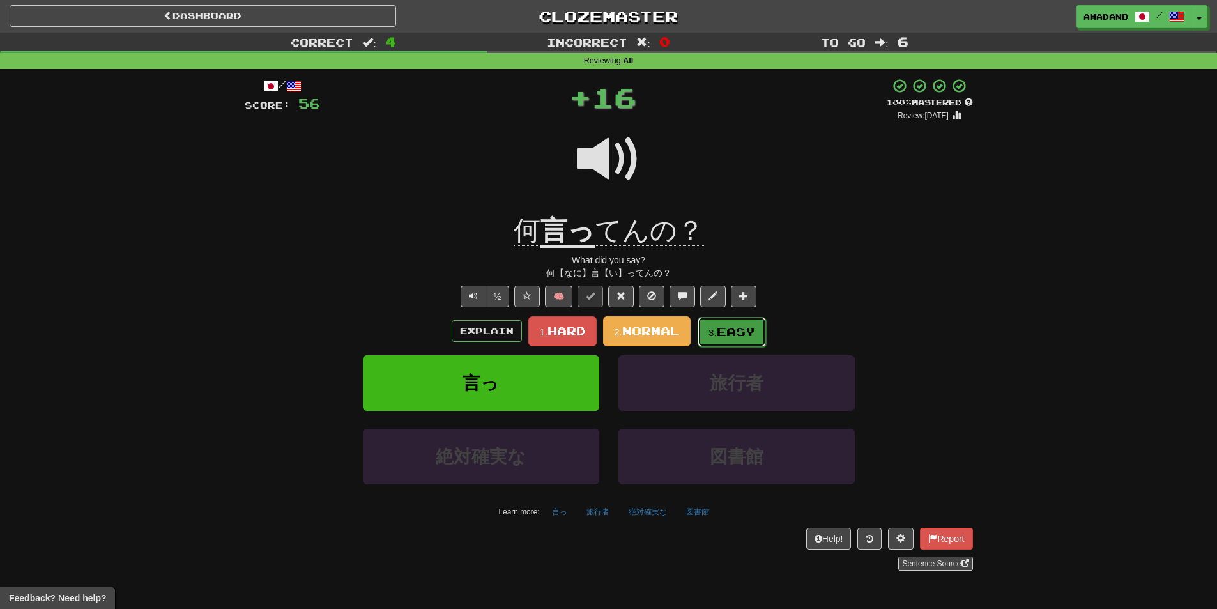
click at [717, 327] on small "3." at bounding box center [713, 332] width 8 height 11
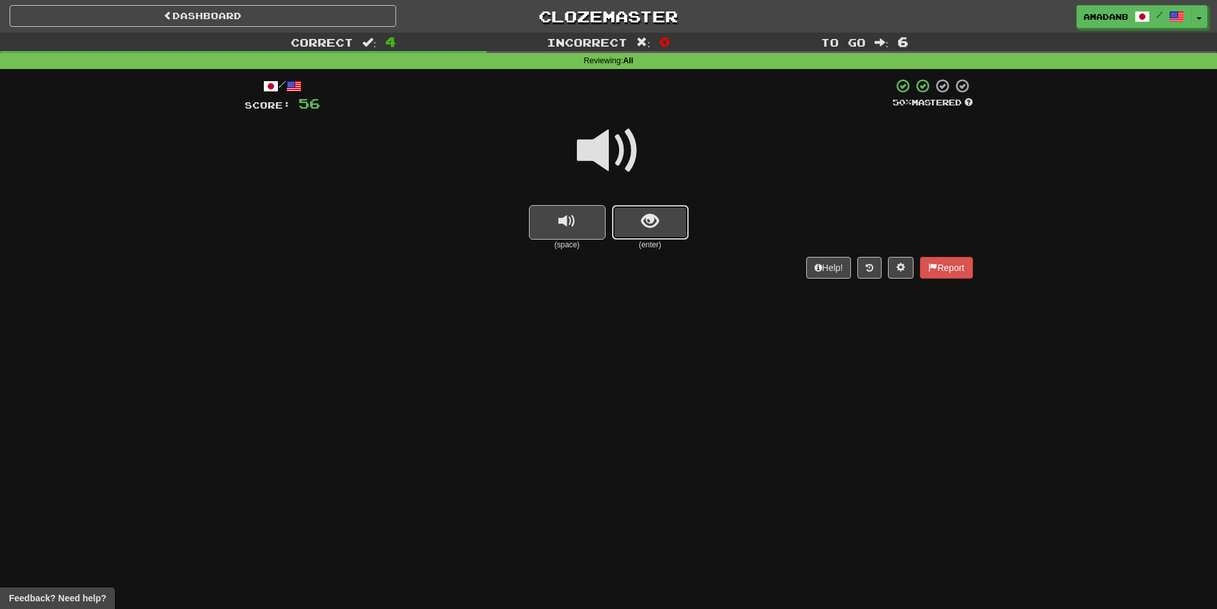
click at [637, 222] on button "show sentence" at bounding box center [650, 222] width 77 height 35
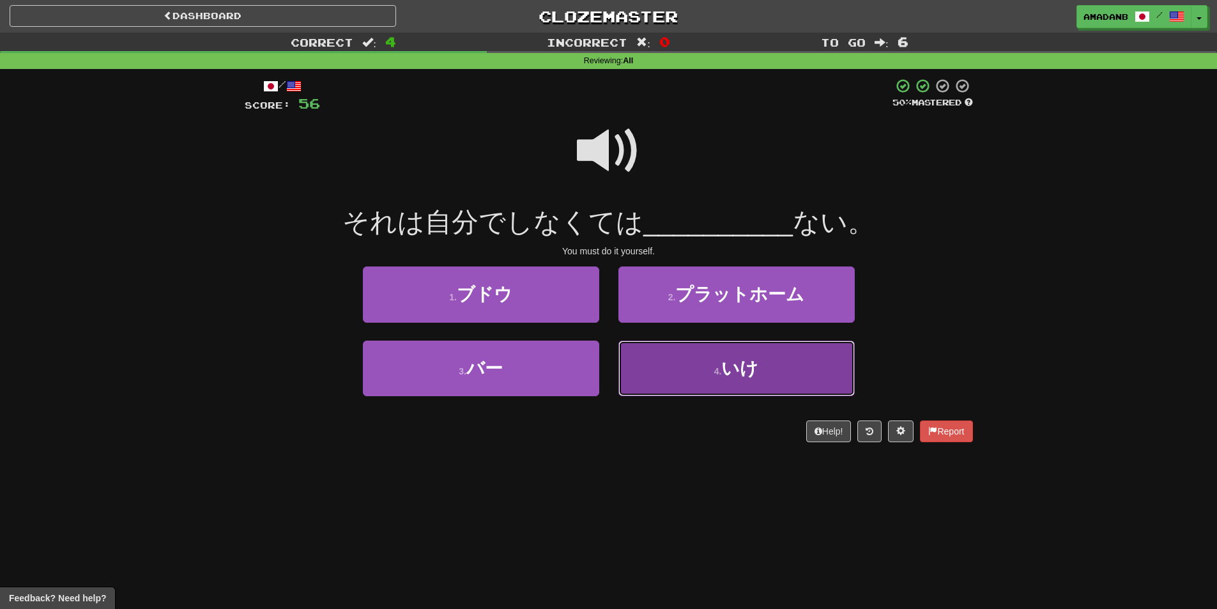
click at [709, 372] on button "4 . いけ" at bounding box center [737, 369] width 236 height 56
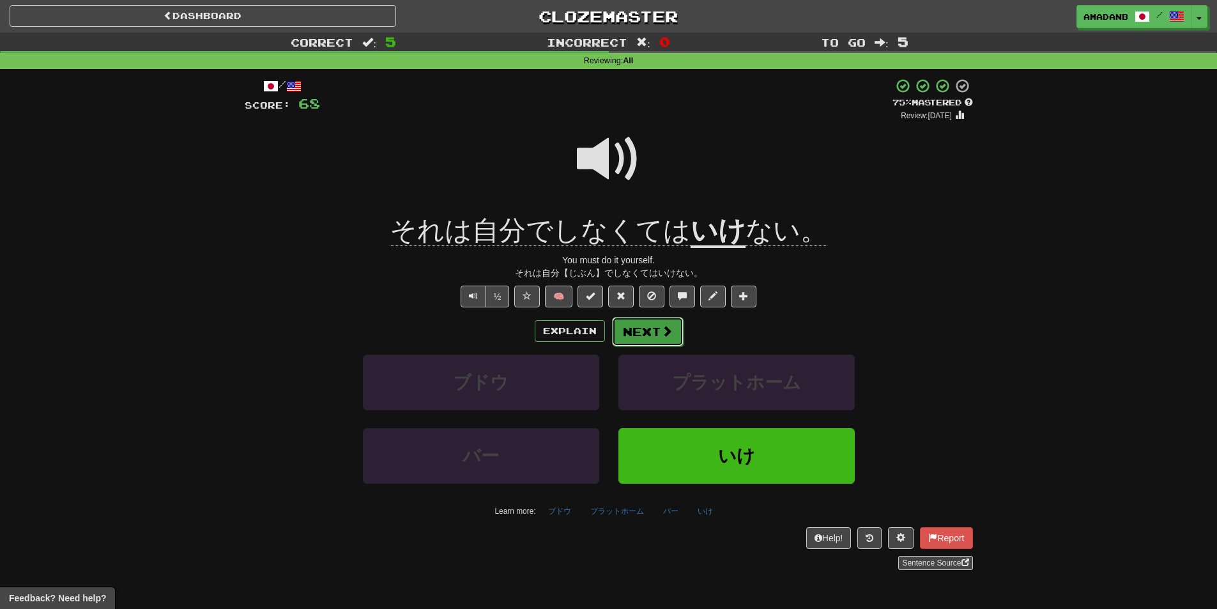
click at [670, 339] on button "Next" at bounding box center [648, 331] width 72 height 29
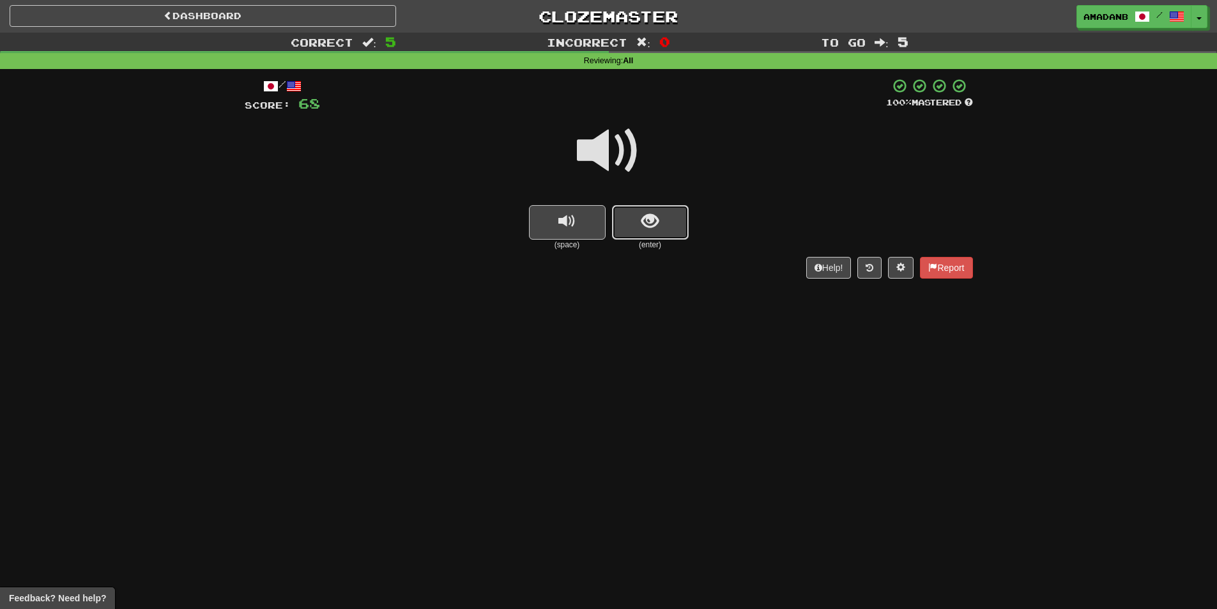
click at [635, 230] on button "show sentence" at bounding box center [650, 222] width 77 height 35
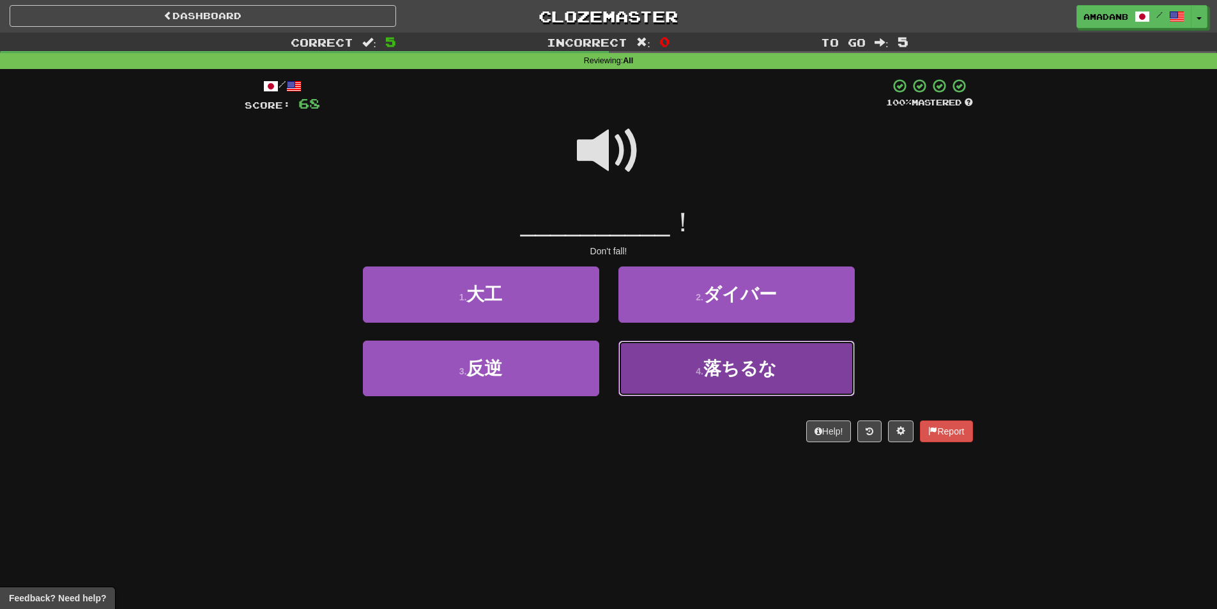
click at [688, 363] on button "4 . 落ちるな" at bounding box center [737, 369] width 236 height 56
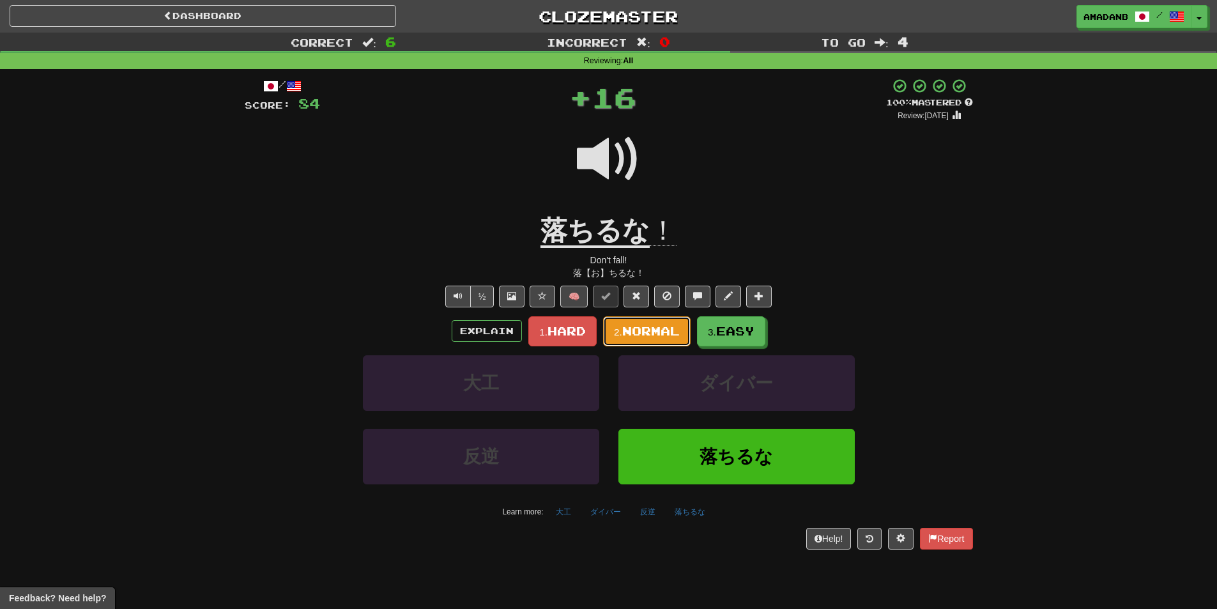
click at [660, 327] on span "Normal" at bounding box center [651, 331] width 58 height 14
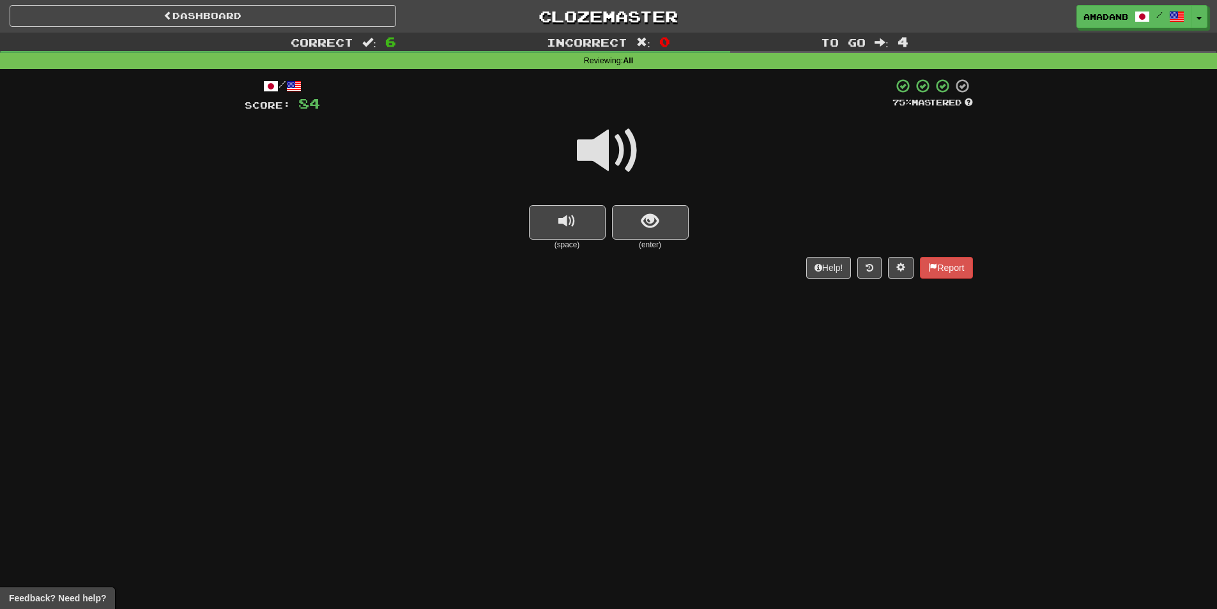
click at [624, 150] on span at bounding box center [609, 151] width 64 height 64
click at [650, 219] on span "show sentence" at bounding box center [650, 221] width 17 height 17
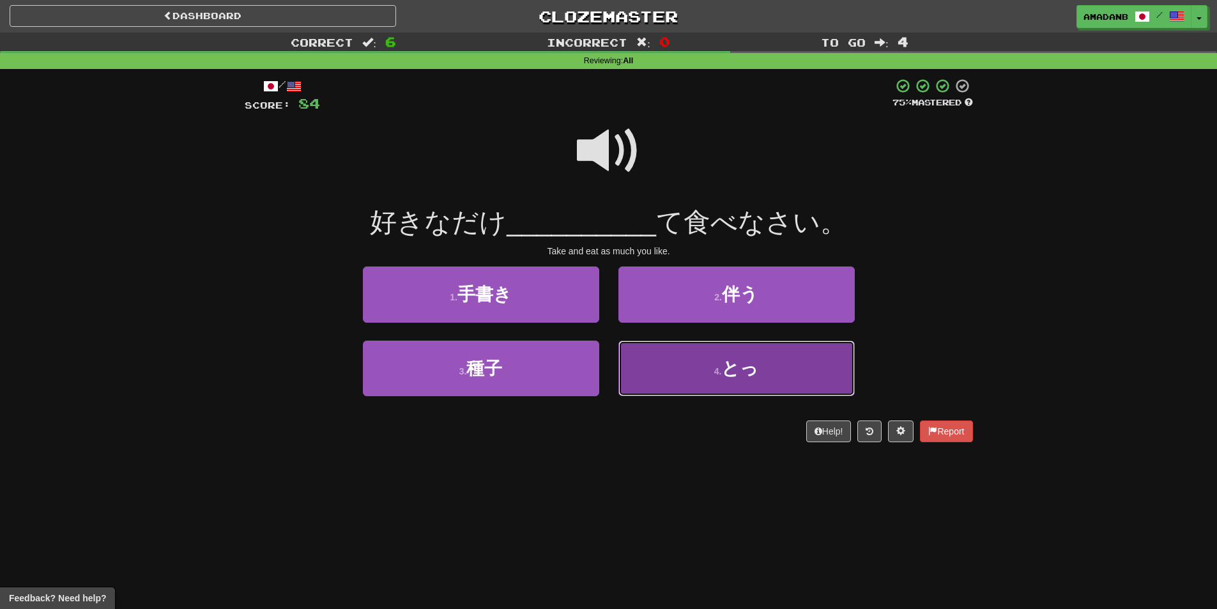
click at [693, 361] on button "4 . とっ" at bounding box center [737, 369] width 236 height 56
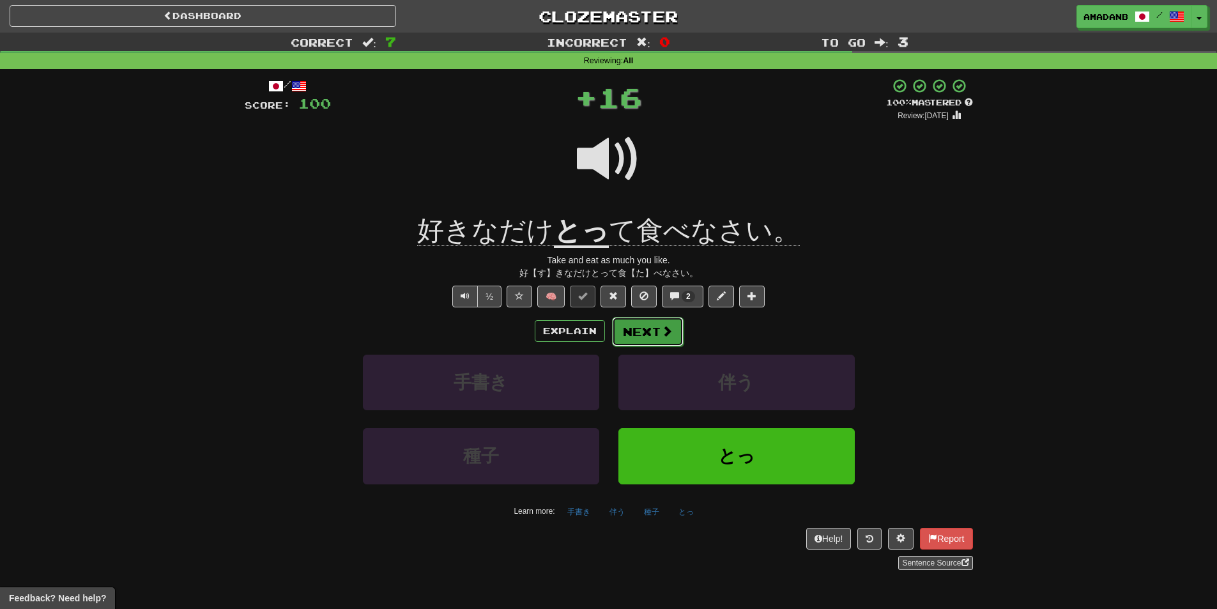
click at [653, 334] on button "Next" at bounding box center [648, 331] width 72 height 29
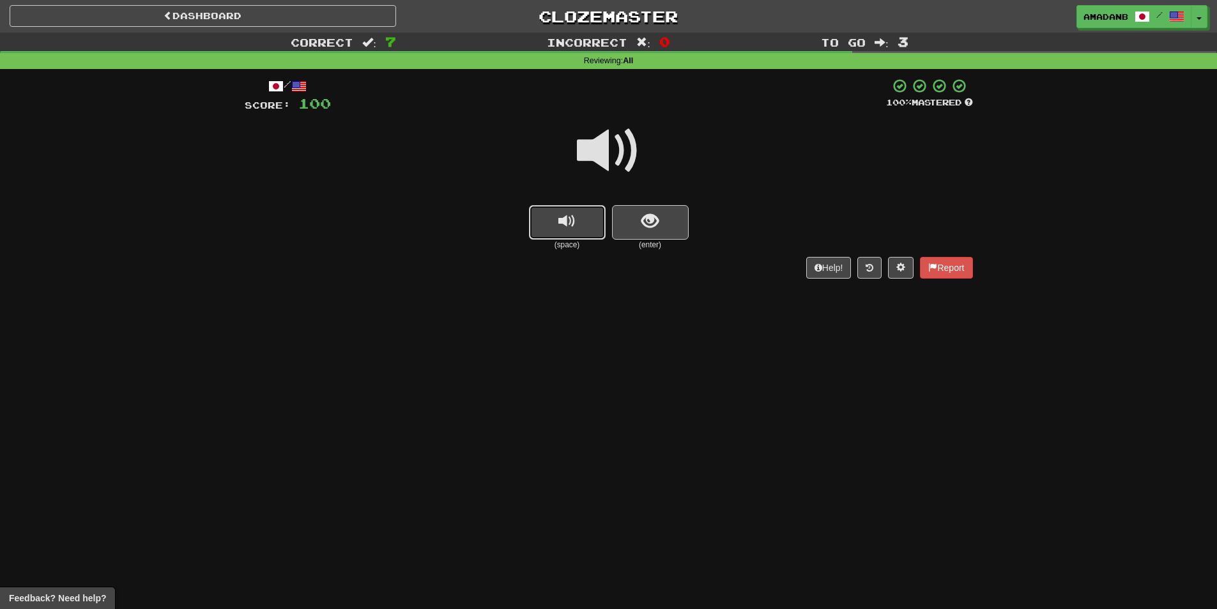
click at [584, 232] on button "replay audio" at bounding box center [567, 222] width 77 height 35
click at [643, 225] on span "show sentence" at bounding box center [650, 221] width 17 height 17
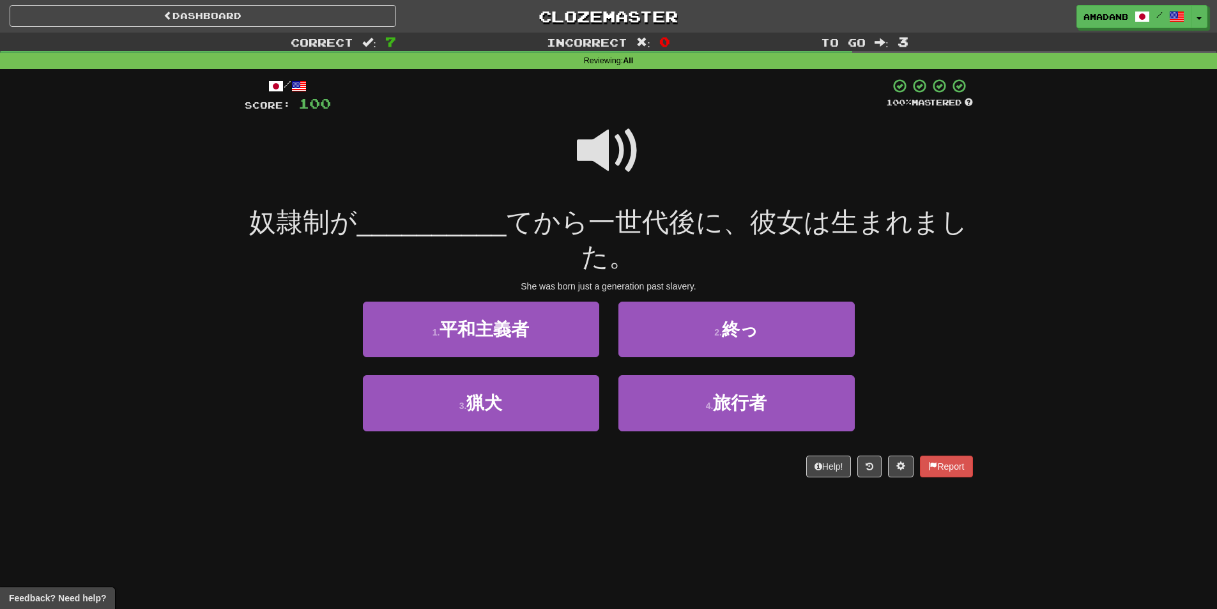
click at [584, 170] on span at bounding box center [609, 151] width 64 height 64
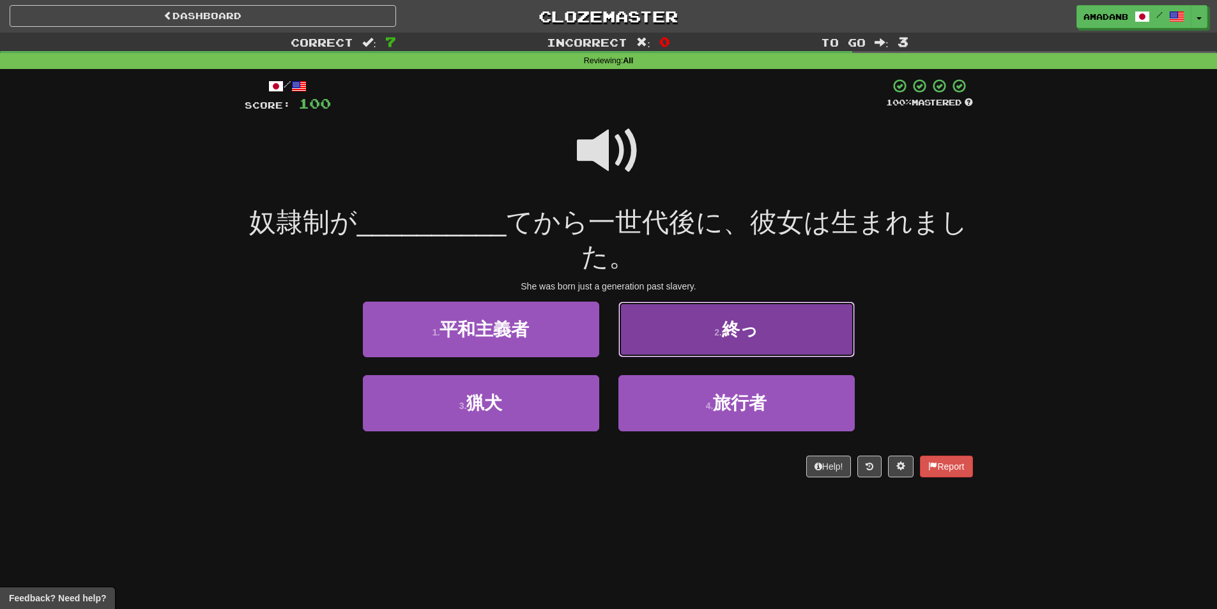
click at [692, 313] on button "2 . 終っ" at bounding box center [737, 330] width 236 height 56
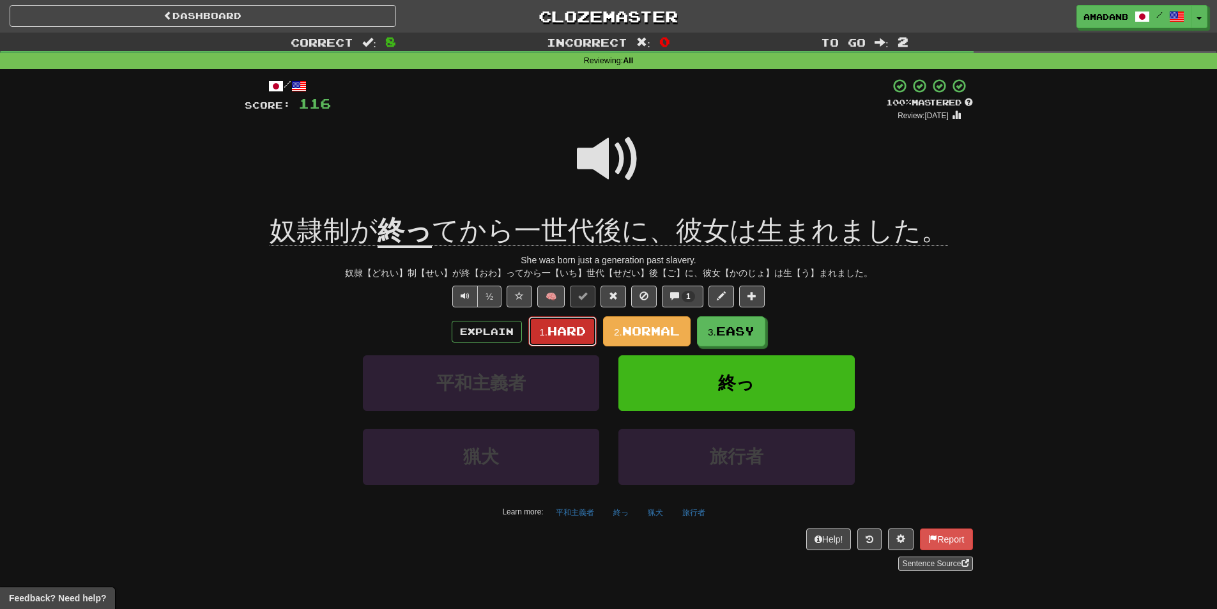
click at [560, 327] on span "Hard" at bounding box center [567, 331] width 38 height 14
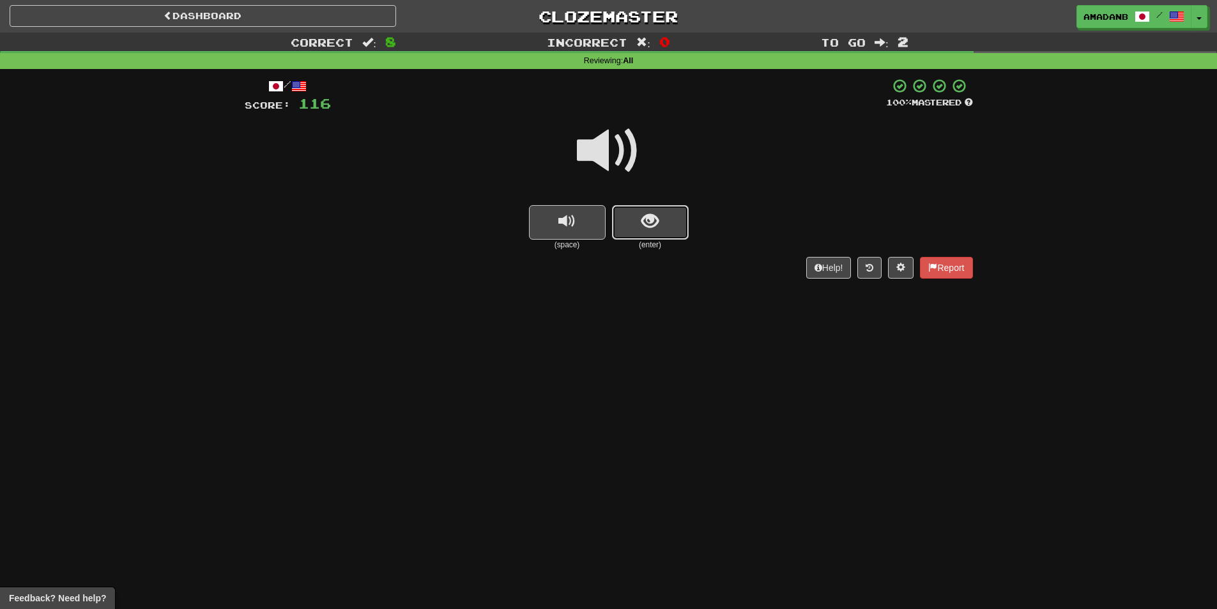
click at [658, 232] on button "show sentence" at bounding box center [650, 222] width 77 height 35
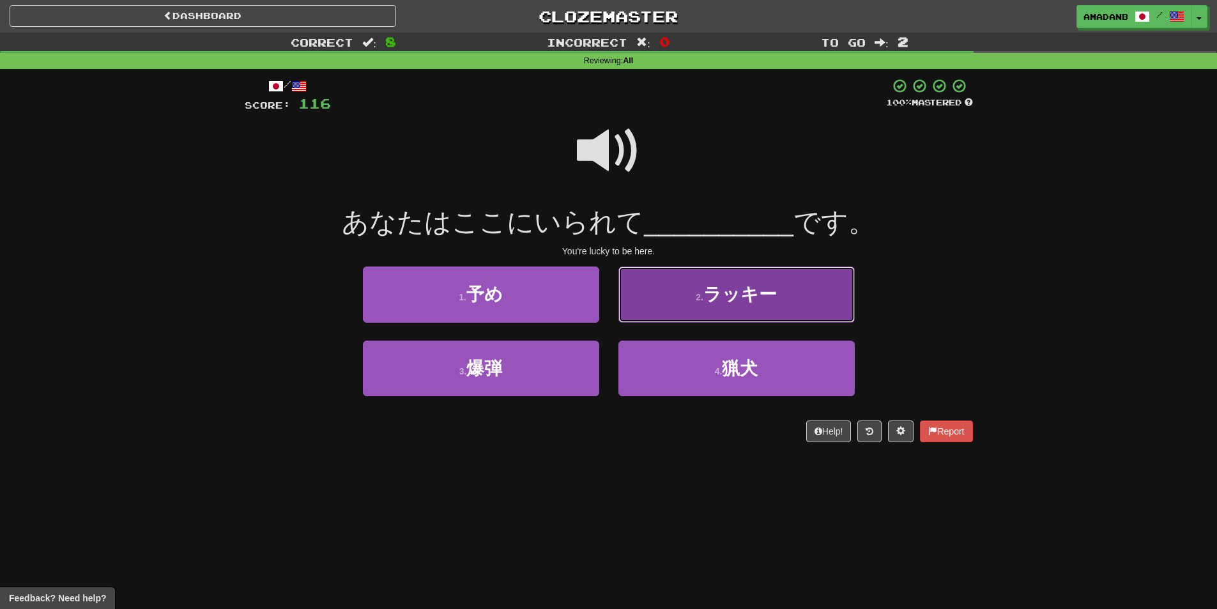
click at [658, 295] on button "2 . ラッキー" at bounding box center [737, 295] width 236 height 56
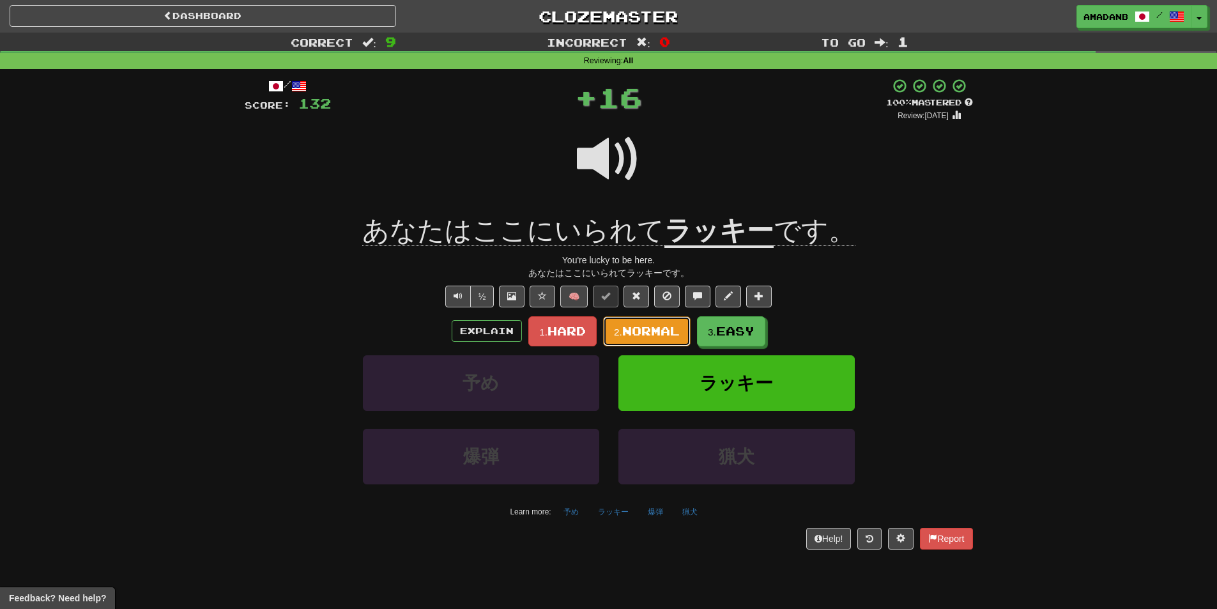
click at [653, 330] on span "Normal" at bounding box center [651, 331] width 58 height 14
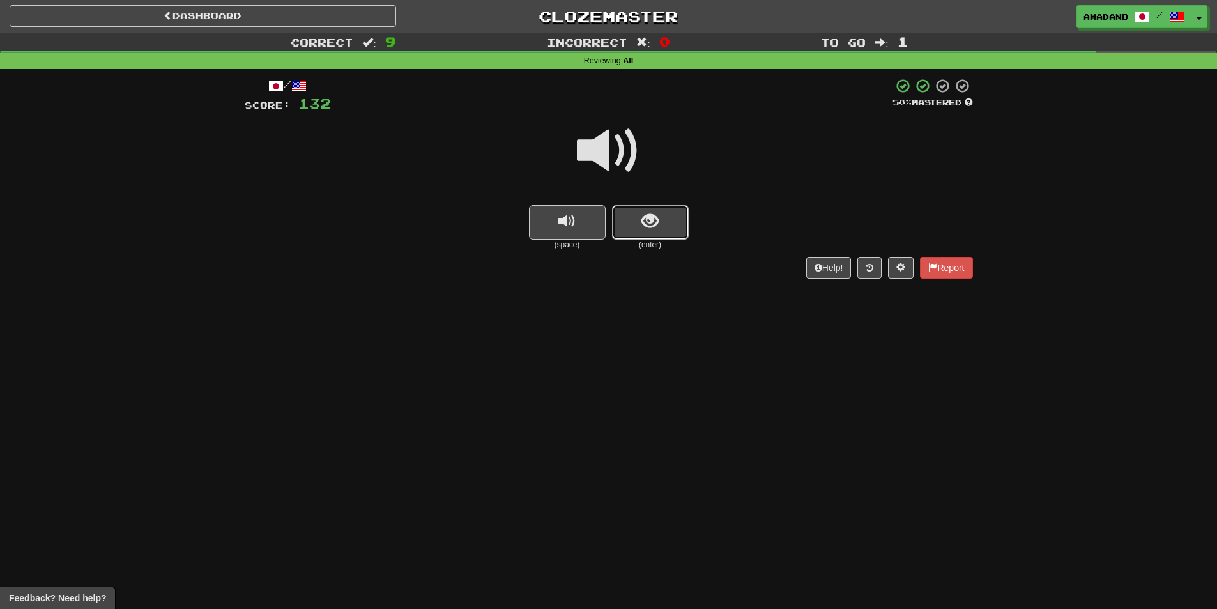
click at [628, 210] on button "show sentence" at bounding box center [650, 222] width 77 height 35
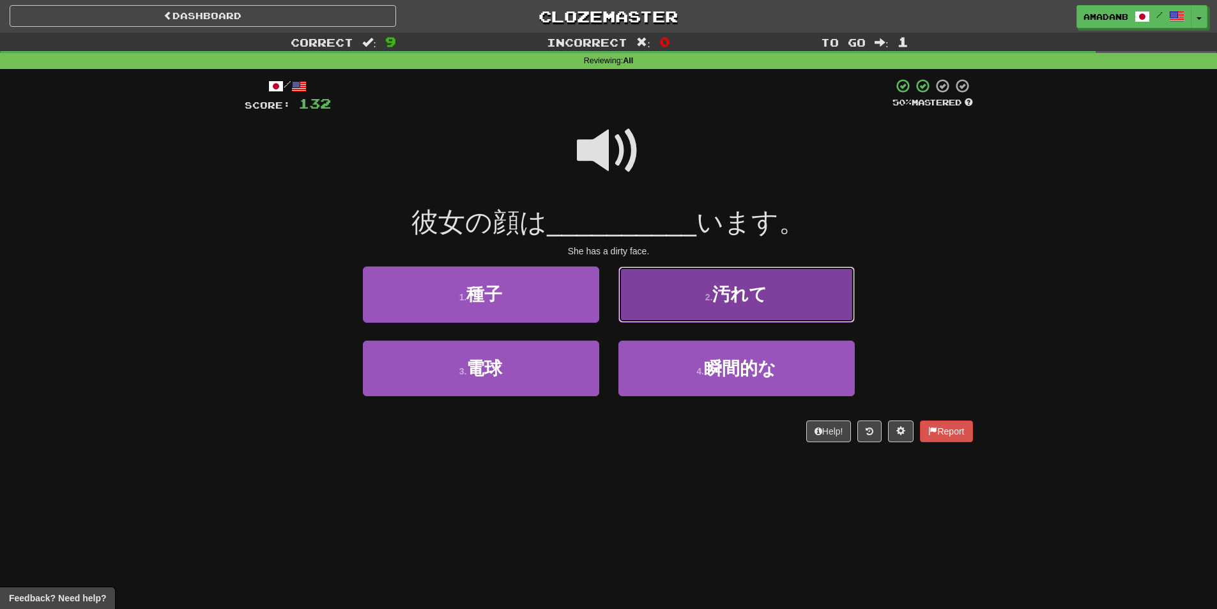
click at [654, 307] on button "2 . 汚れて" at bounding box center [737, 295] width 236 height 56
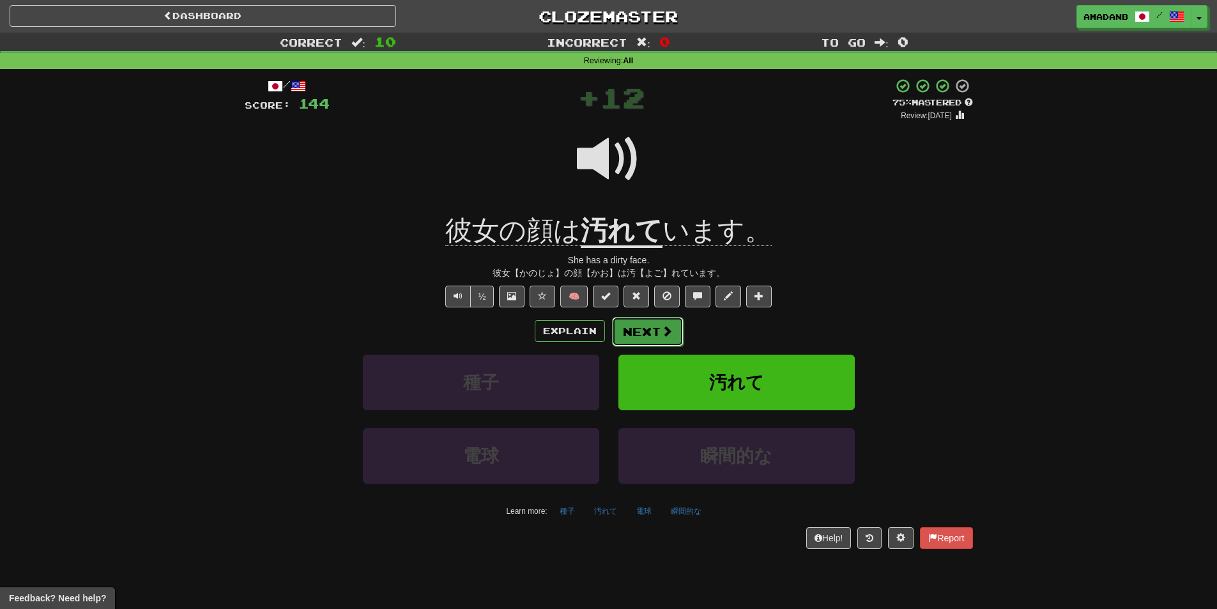
click at [647, 331] on button "Next" at bounding box center [648, 331] width 72 height 29
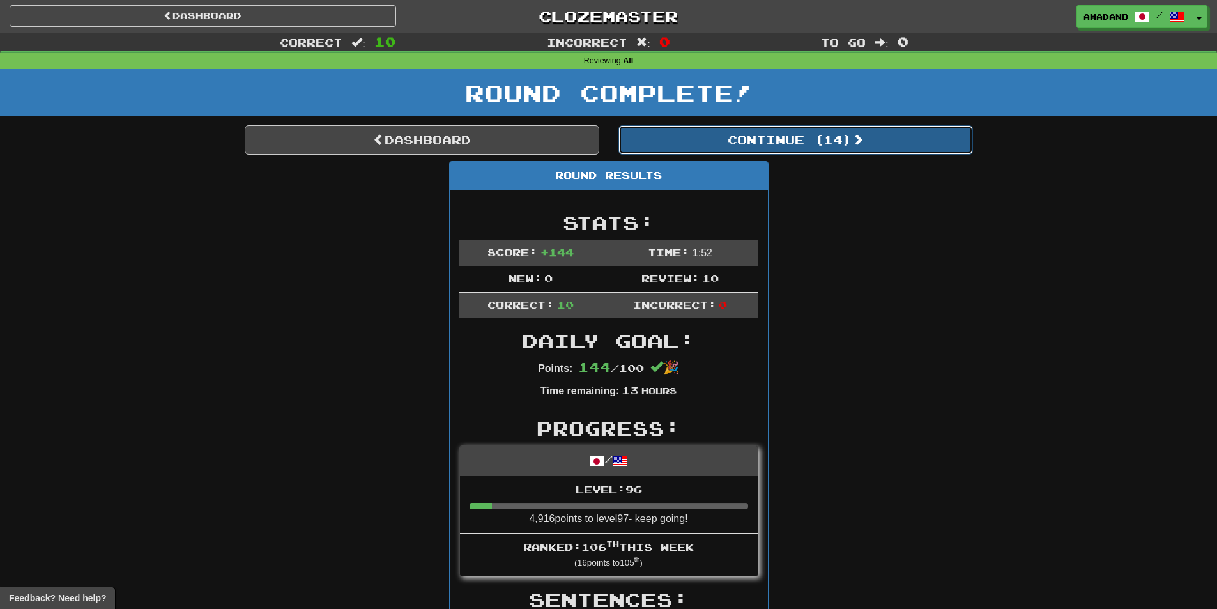
click at [709, 144] on button "Continue ( 14 )" at bounding box center [796, 139] width 355 height 29
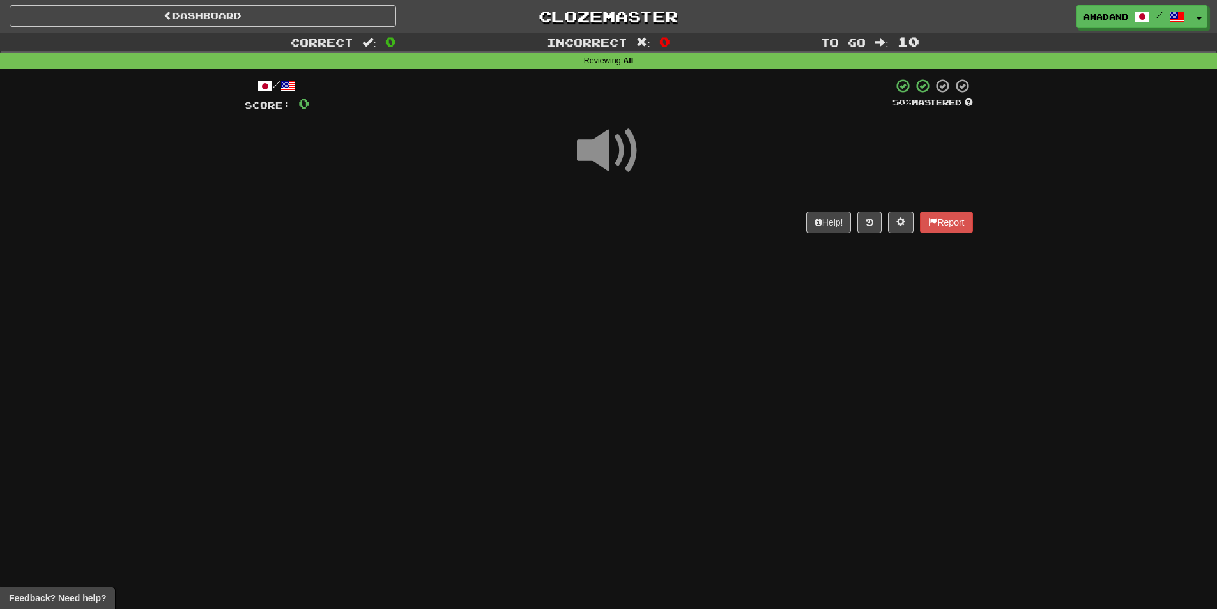
click at [612, 163] on span at bounding box center [609, 151] width 64 height 64
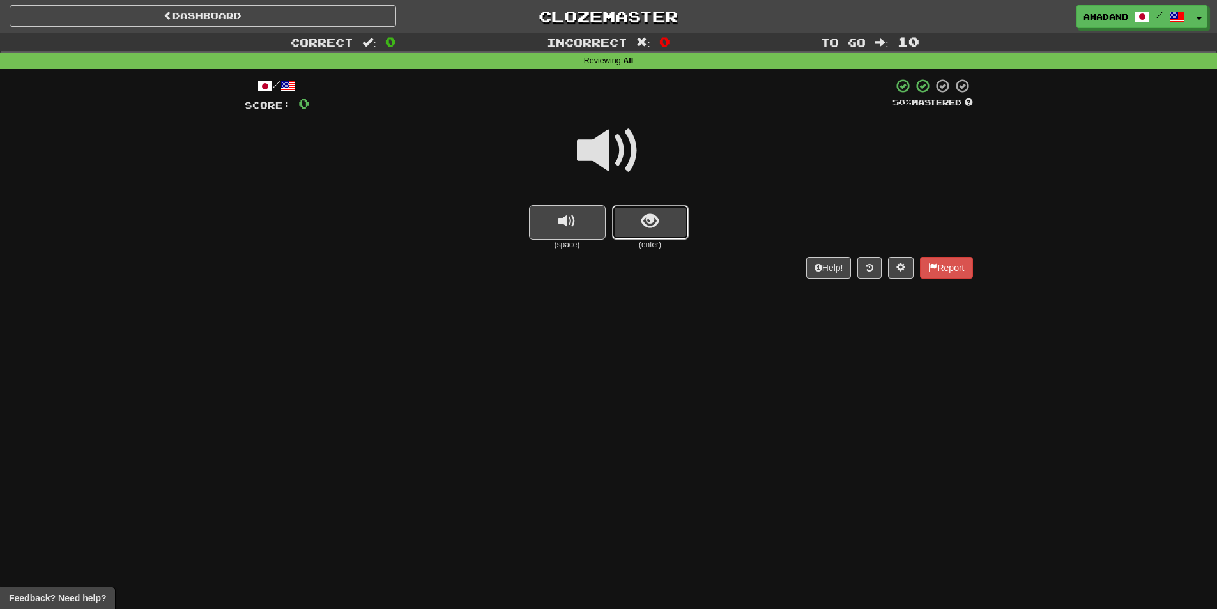
click at [667, 233] on button "show sentence" at bounding box center [650, 222] width 77 height 35
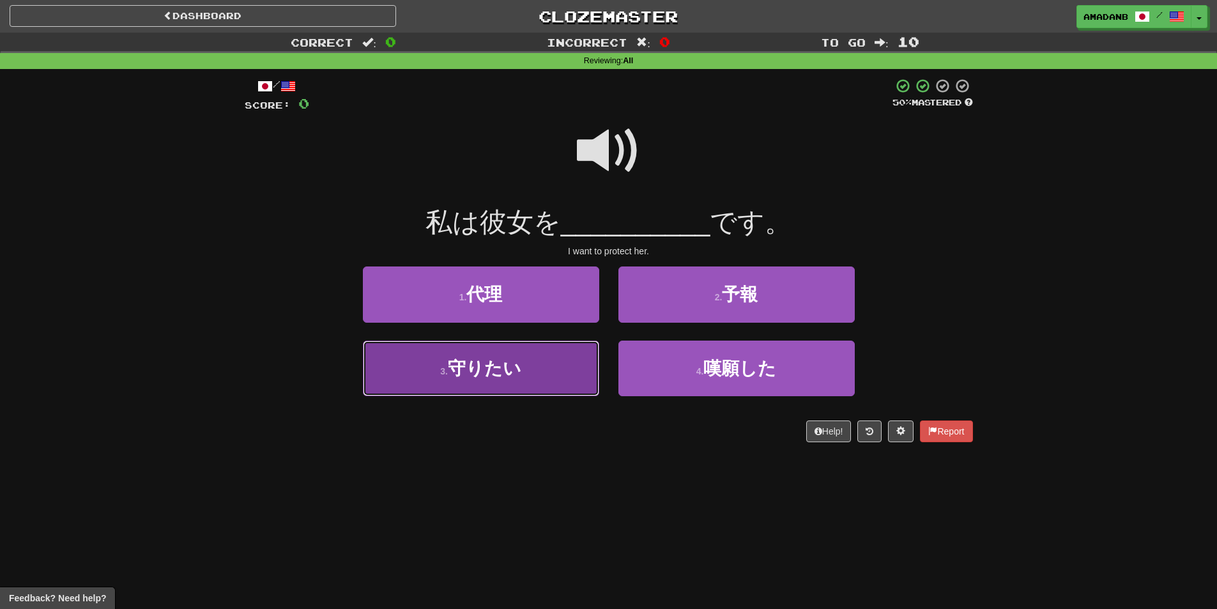
click at [532, 375] on button "3 . 守りたい" at bounding box center [481, 369] width 236 height 56
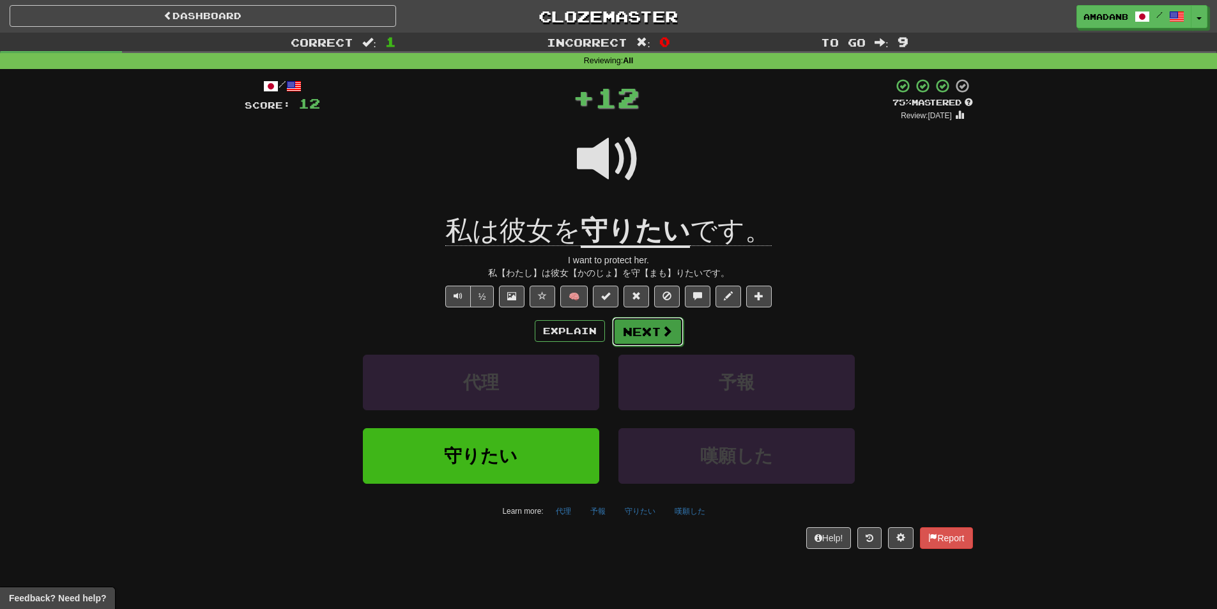
click at [630, 337] on button "Next" at bounding box center [648, 331] width 72 height 29
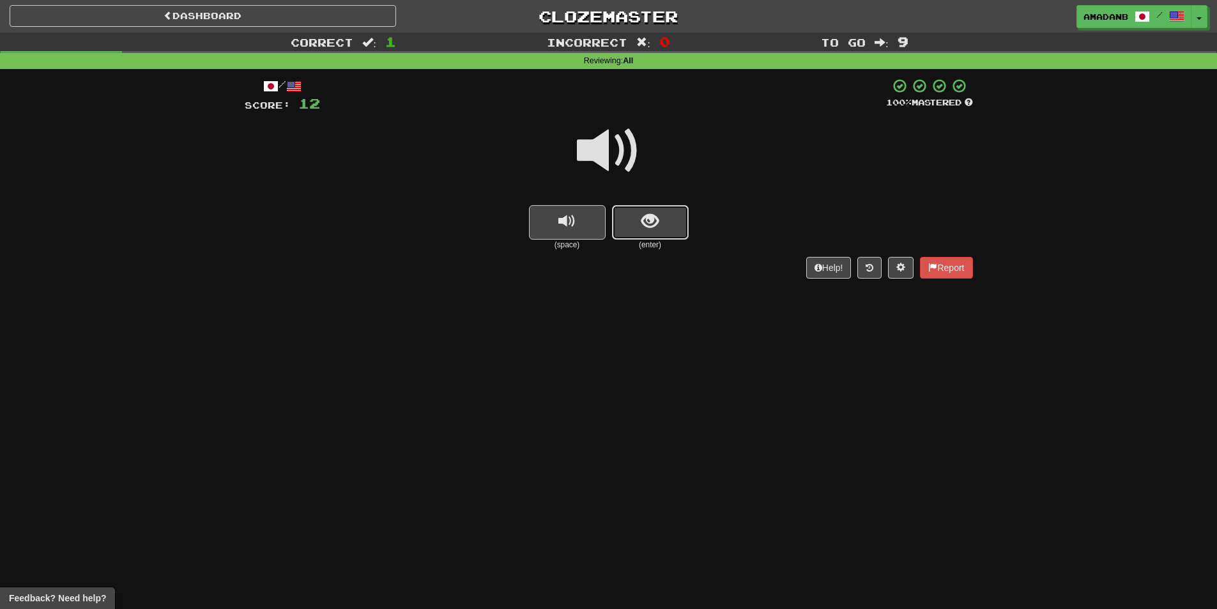
click at [631, 222] on button "show sentence" at bounding box center [650, 222] width 77 height 35
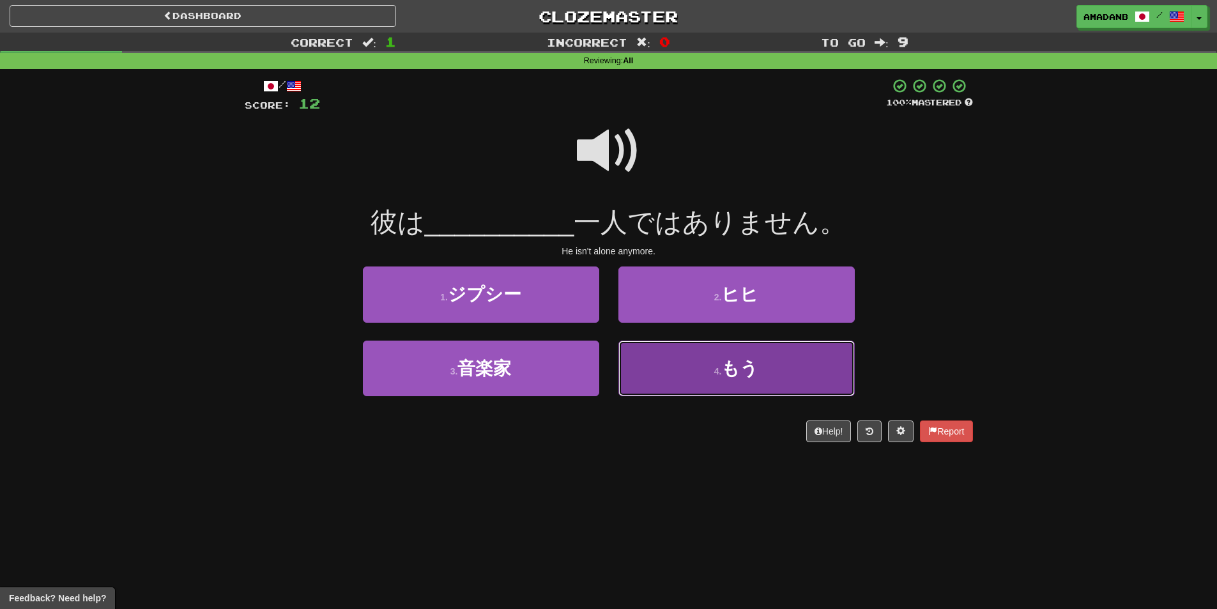
click at [707, 364] on button "4 . もう" at bounding box center [737, 369] width 236 height 56
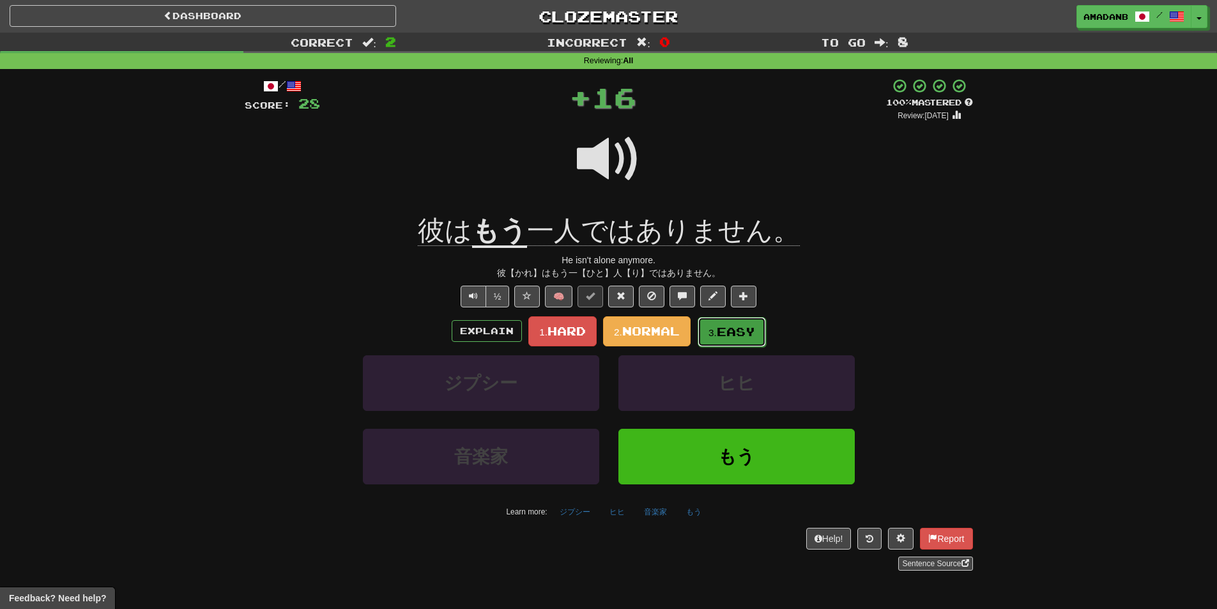
click at [711, 330] on small "3." at bounding box center [713, 332] width 8 height 11
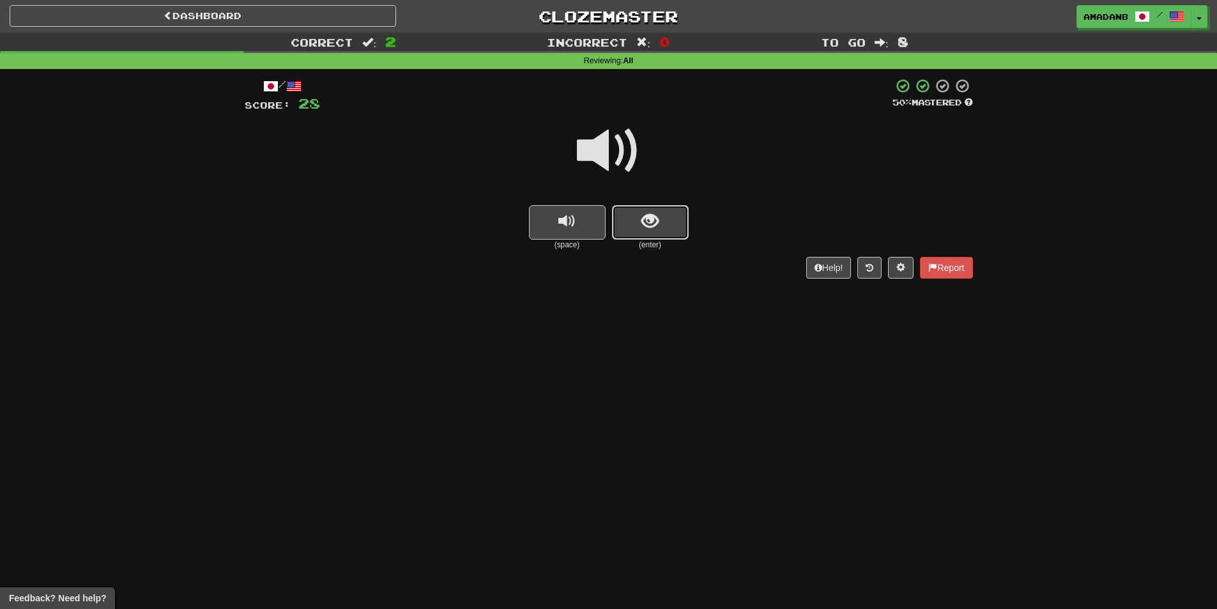
click at [631, 226] on button "show sentence" at bounding box center [650, 222] width 77 height 35
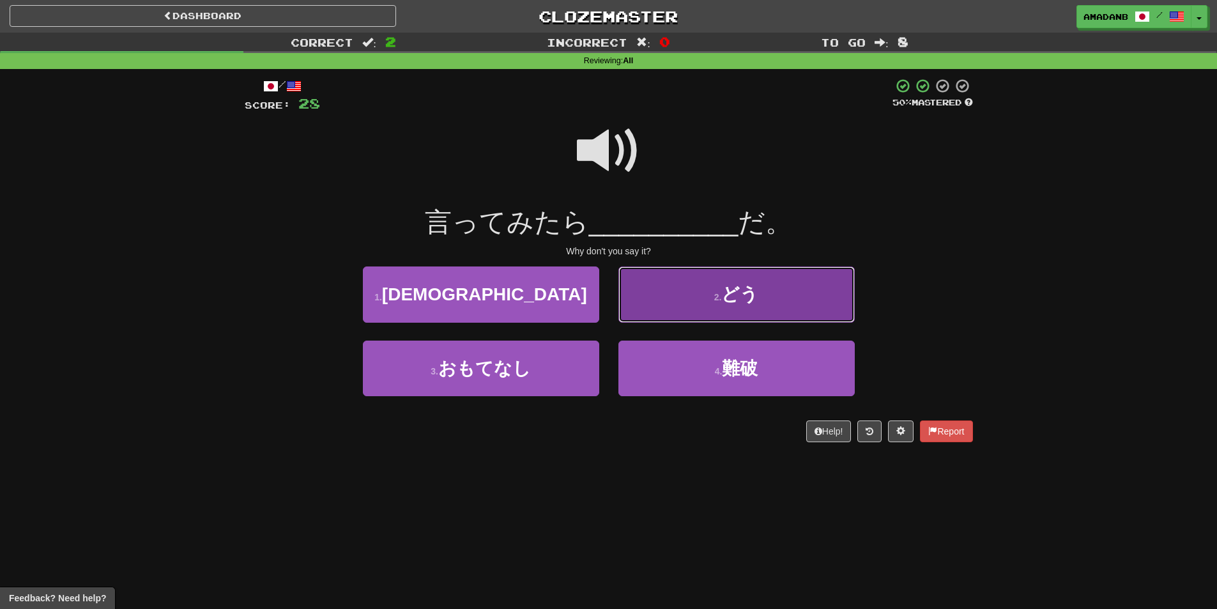
click at [670, 304] on button "2 . どう" at bounding box center [737, 295] width 236 height 56
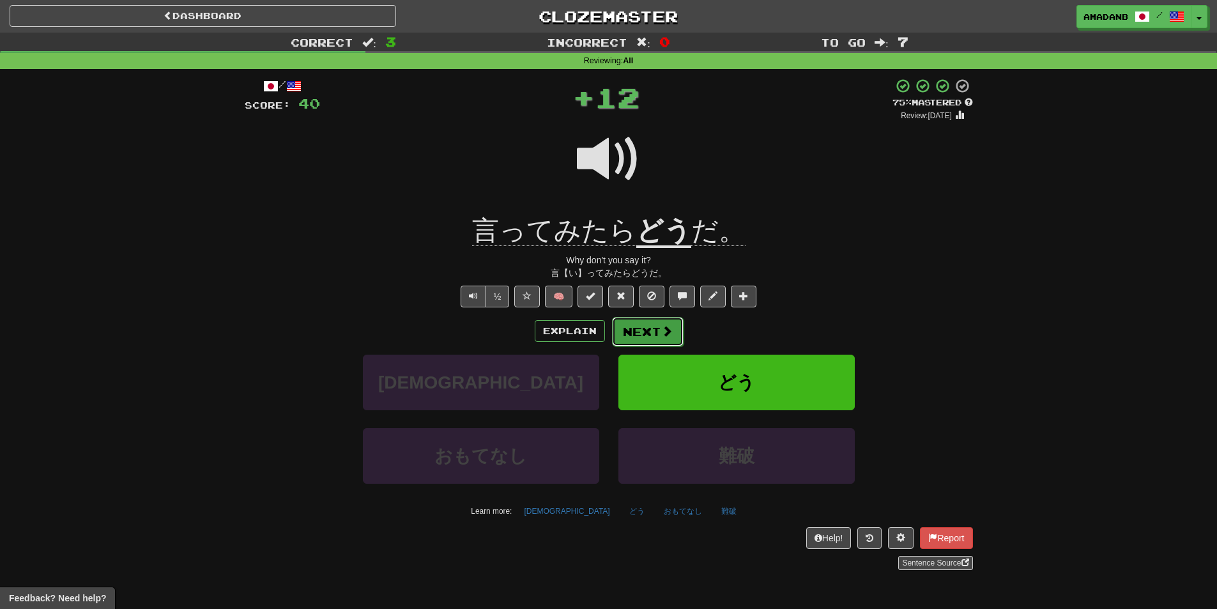
click at [656, 332] on button "Next" at bounding box center [648, 331] width 72 height 29
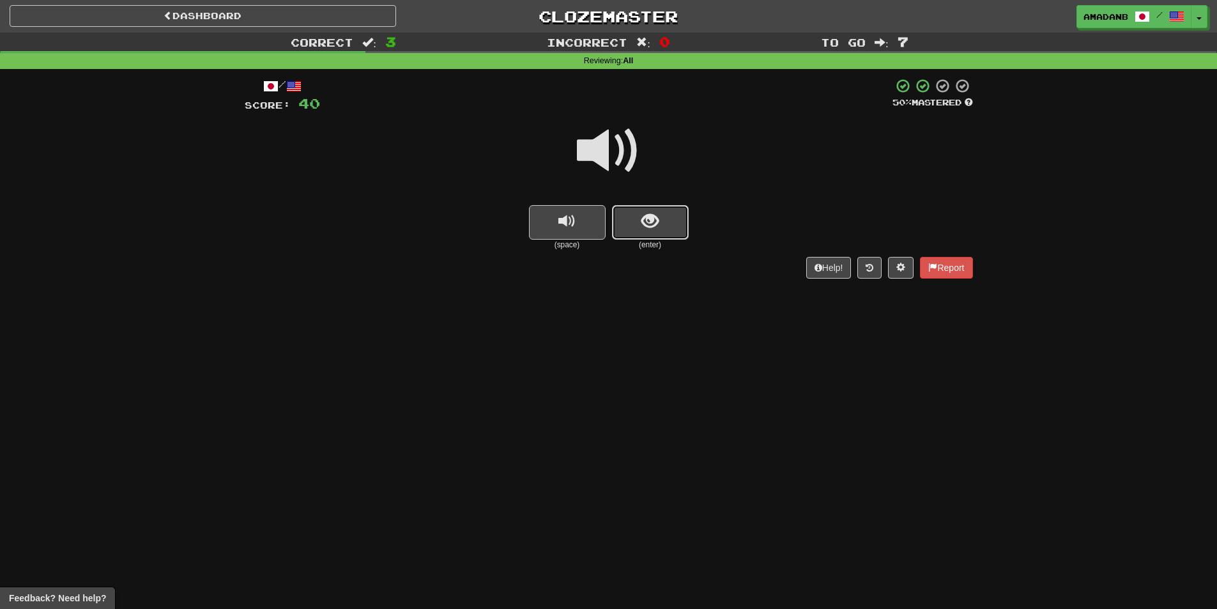
click at [626, 215] on button "show sentence" at bounding box center [650, 222] width 77 height 35
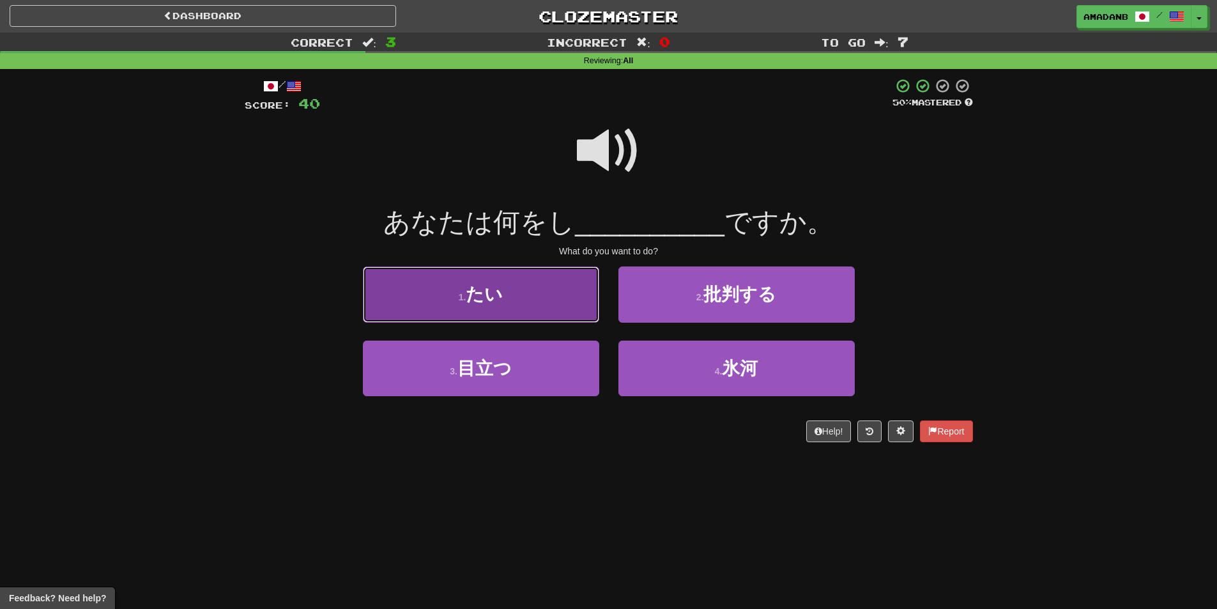
click at [550, 296] on button "1 . たい" at bounding box center [481, 295] width 236 height 56
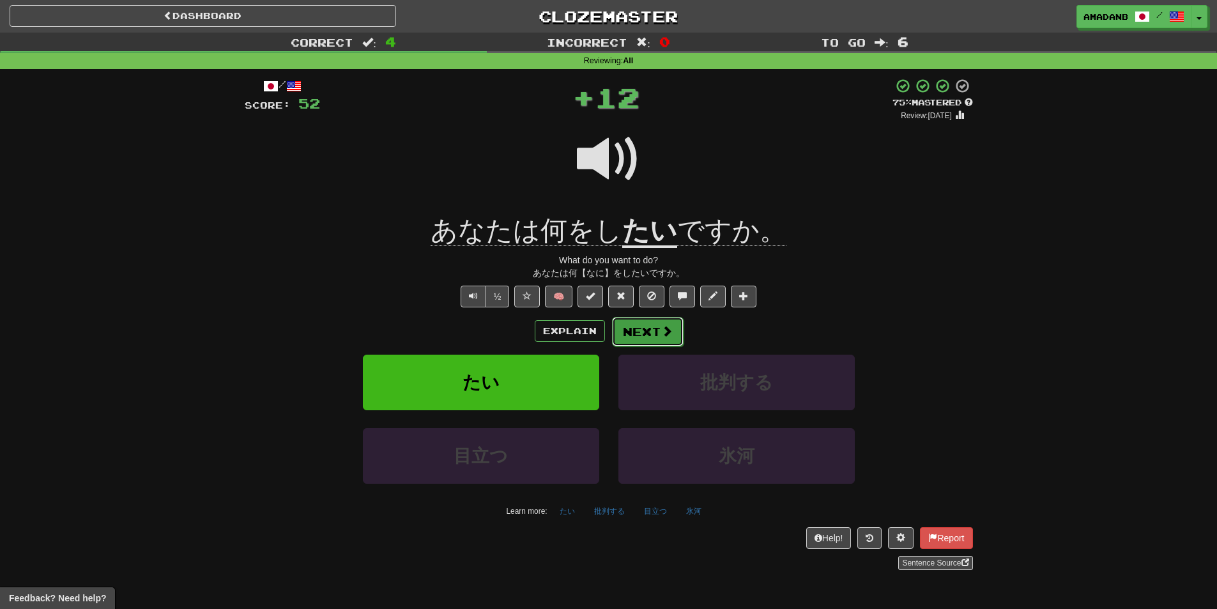
click at [644, 330] on button "Next" at bounding box center [648, 331] width 72 height 29
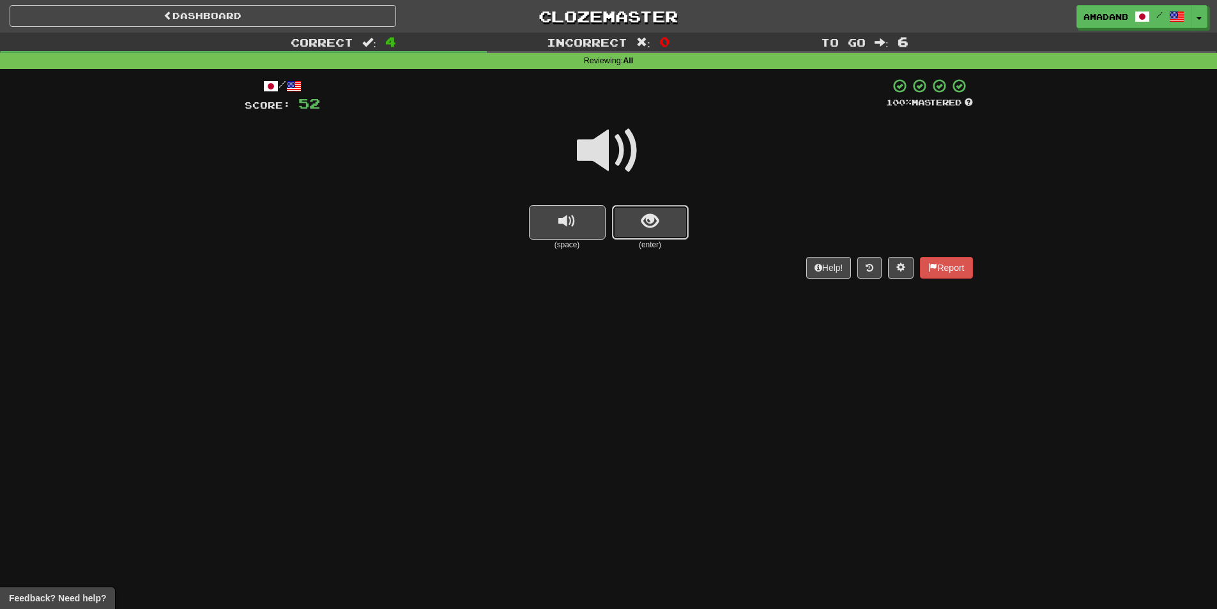
click at [638, 232] on button "show sentence" at bounding box center [650, 222] width 77 height 35
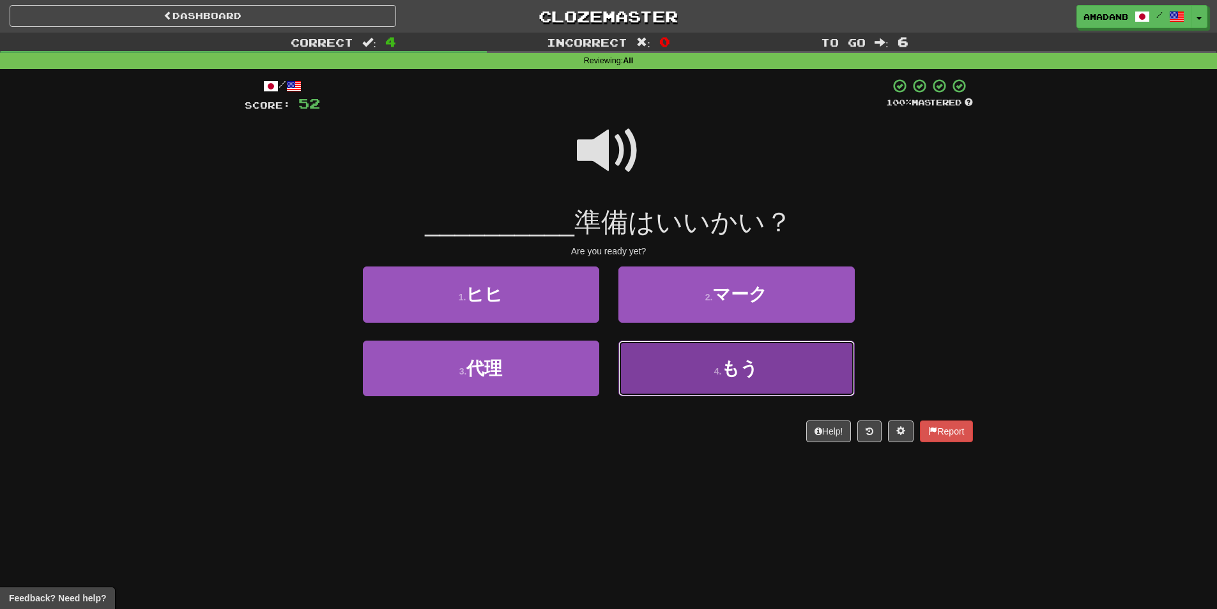
click at [658, 363] on button "4 . もう" at bounding box center [737, 369] width 236 height 56
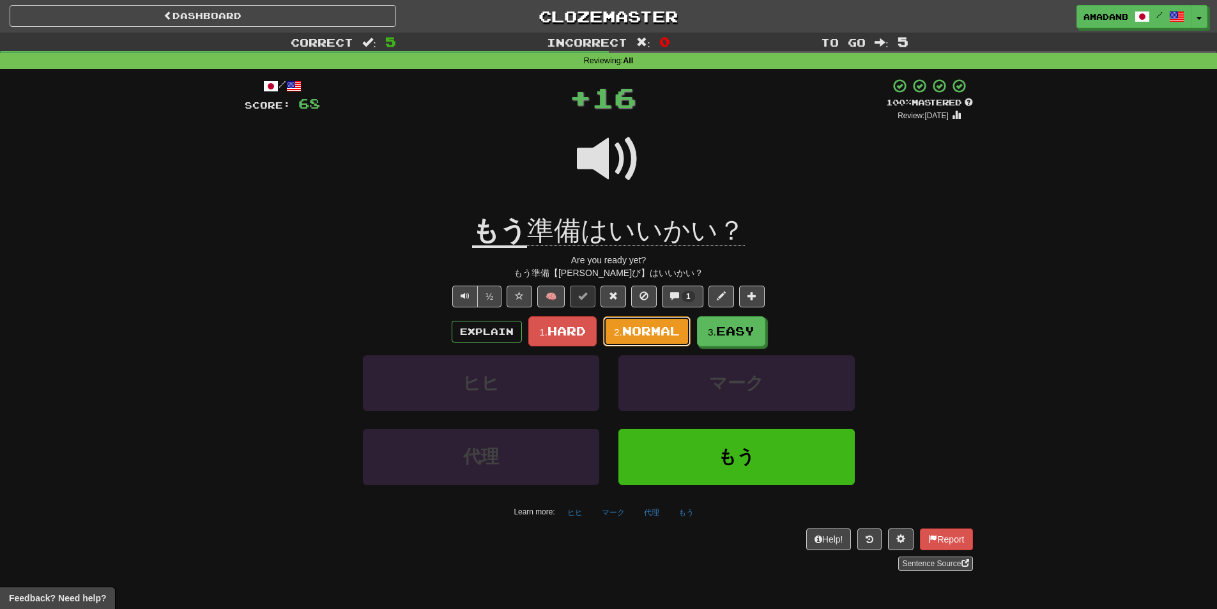
click at [668, 328] on span "Normal" at bounding box center [651, 331] width 58 height 14
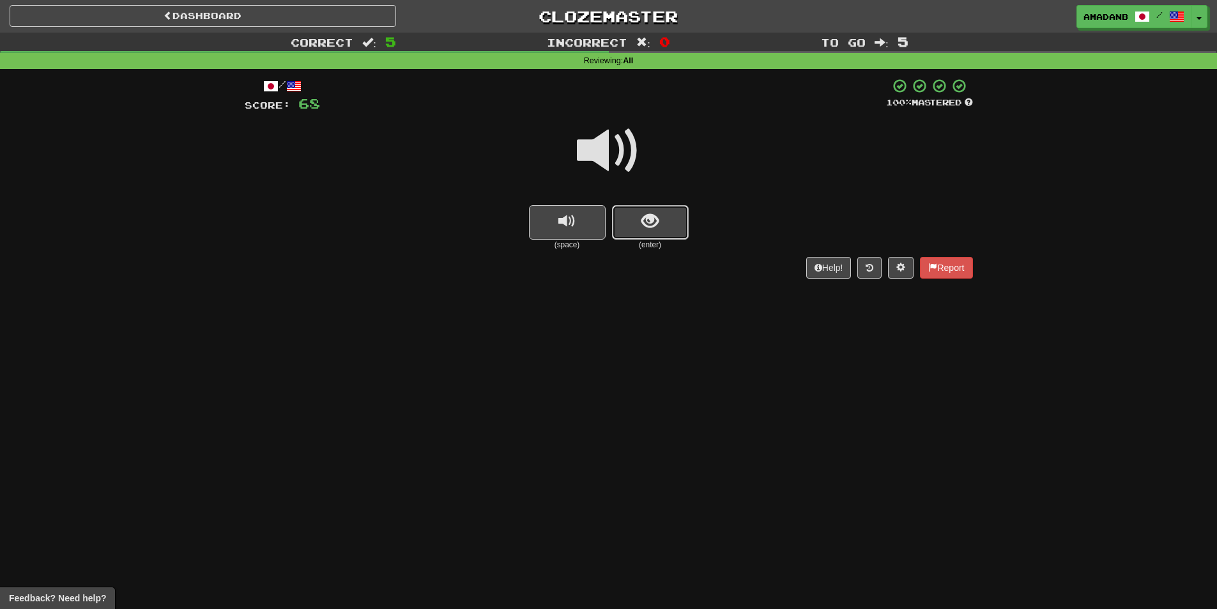
click at [645, 231] on button "show sentence" at bounding box center [650, 222] width 77 height 35
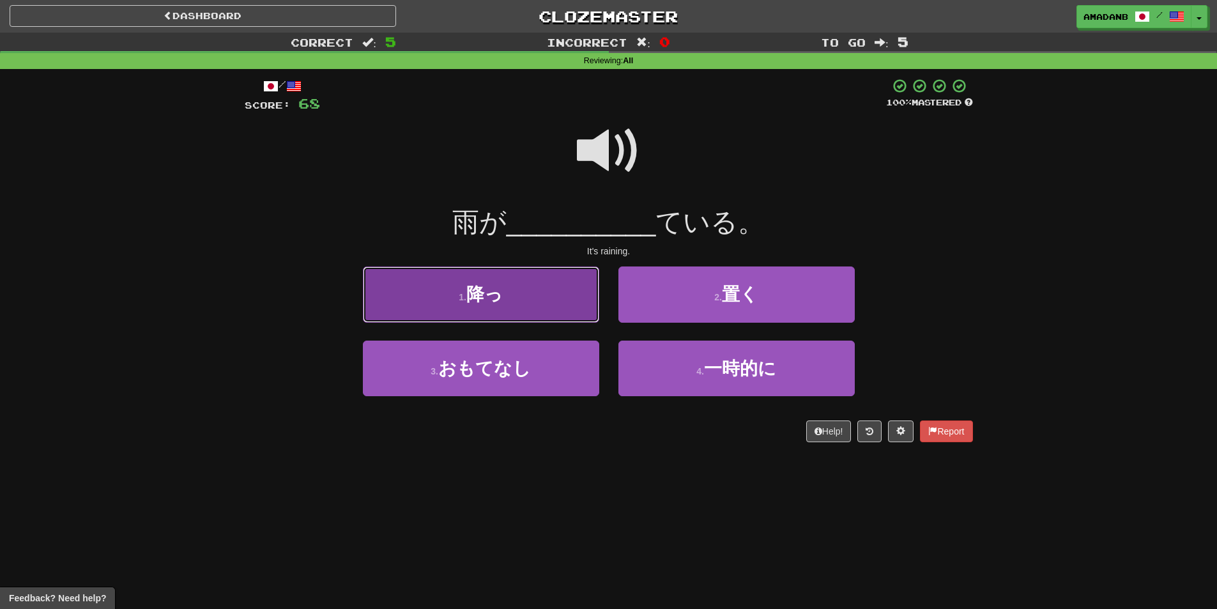
click at [527, 299] on button "1 . 降っ" at bounding box center [481, 295] width 236 height 56
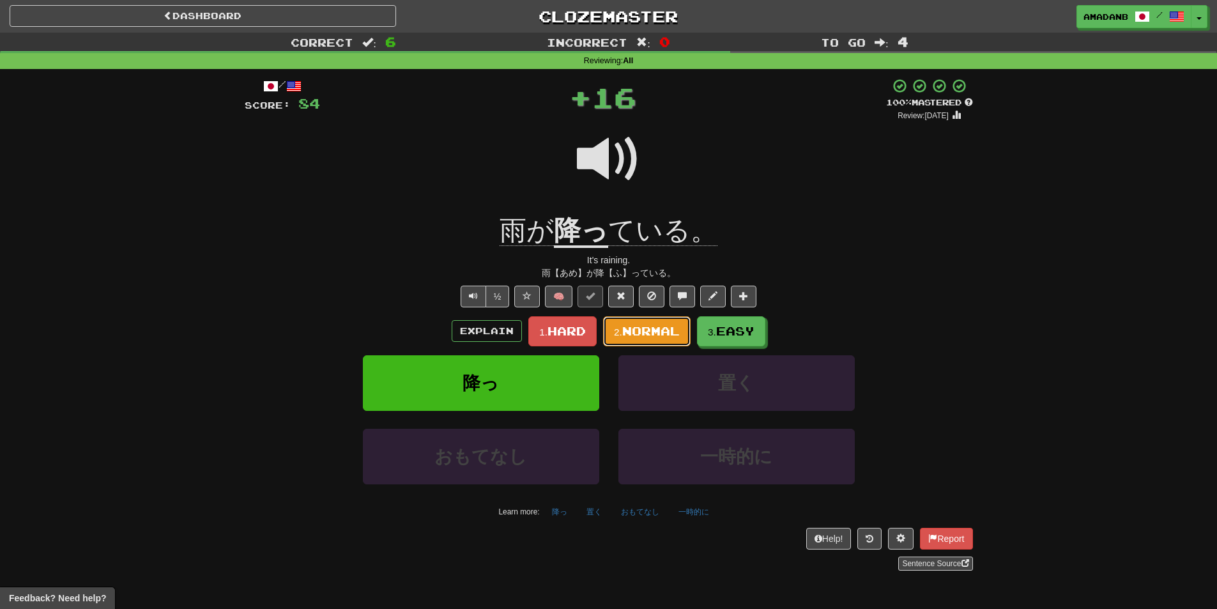
click at [645, 328] on span "Normal" at bounding box center [651, 331] width 58 height 14
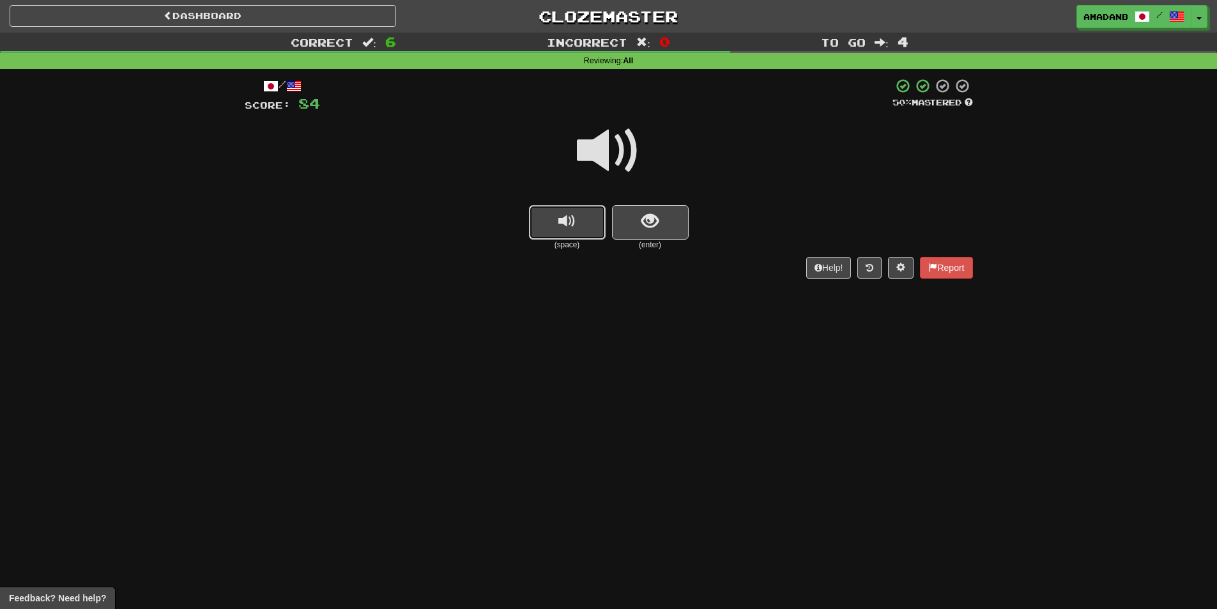
click at [583, 230] on button "replay audio" at bounding box center [567, 222] width 77 height 35
click at [642, 230] on span "show sentence" at bounding box center [650, 221] width 17 height 17
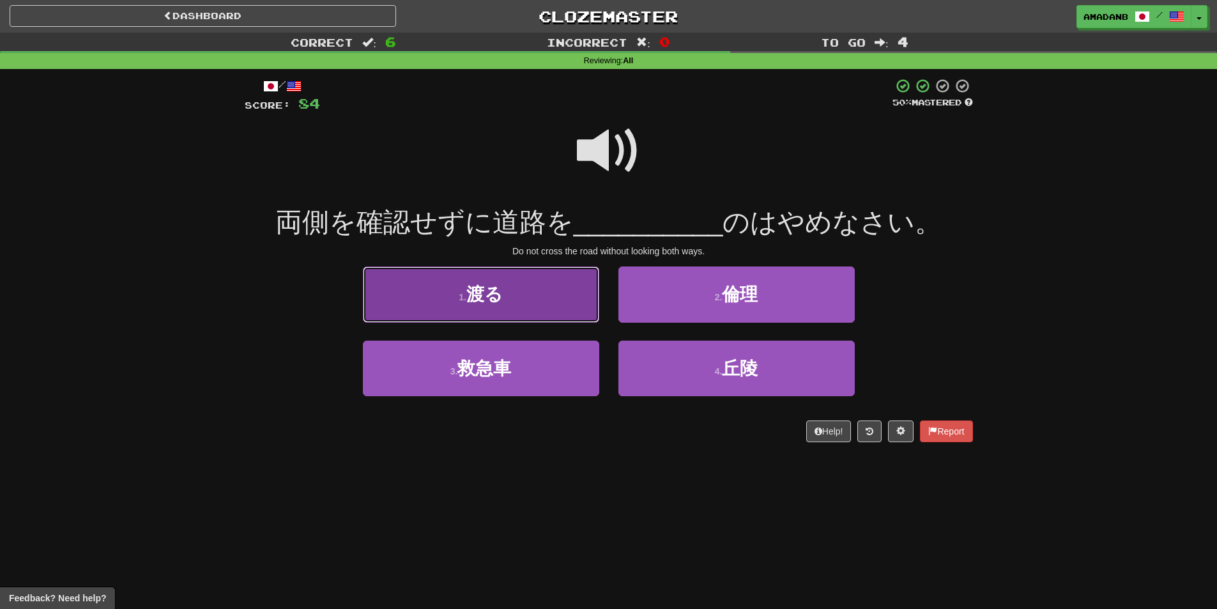
click at [529, 315] on button "1 . 渡る" at bounding box center [481, 295] width 236 height 56
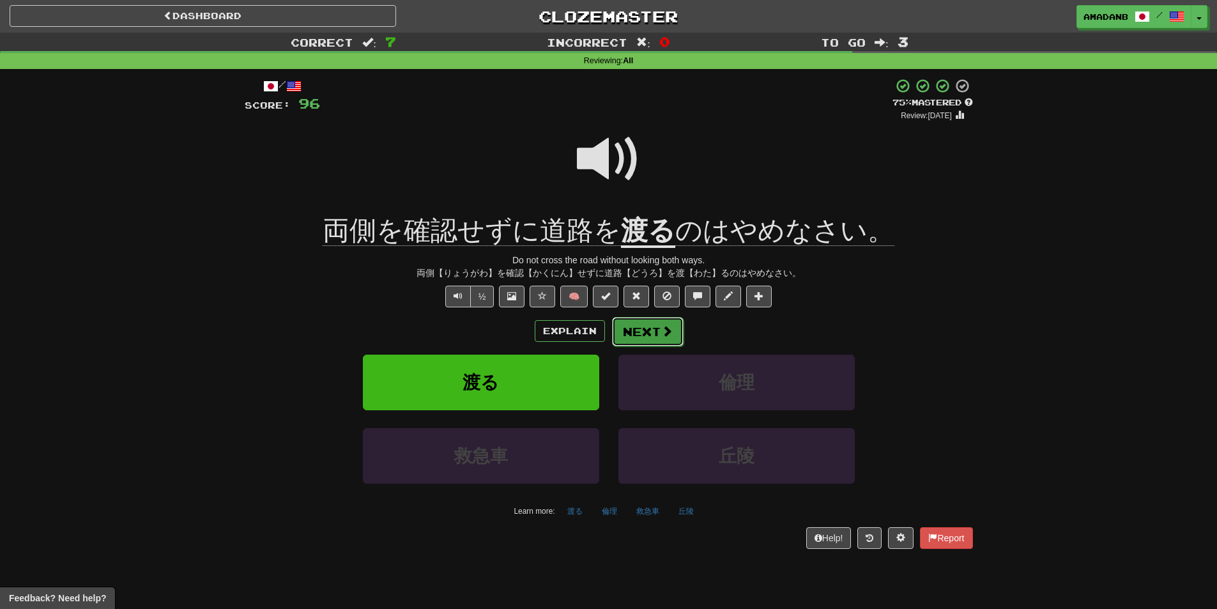
click at [637, 333] on button "Next" at bounding box center [648, 331] width 72 height 29
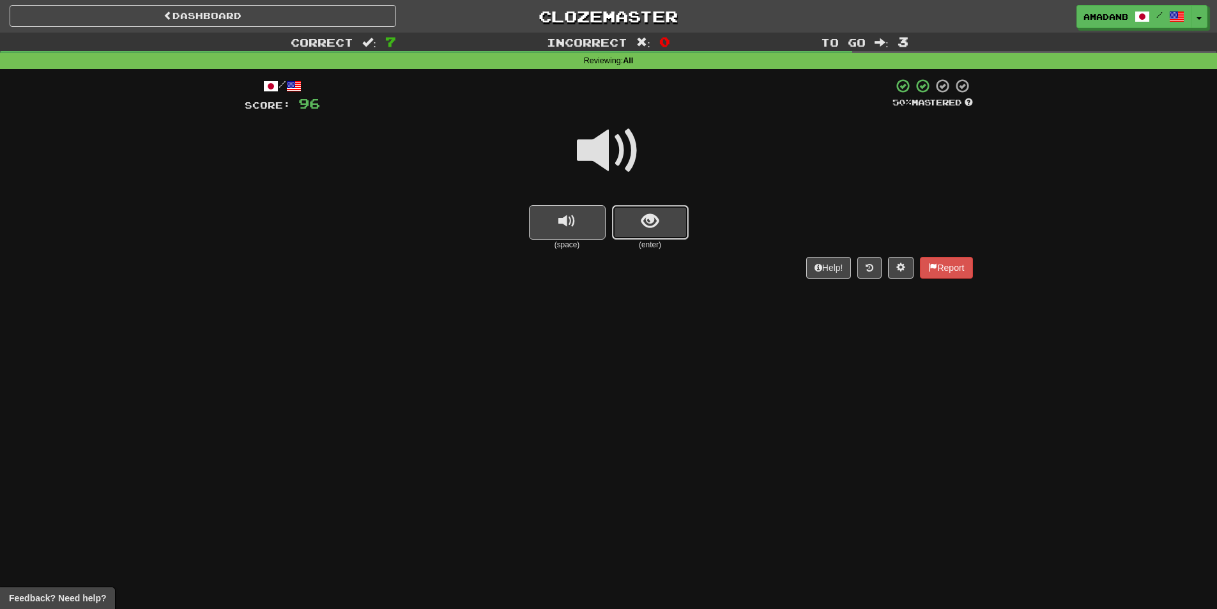
click at [632, 213] on button "show sentence" at bounding box center [650, 222] width 77 height 35
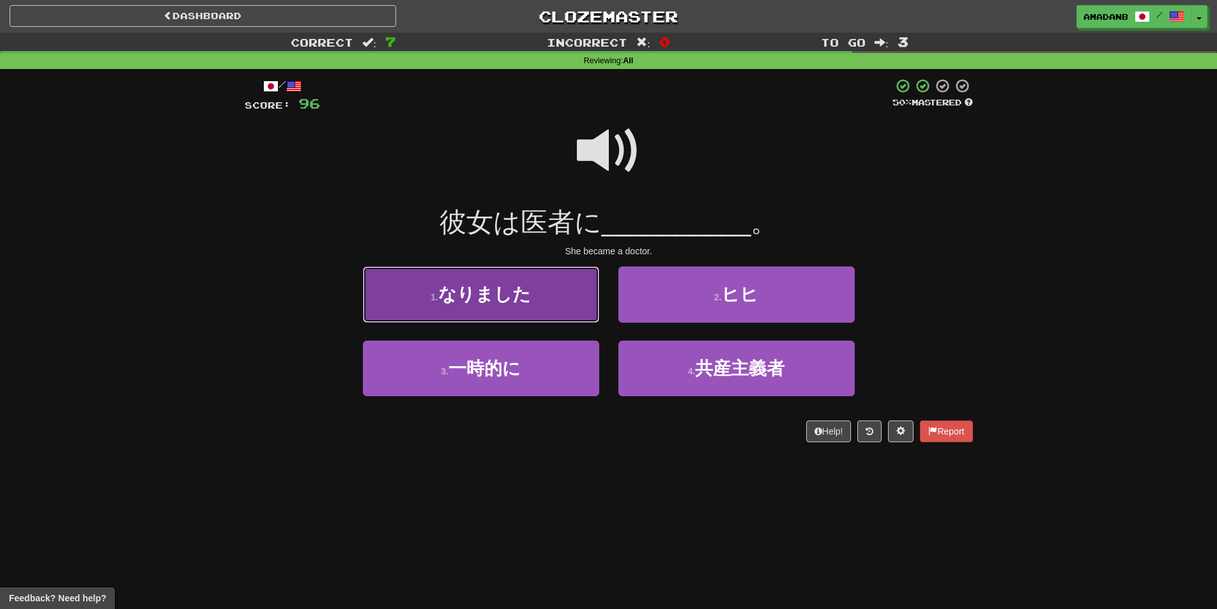
click at [529, 306] on button "1 . なりました" at bounding box center [481, 295] width 236 height 56
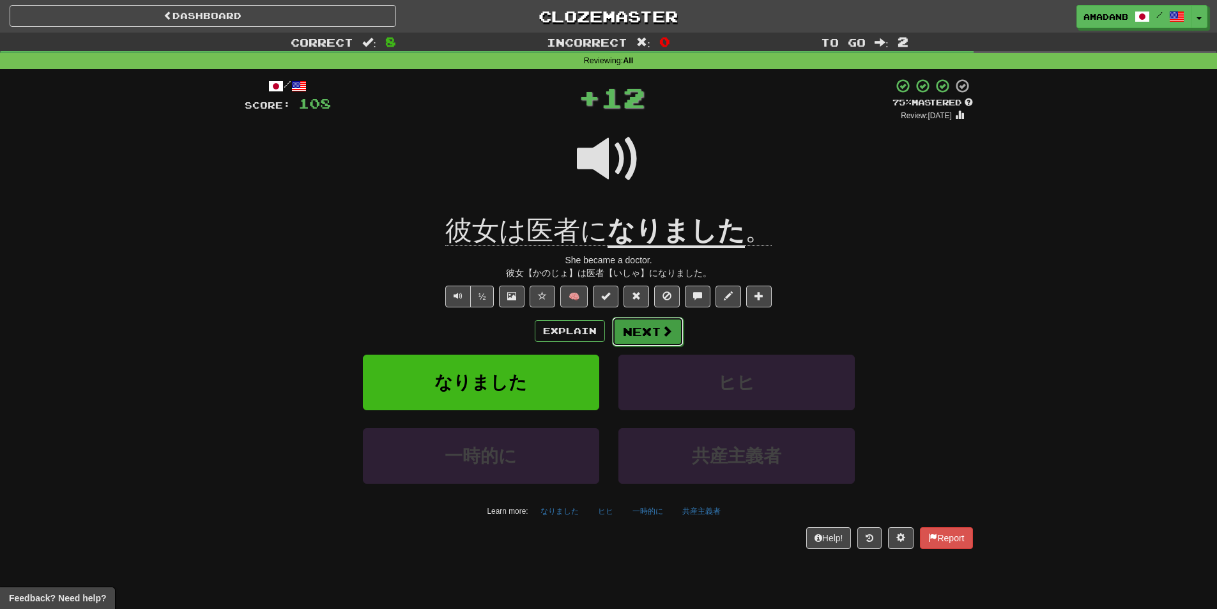
click at [631, 332] on button "Next" at bounding box center [648, 331] width 72 height 29
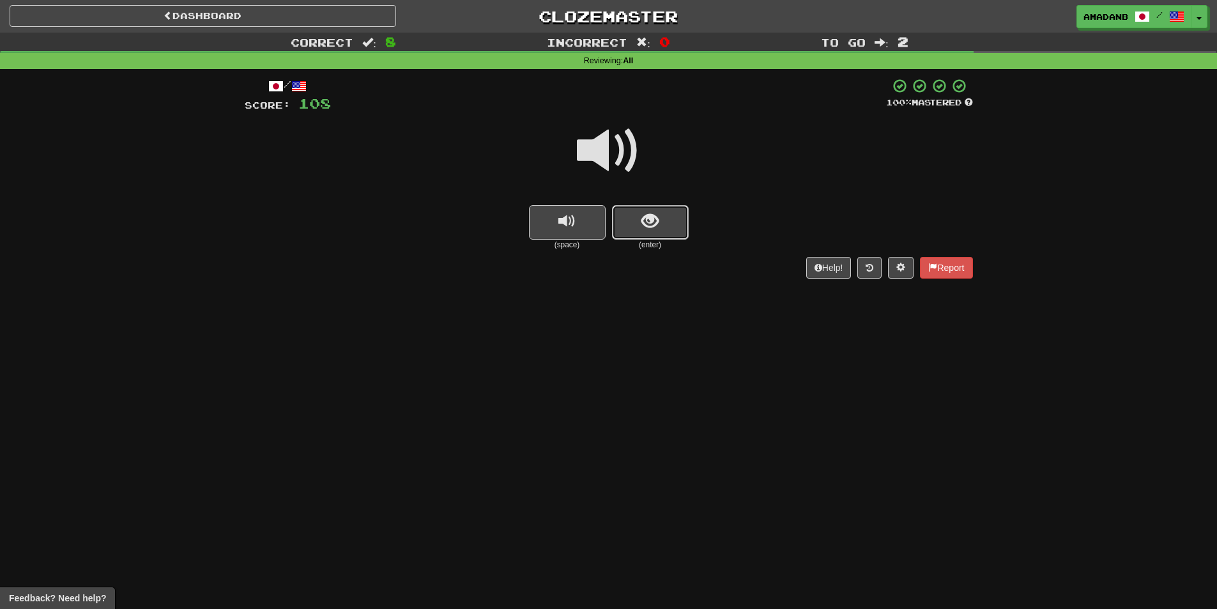
click at [628, 228] on button "show sentence" at bounding box center [650, 222] width 77 height 35
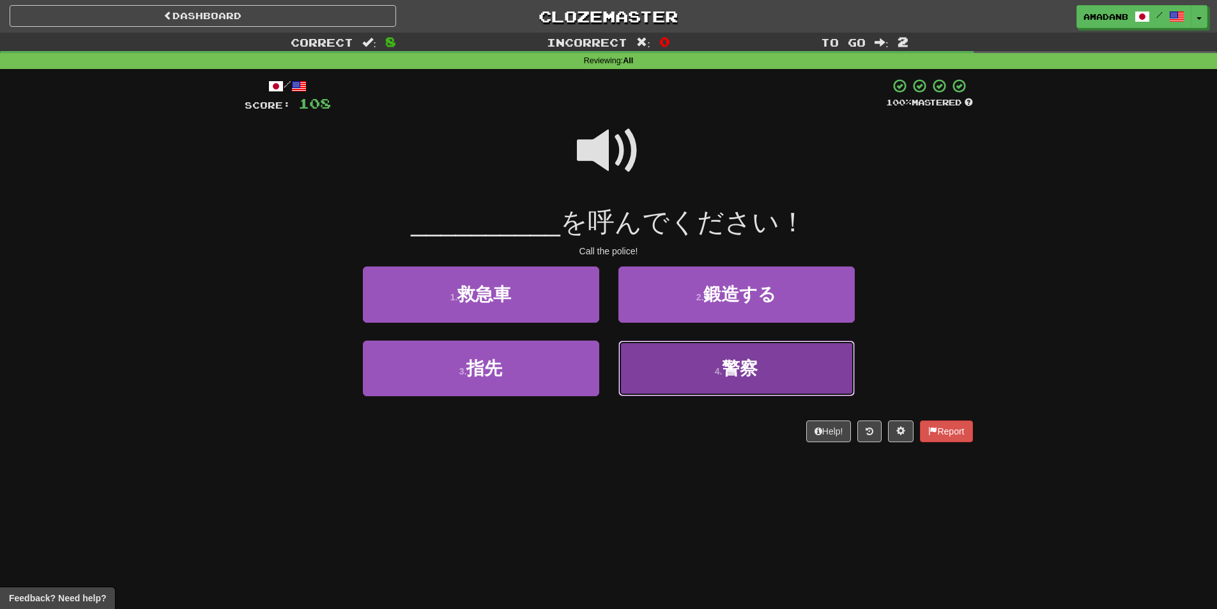
click at [673, 366] on button "4 . 警察" at bounding box center [737, 369] width 236 height 56
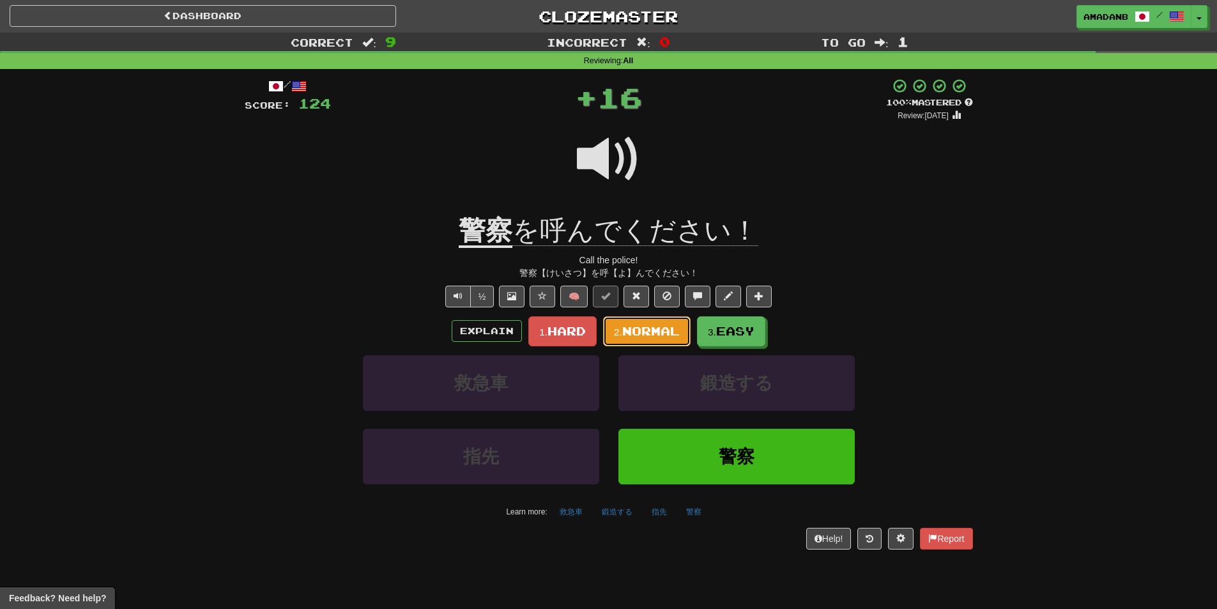
click at [660, 333] on span "Normal" at bounding box center [651, 331] width 58 height 14
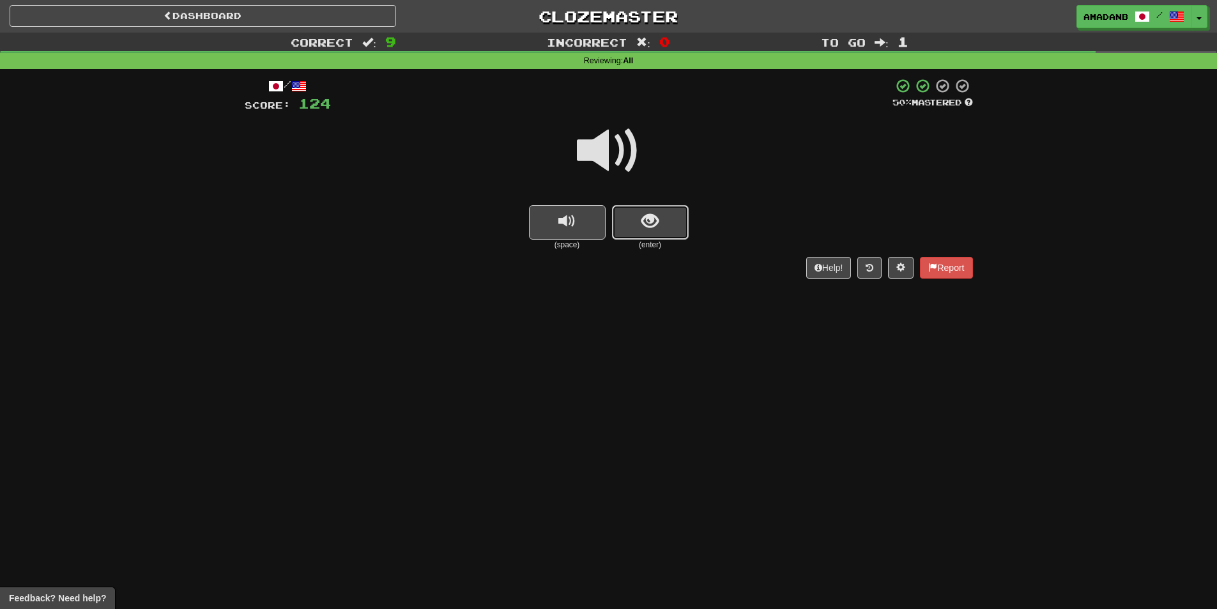
click at [657, 227] on span "show sentence" at bounding box center [650, 221] width 17 height 17
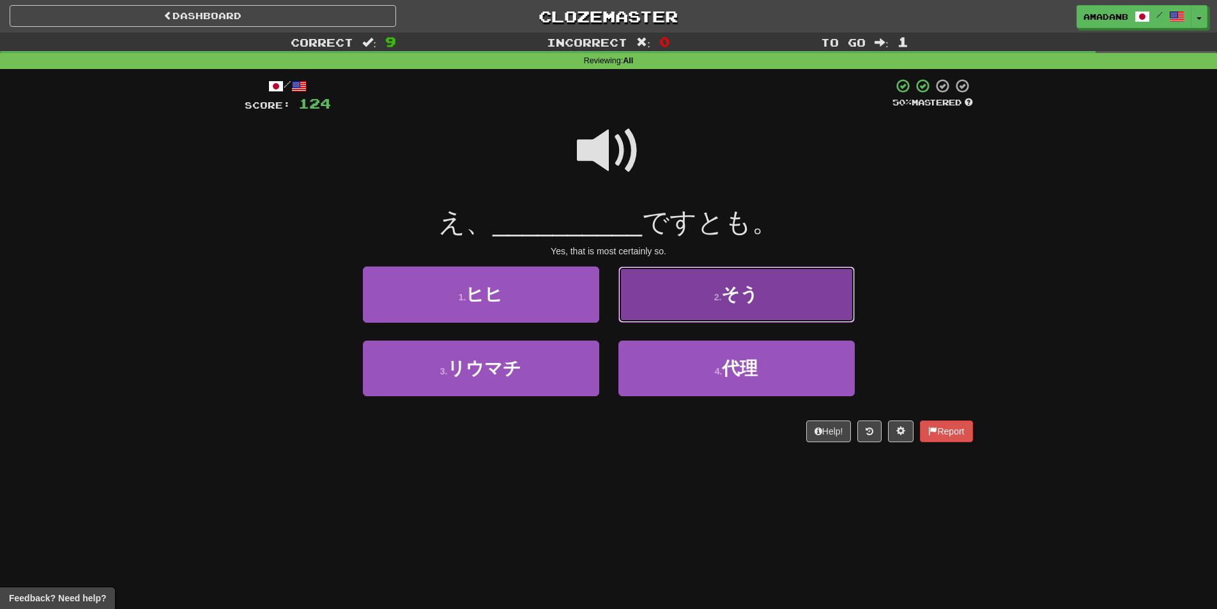
click at [683, 307] on button "2 . そう" at bounding box center [737, 295] width 236 height 56
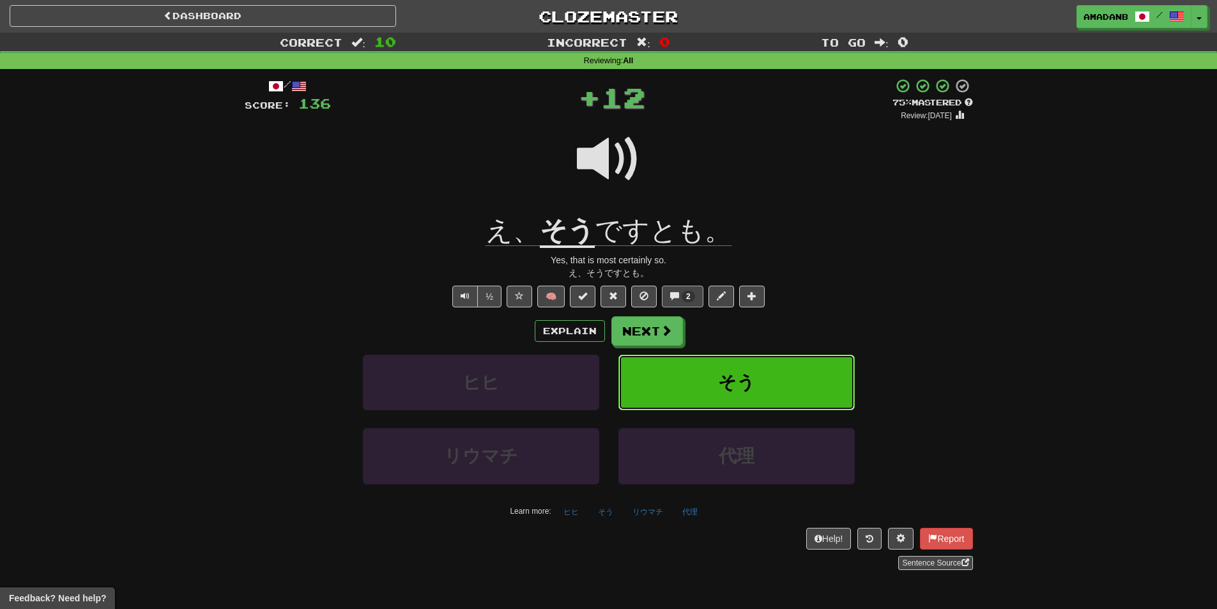
scroll to position [64, 0]
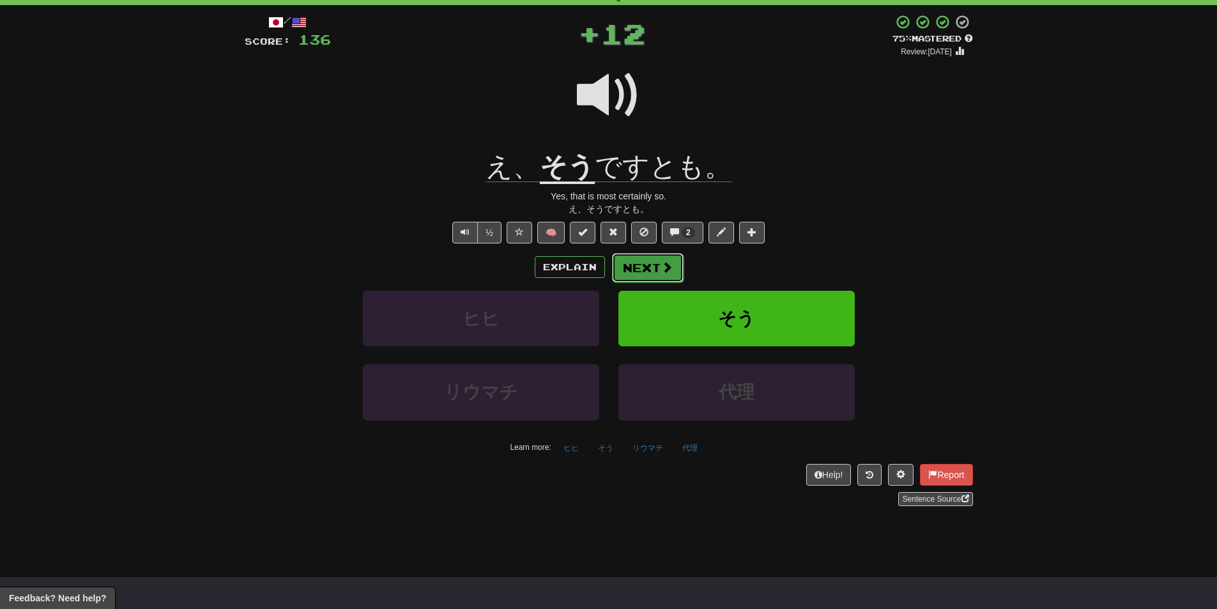
click at [627, 265] on button "Next" at bounding box center [648, 267] width 72 height 29
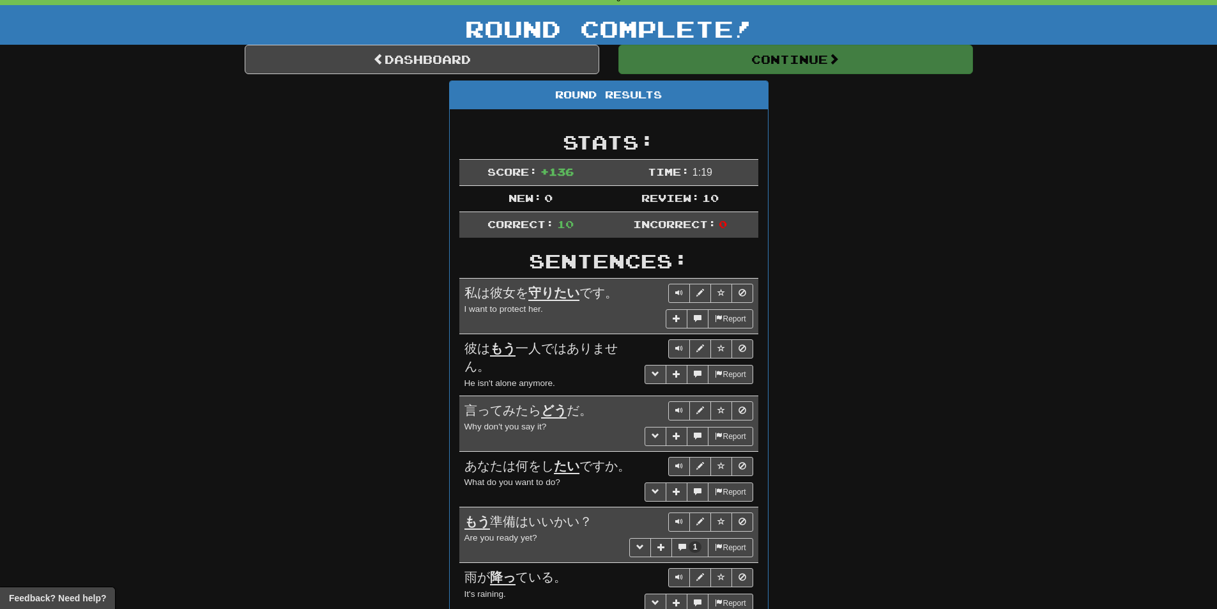
scroll to position [0, 0]
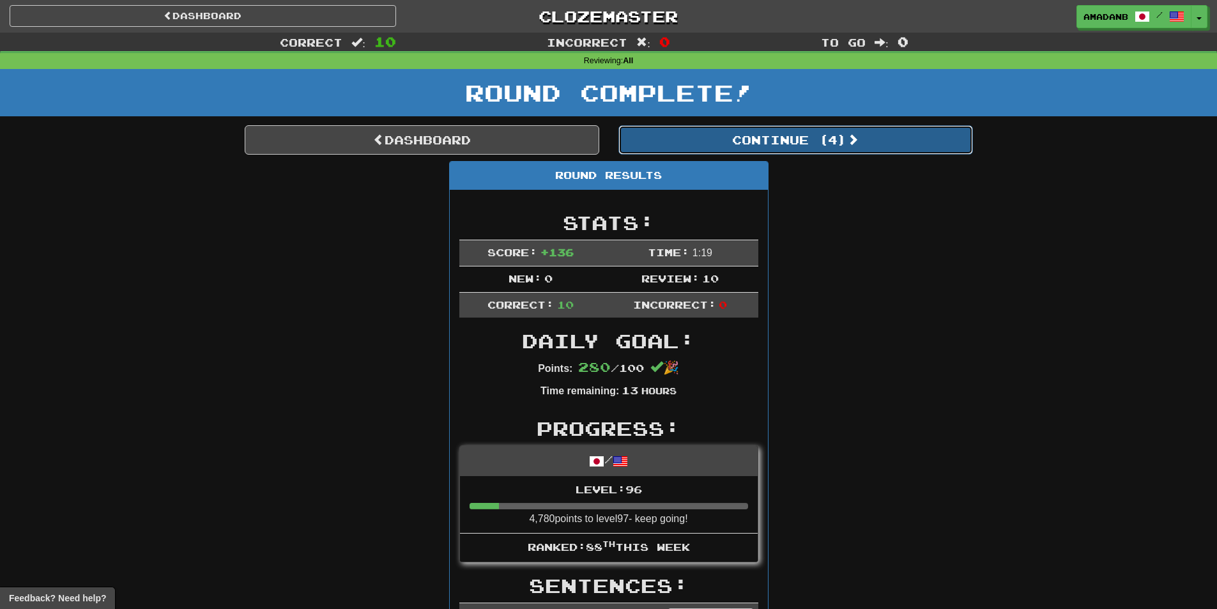
click at [685, 146] on button "Continue ( 4 )" at bounding box center [796, 139] width 355 height 29
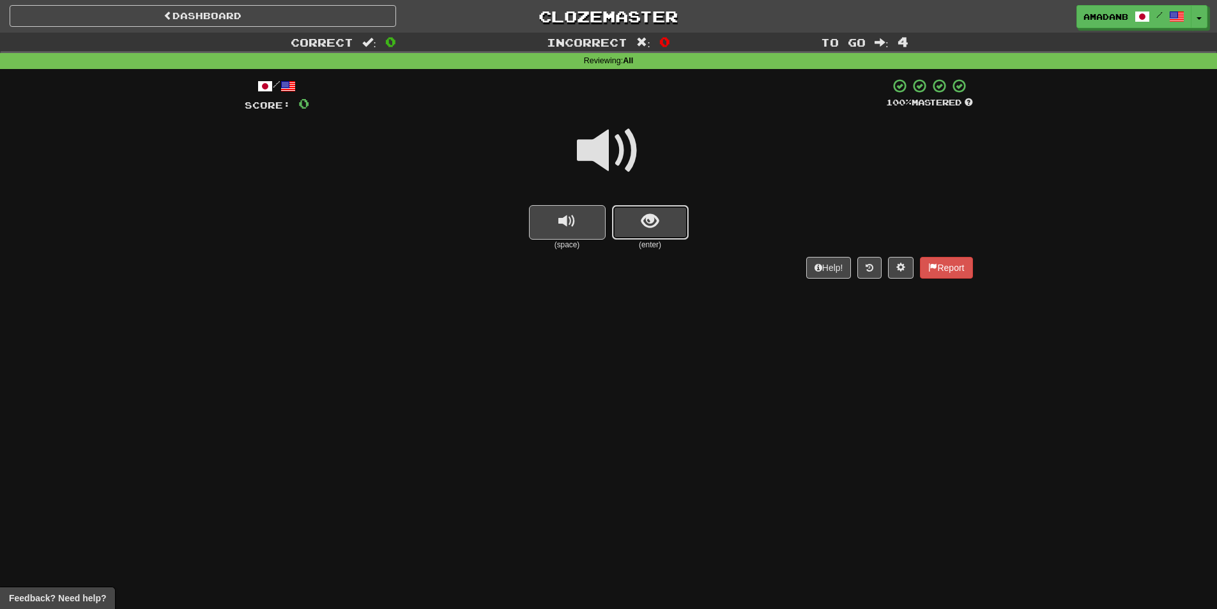
click at [635, 224] on button "show sentence" at bounding box center [650, 222] width 77 height 35
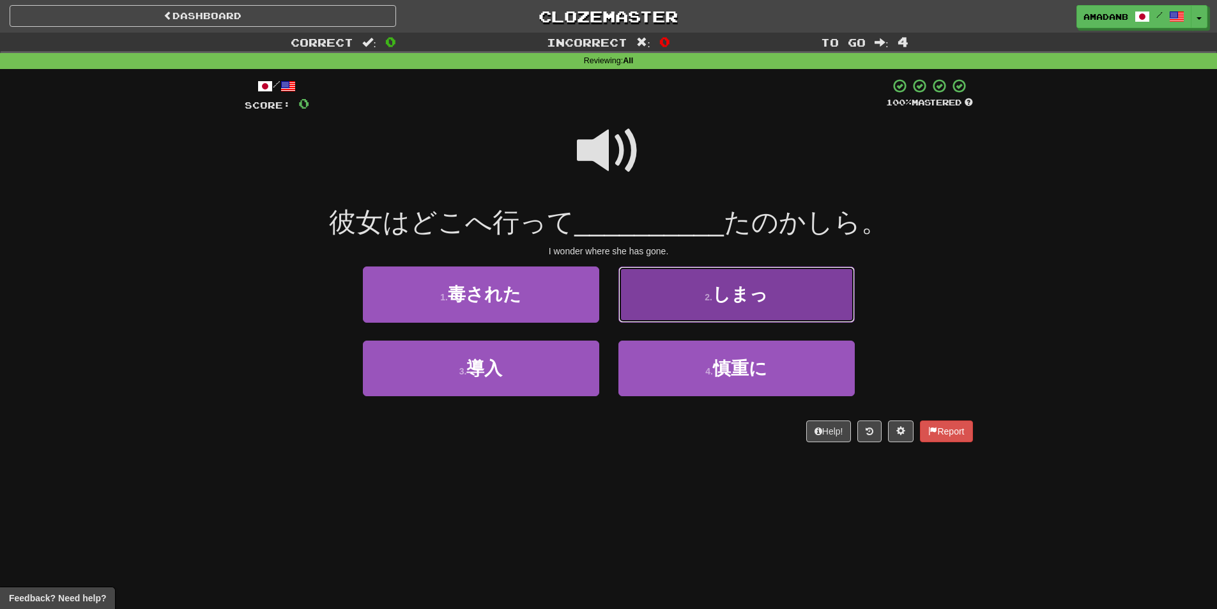
click at [692, 297] on button "2 . しまっ" at bounding box center [737, 295] width 236 height 56
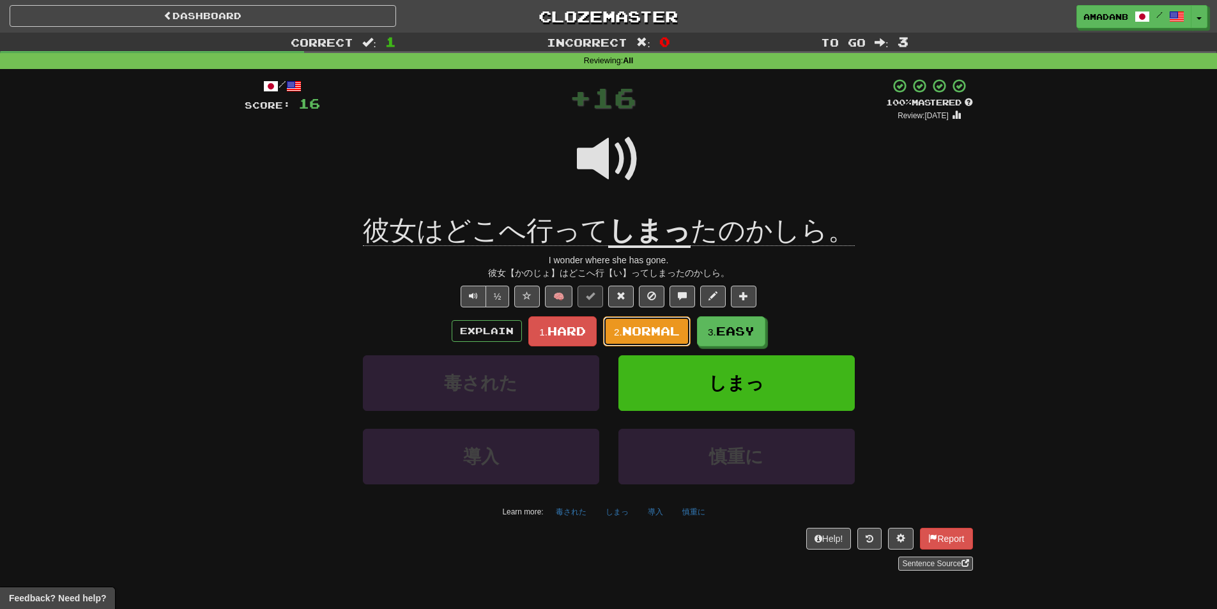
click at [673, 333] on span "Normal" at bounding box center [651, 331] width 58 height 14
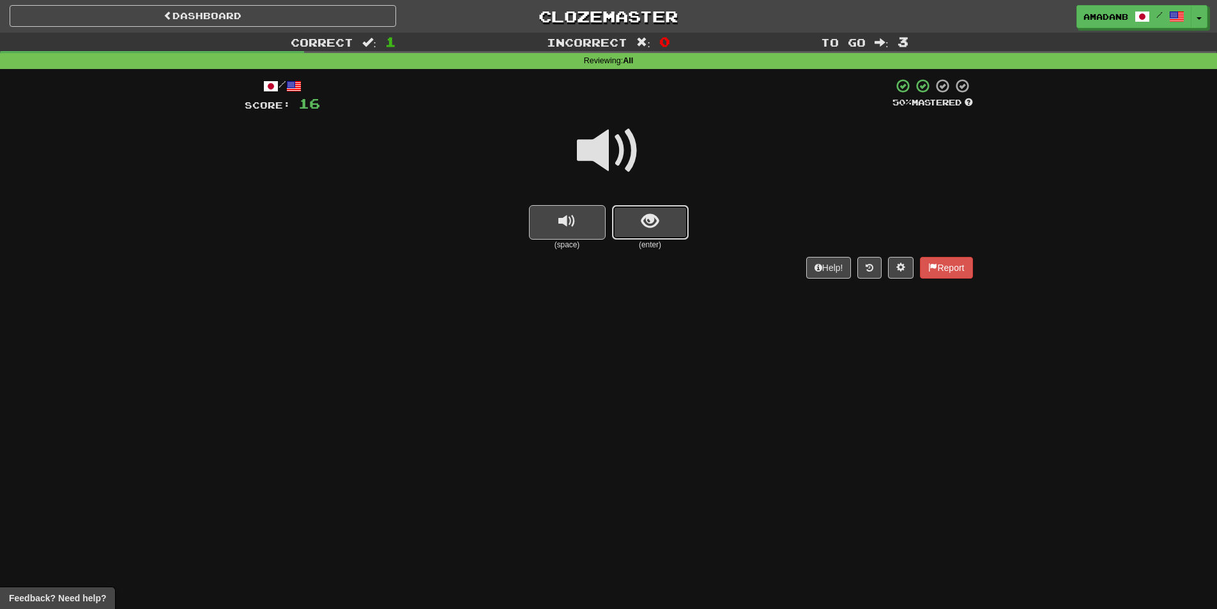
click at [673, 226] on button "show sentence" at bounding box center [650, 222] width 77 height 35
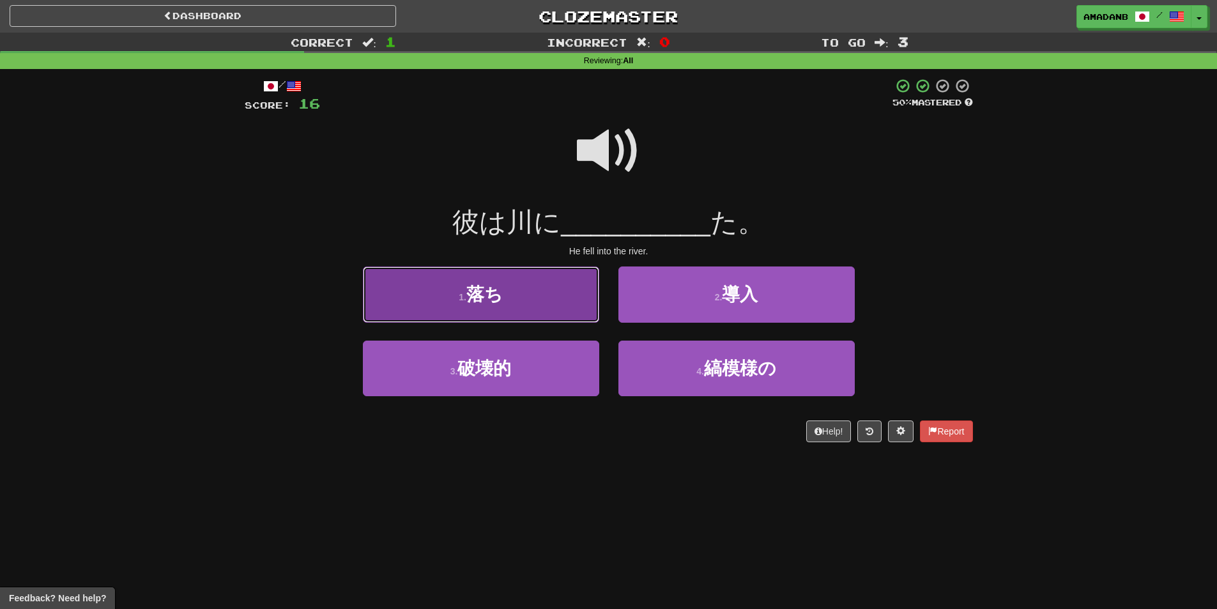
click at [550, 309] on button "1 . 落ち" at bounding box center [481, 295] width 236 height 56
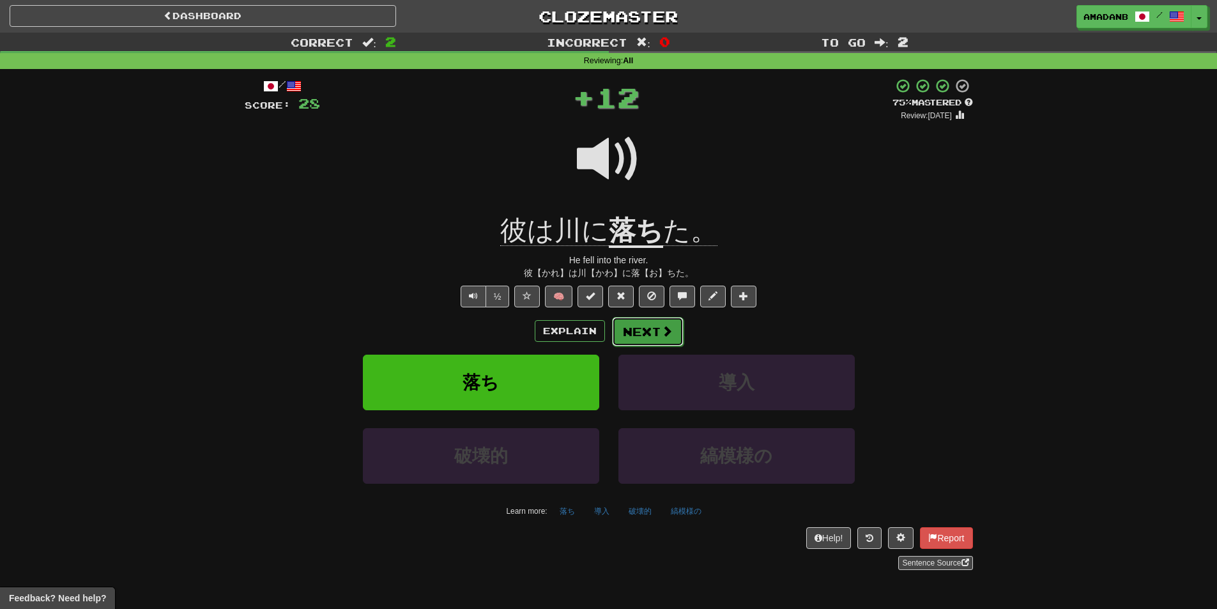
click at [630, 333] on button "Next" at bounding box center [648, 331] width 72 height 29
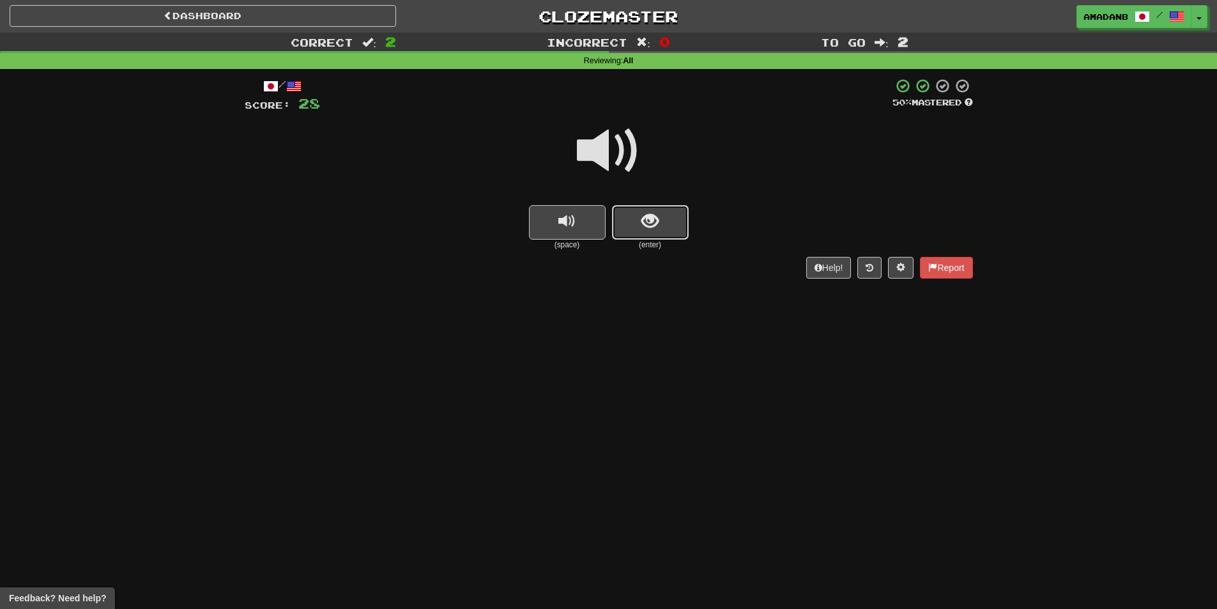
click at [647, 230] on span "show sentence" at bounding box center [650, 221] width 17 height 17
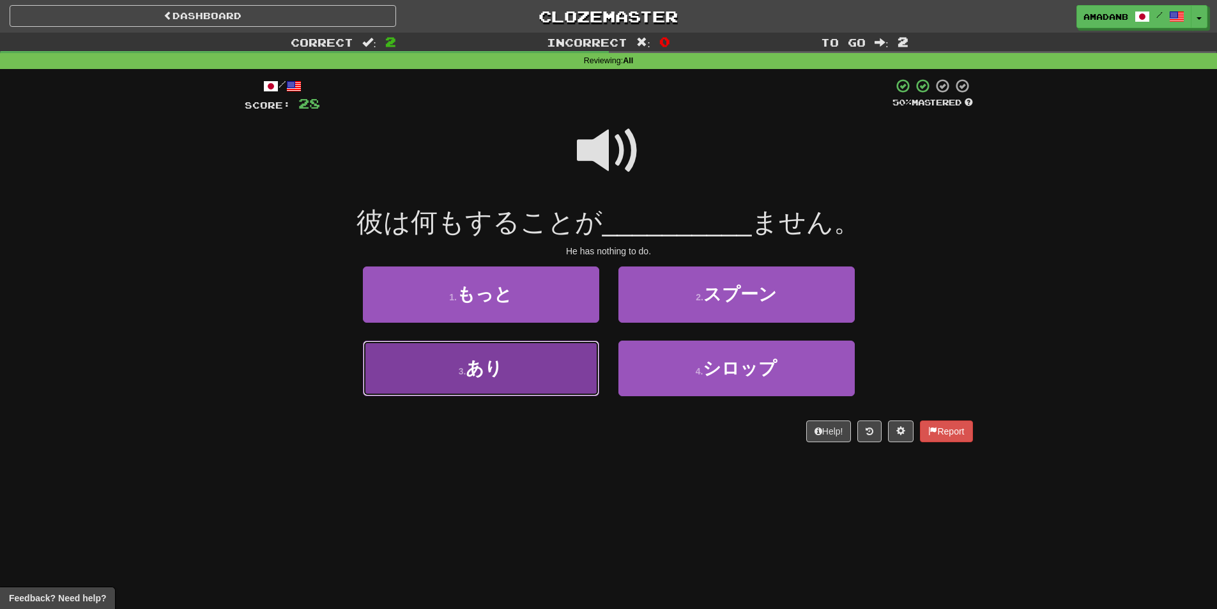
click at [566, 359] on button "3 . あり" at bounding box center [481, 369] width 236 height 56
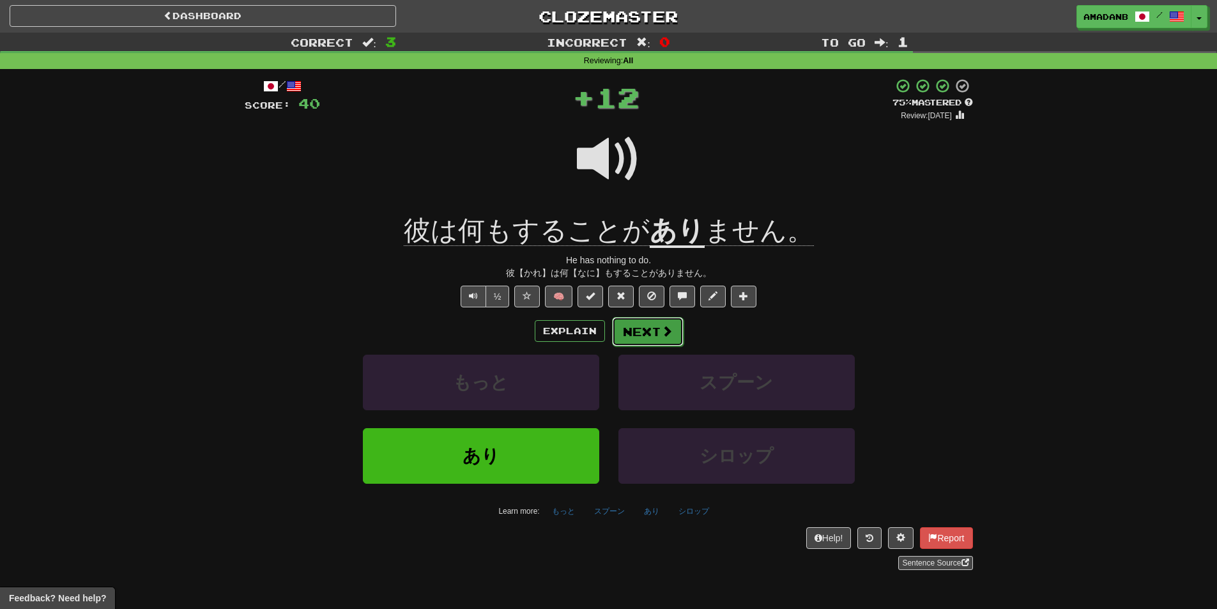
click at [645, 334] on button "Next" at bounding box center [648, 331] width 72 height 29
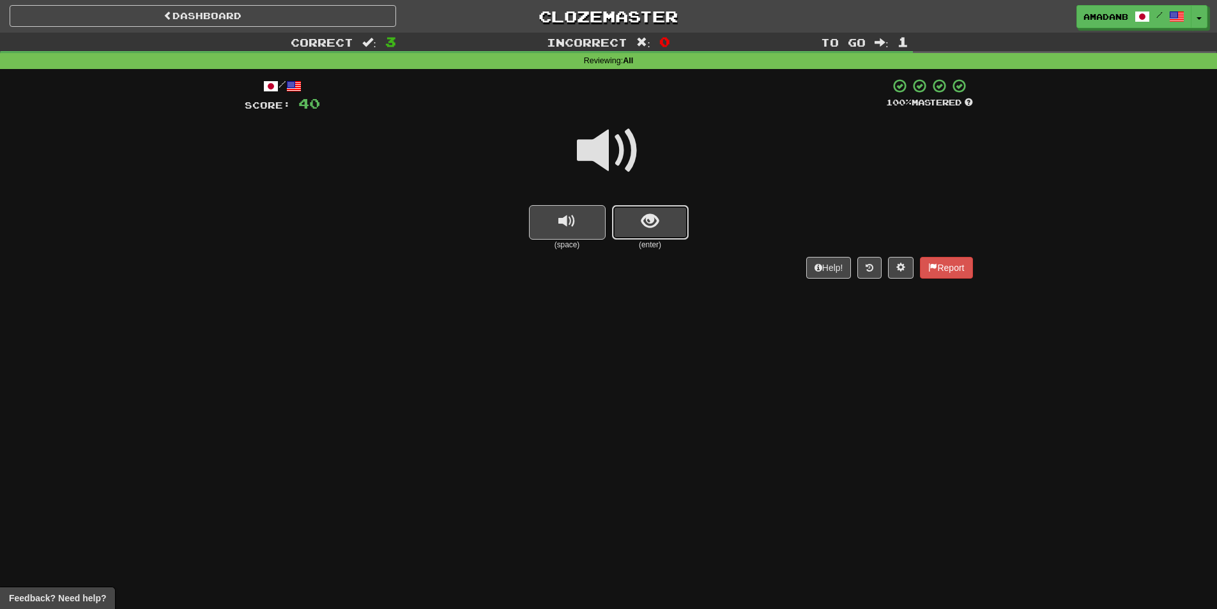
click at [656, 229] on span "show sentence" at bounding box center [650, 221] width 17 height 17
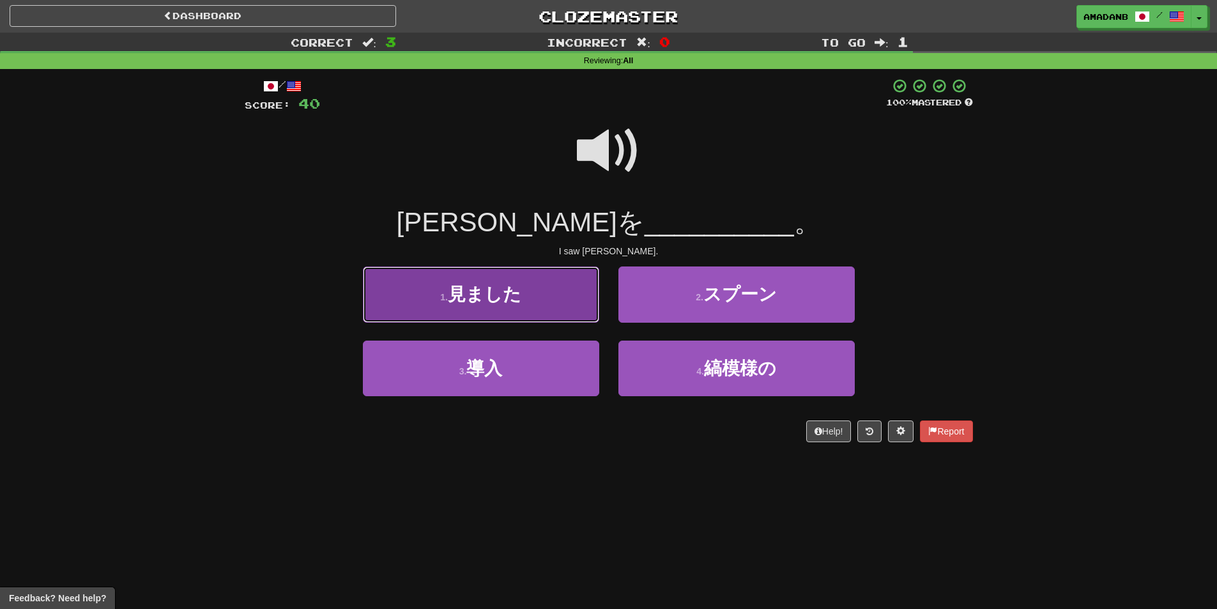
click at [548, 305] on button "1 . 見ました" at bounding box center [481, 295] width 236 height 56
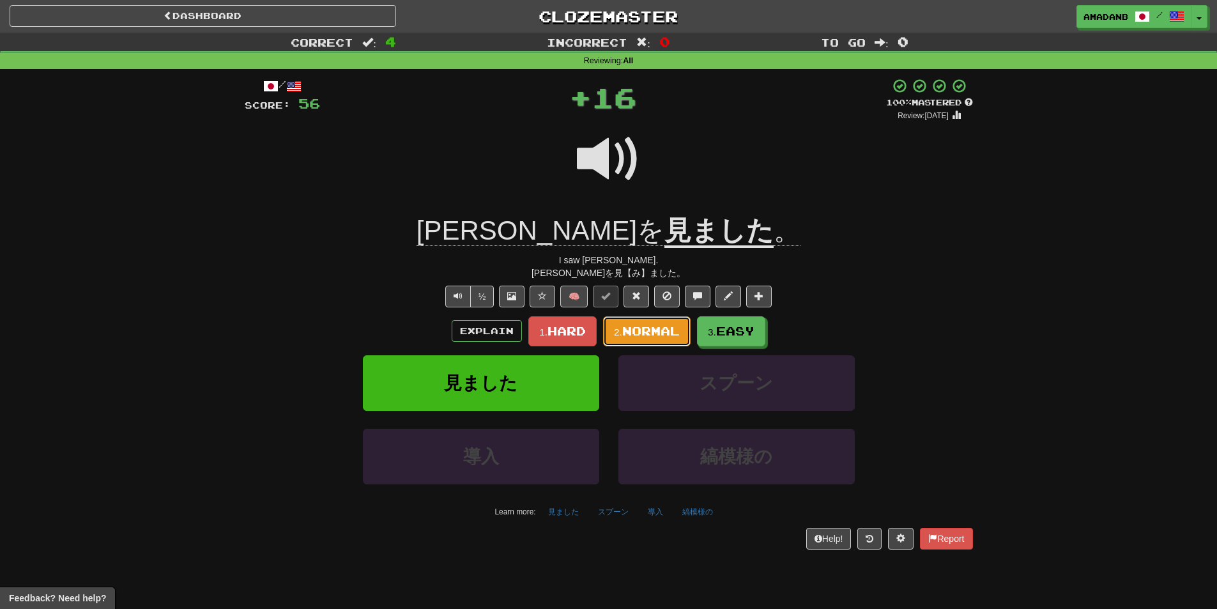
click at [681, 327] on button "2. Normal" at bounding box center [647, 331] width 88 height 30
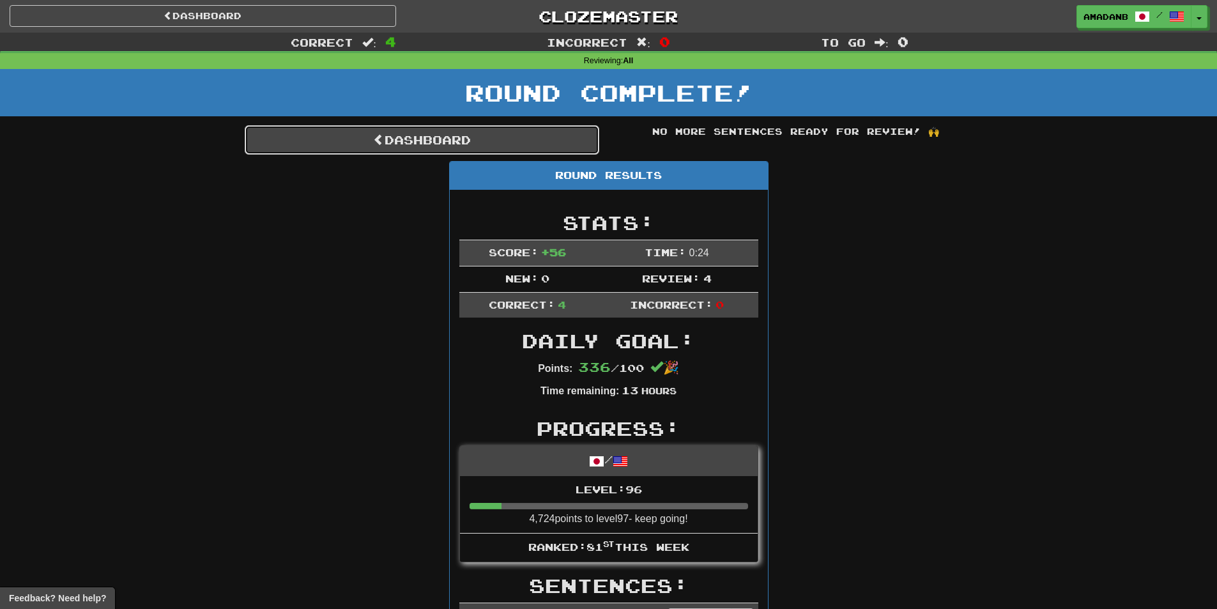
click at [466, 142] on link "Dashboard" at bounding box center [422, 139] width 355 height 29
